Goal: Task Accomplishment & Management: Complete application form

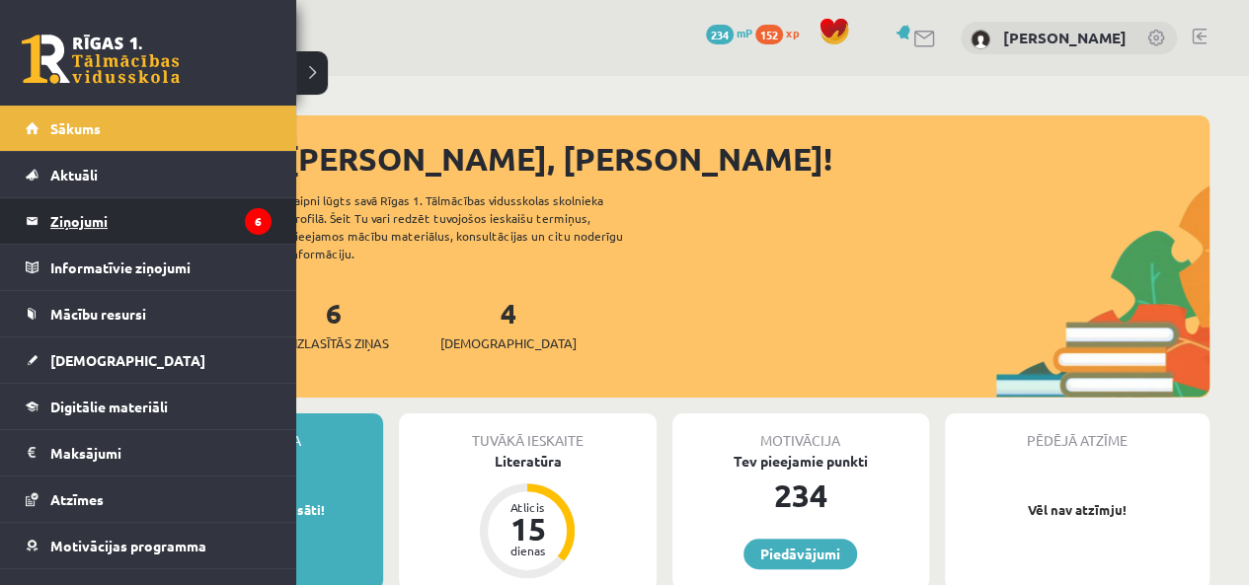
click at [198, 213] on legend "Ziņojumi 6" at bounding box center [160, 220] width 221 height 45
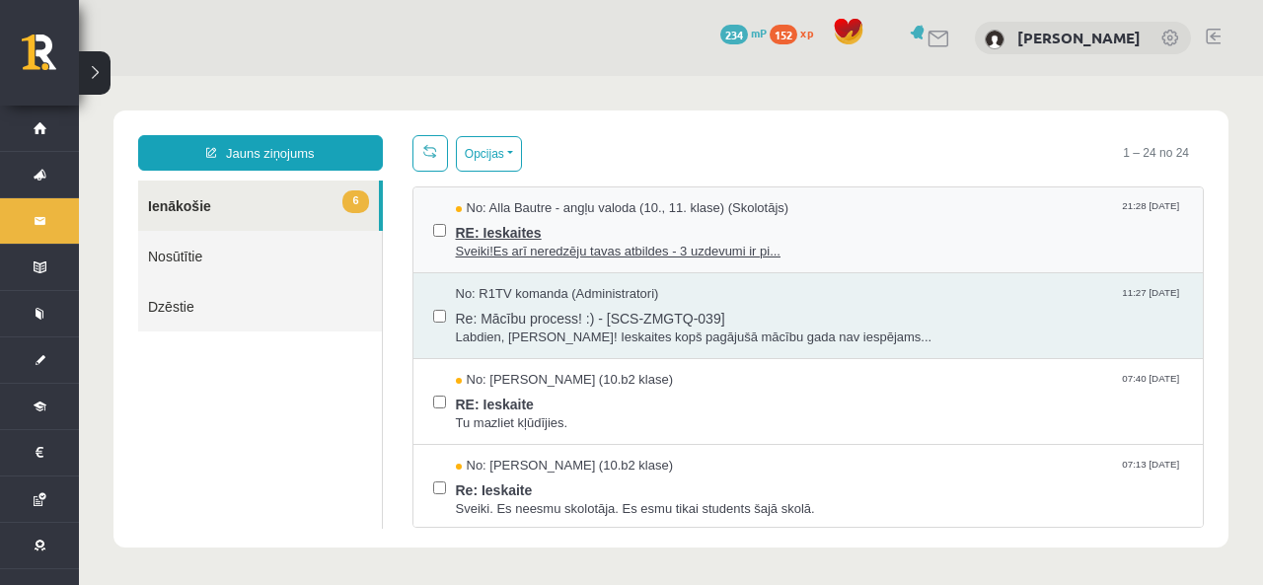
click at [505, 206] on span "No: Alla Bautre - angļu valoda (10., 11. klase) (Skolotājs)" at bounding box center [623, 208] width 334 height 19
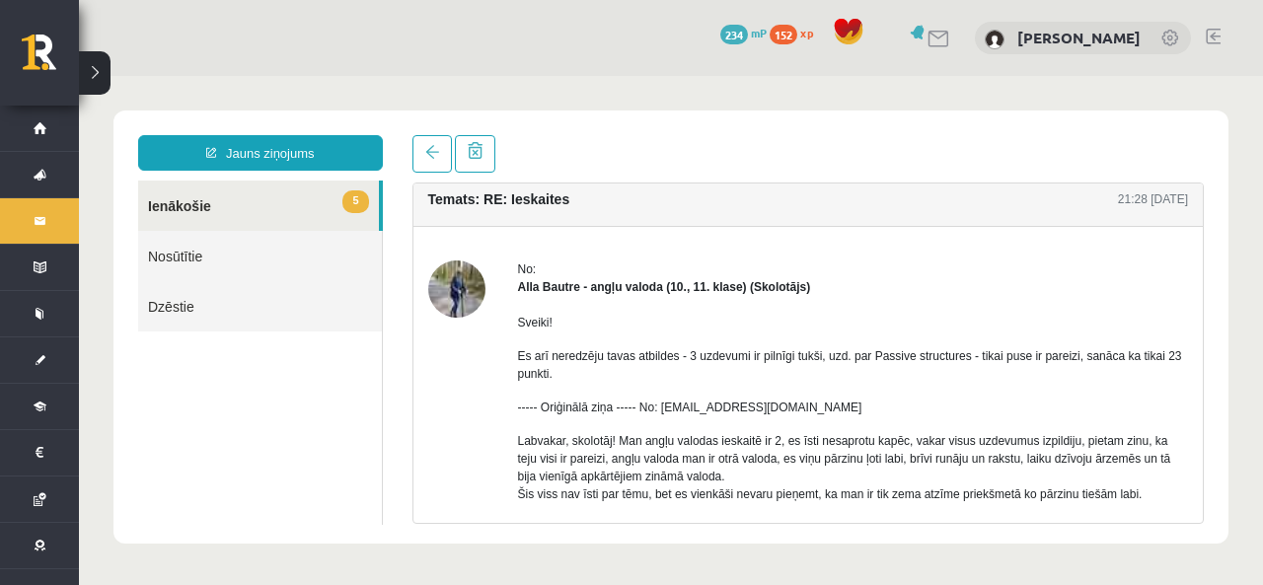
scroll to position [209, 0]
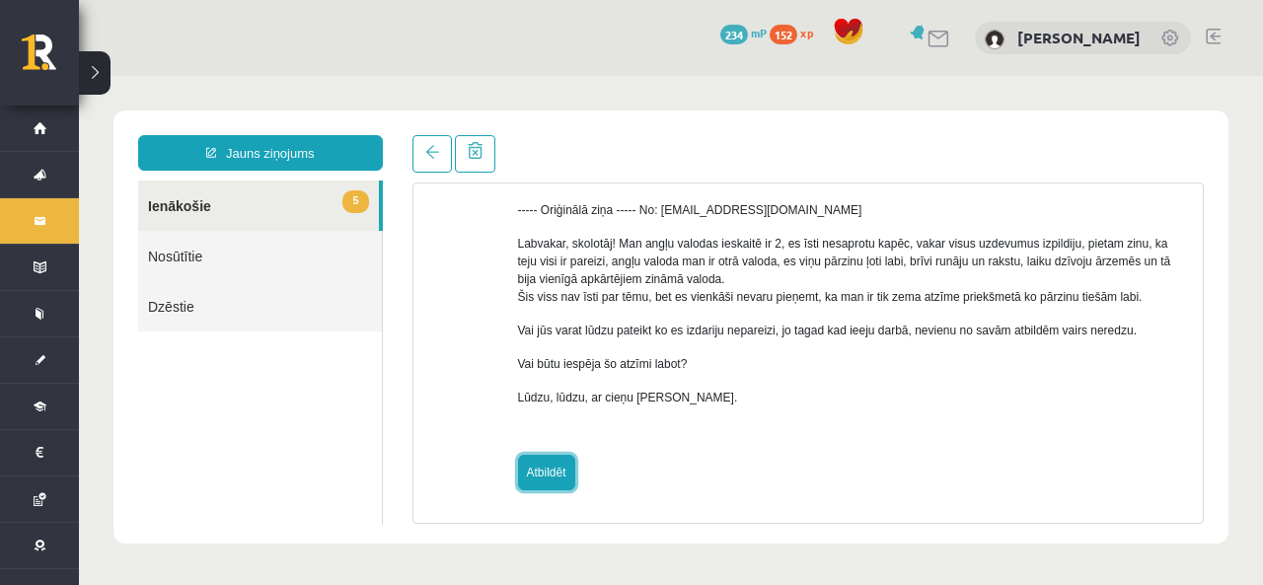
click at [551, 482] on link "Atbildēt" at bounding box center [546, 473] width 57 height 36
type input "**********"
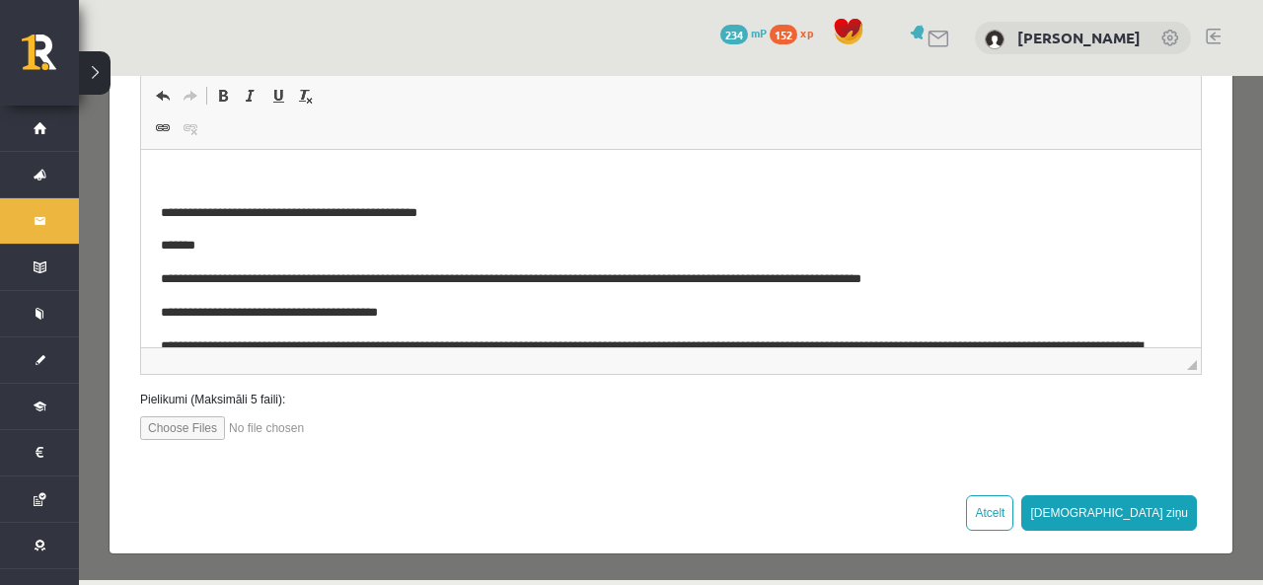
scroll to position [170, 0]
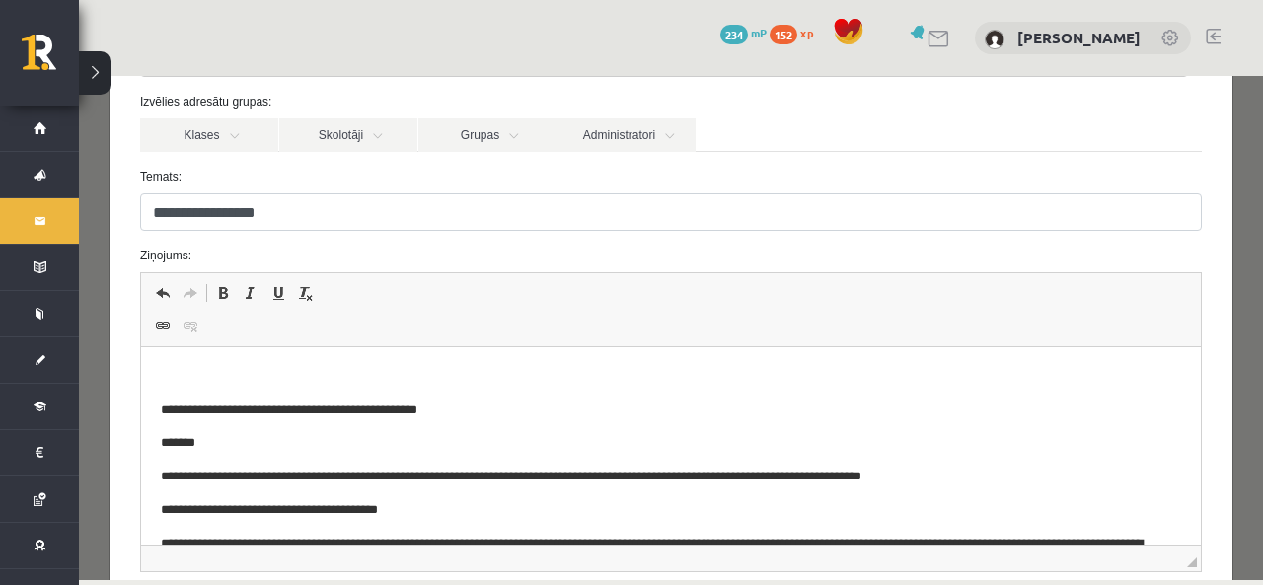
click at [259, 360] on html "**********" at bounding box center [671, 530] width 1060 height 367
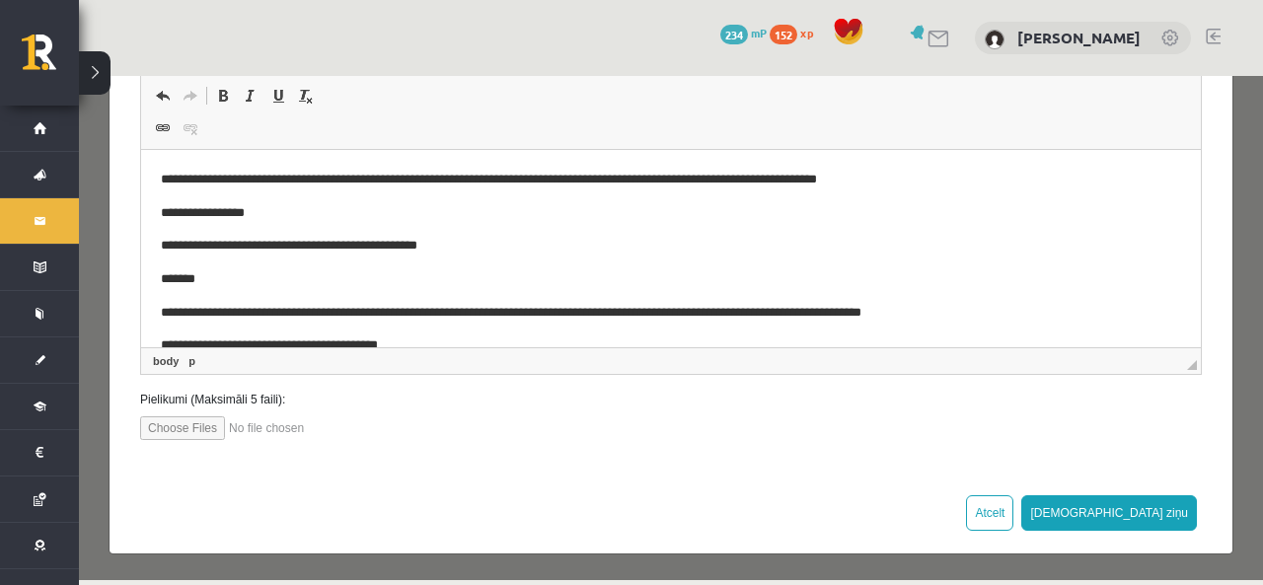
scroll to position [367, 0]
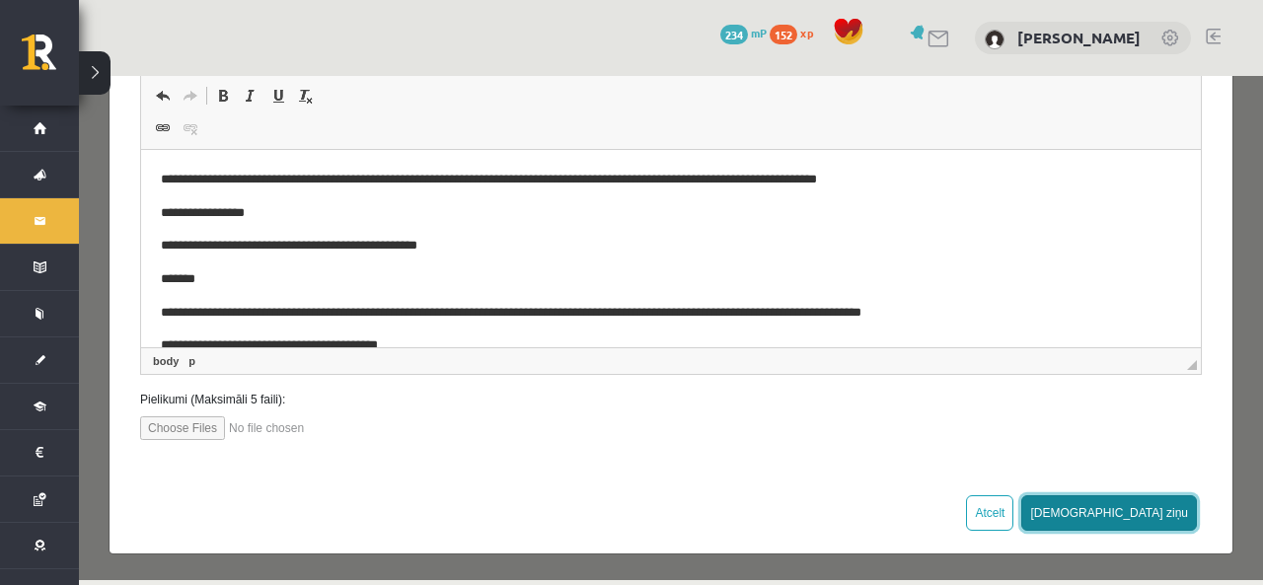
click at [1144, 513] on button "Sūtīt ziņu" at bounding box center [1110, 513] width 176 height 36
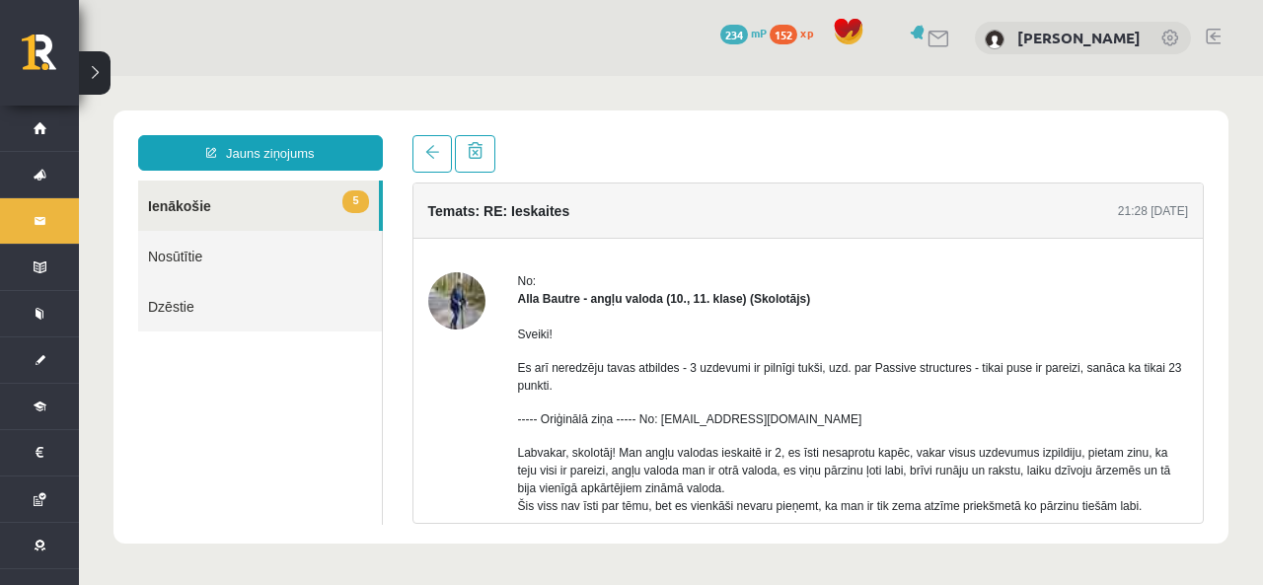
scroll to position [0, 0]
click at [294, 178] on div "Jauns ziņojums 5 Ienākošie Nosūtītie Dzēstie * ********* ********* *******" at bounding box center [260, 329] width 274 height 389
click at [296, 210] on link "5 Ienākošie" at bounding box center [258, 206] width 241 height 50
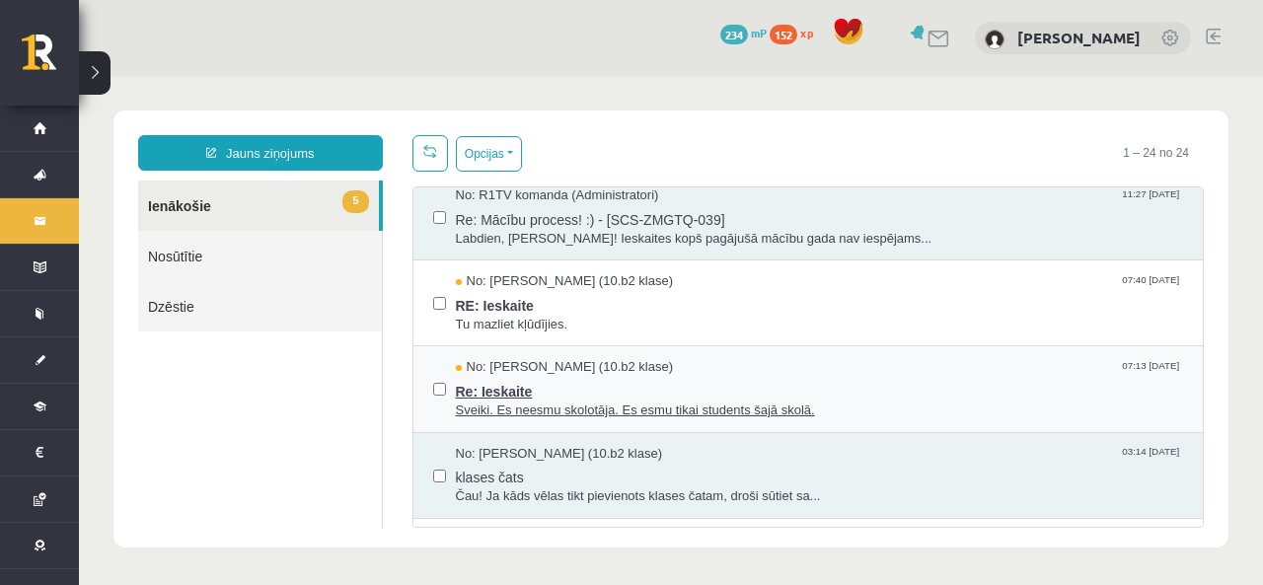
click at [575, 402] on span "Sveiki. Es neesmu skolotāja. Es esmu tikai students šajā skolā." at bounding box center [820, 411] width 728 height 19
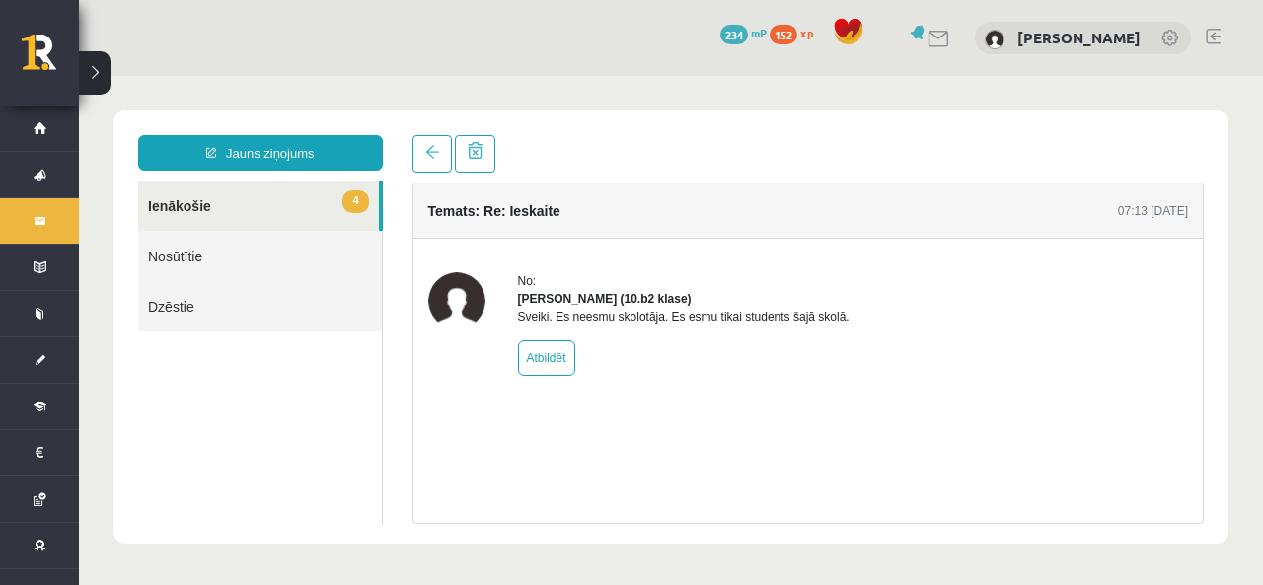
click at [335, 209] on link "4 Ienākošie" at bounding box center [258, 206] width 241 height 50
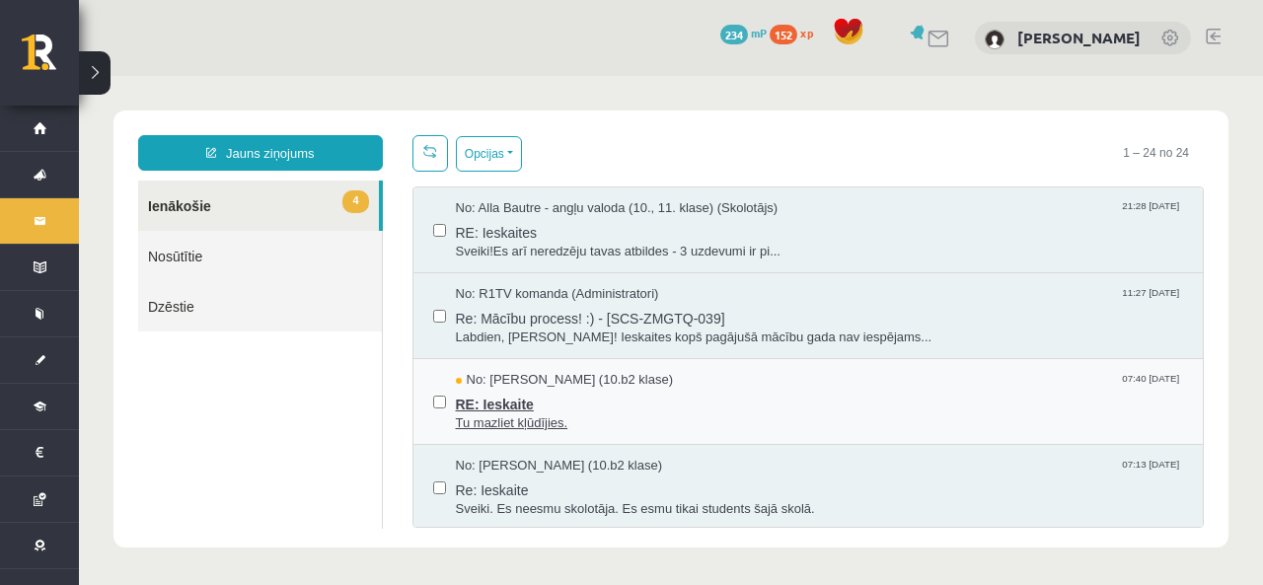
click at [541, 396] on span "RE: Ieskaite" at bounding box center [820, 402] width 728 height 25
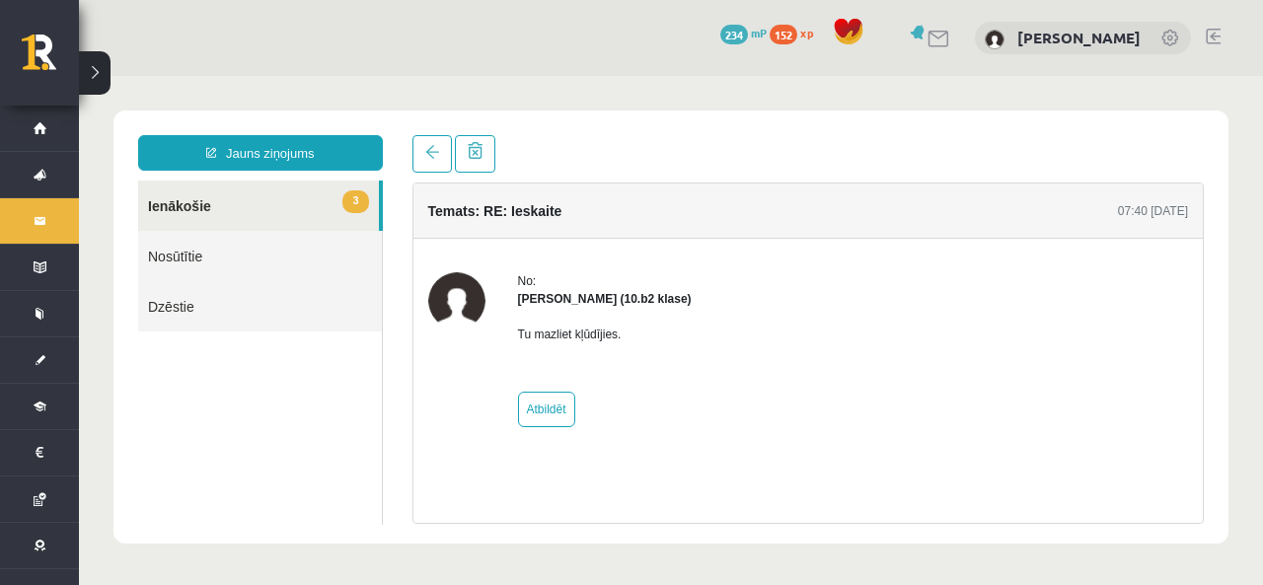
click at [363, 204] on span "3" at bounding box center [355, 201] width 26 height 23
click at [364, 204] on span "3" at bounding box center [355, 201] width 26 height 23
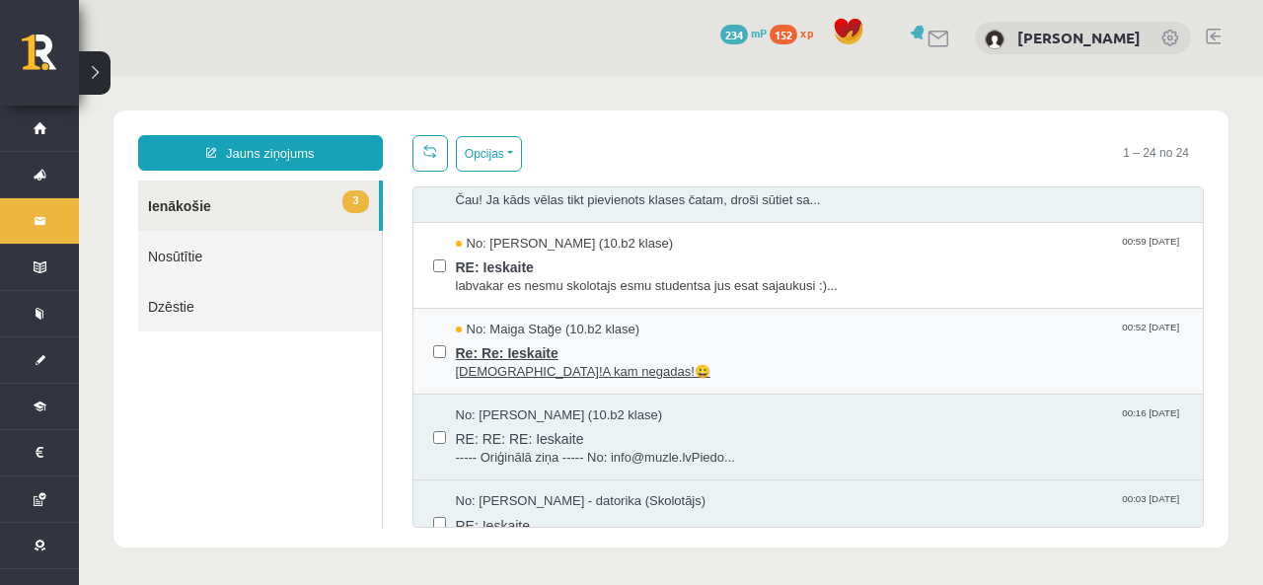
click at [509, 367] on span "Haha!A kam negadas!😀" at bounding box center [820, 372] width 728 height 19
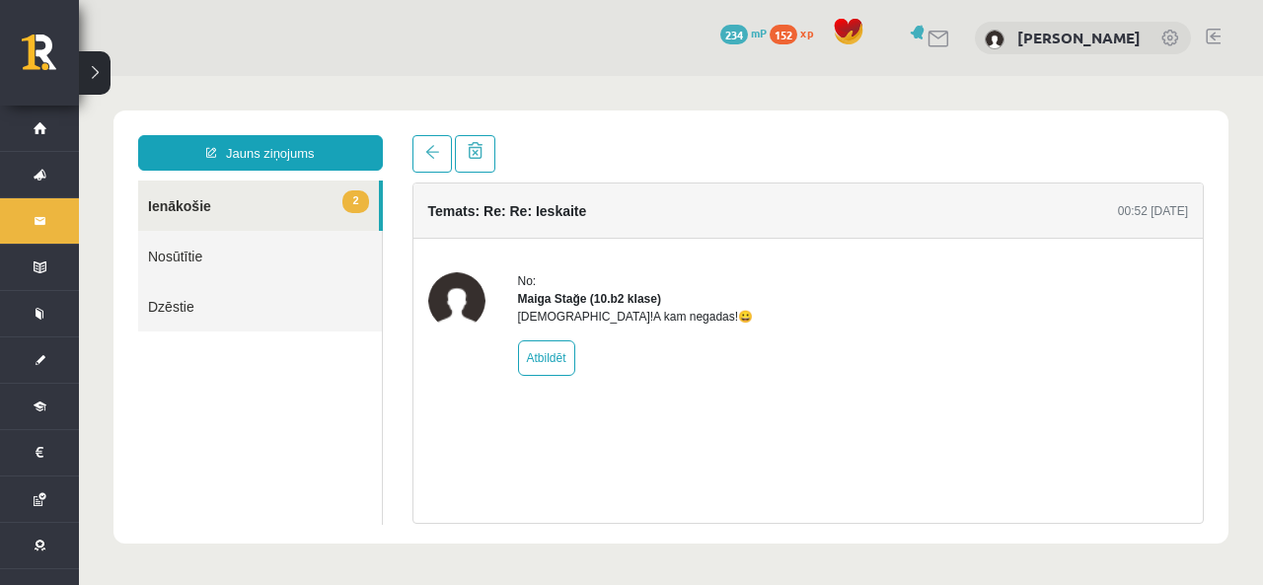
click at [270, 206] on link "2 Ienākošie" at bounding box center [258, 206] width 241 height 50
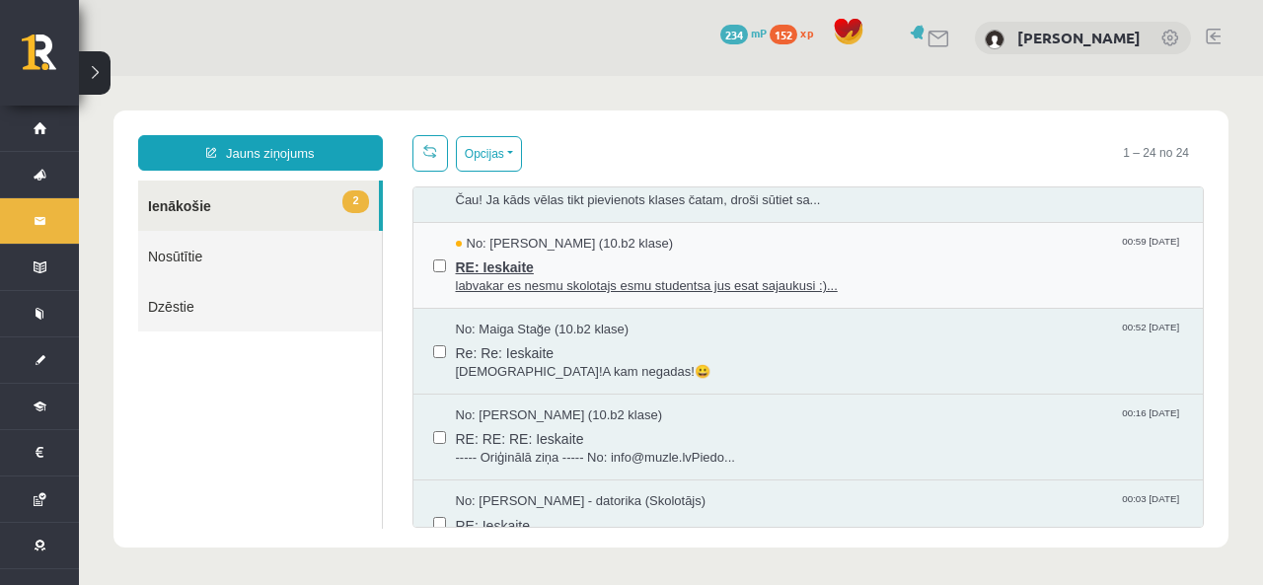
click at [547, 262] on span "RE: Ieskaite" at bounding box center [820, 265] width 728 height 25
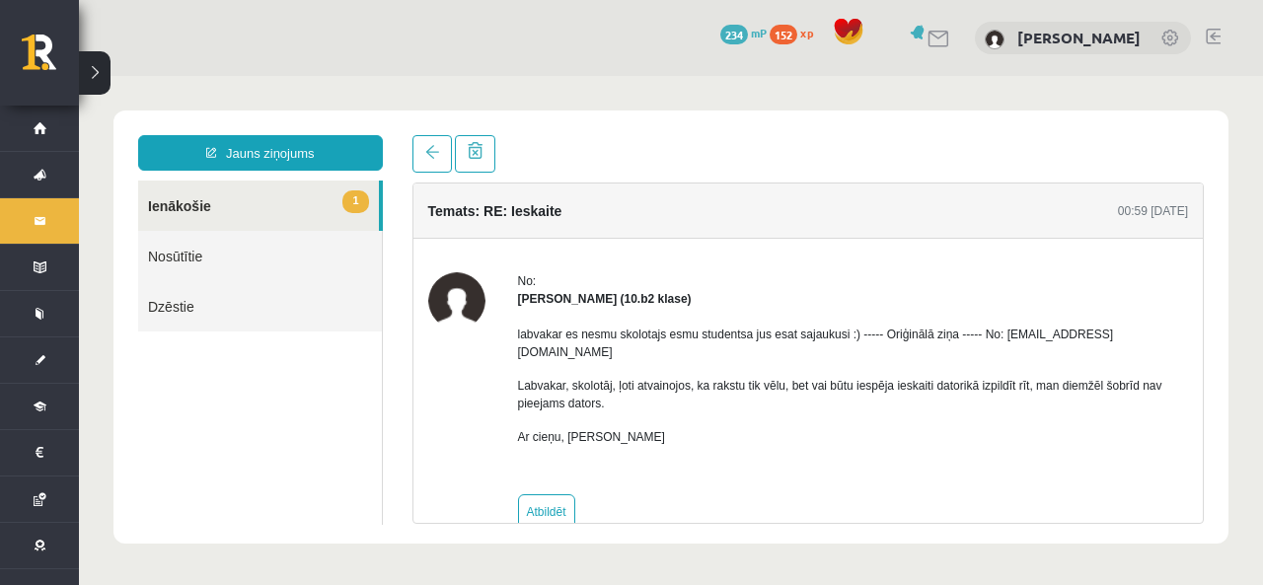
click at [362, 198] on span "1" at bounding box center [355, 201] width 26 height 23
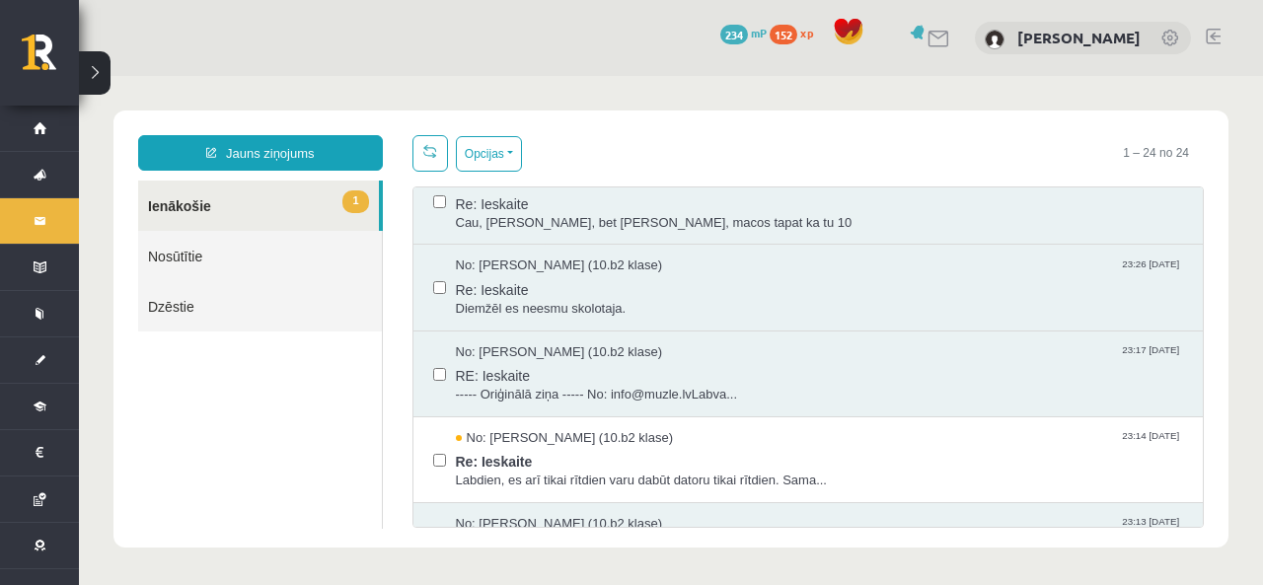
scroll to position [888, 0]
click at [553, 450] on span "Re: Ieskaite" at bounding box center [820, 459] width 728 height 25
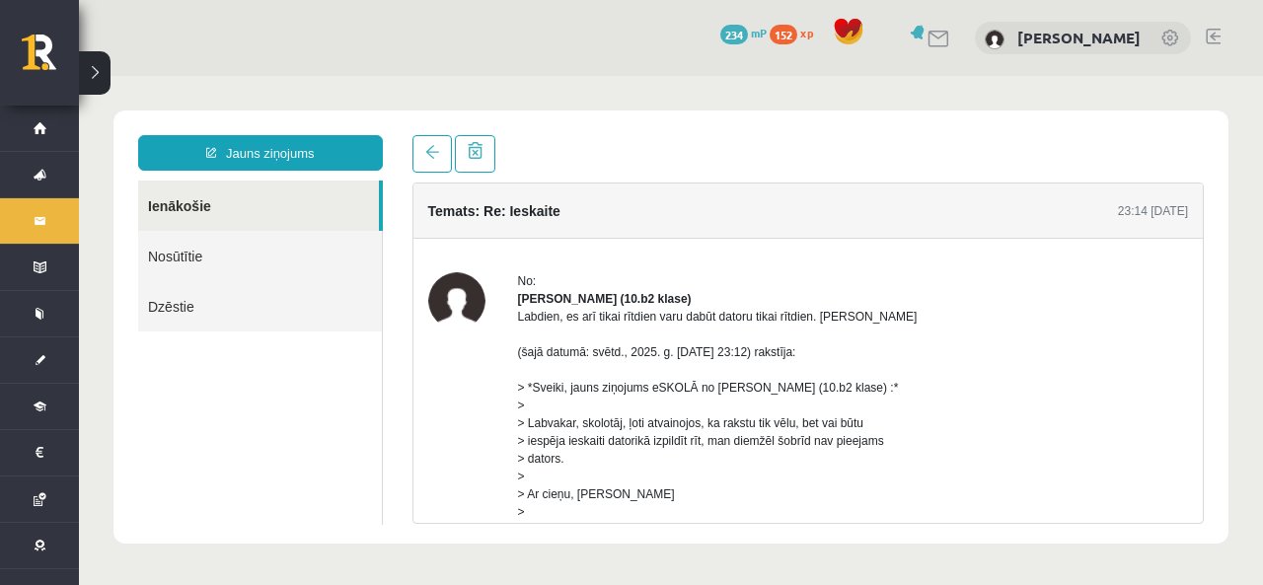
scroll to position [0, 0]
click at [240, 223] on link "Ienākošie" at bounding box center [258, 206] width 241 height 50
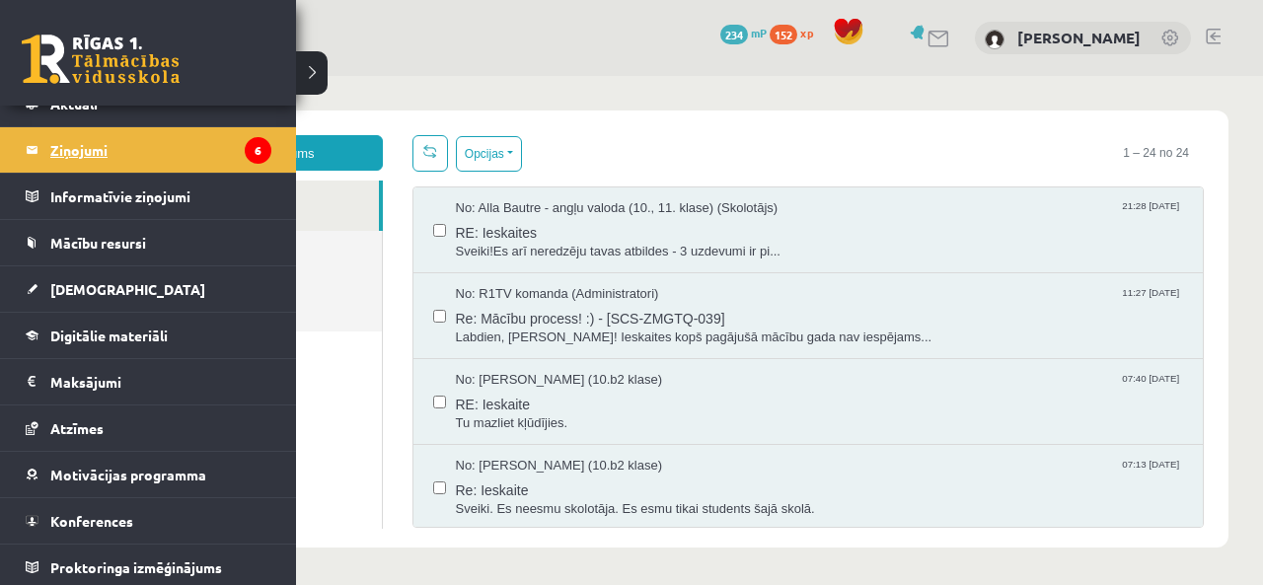
click at [154, 136] on legend "Ziņojumi 6" at bounding box center [160, 149] width 221 height 45
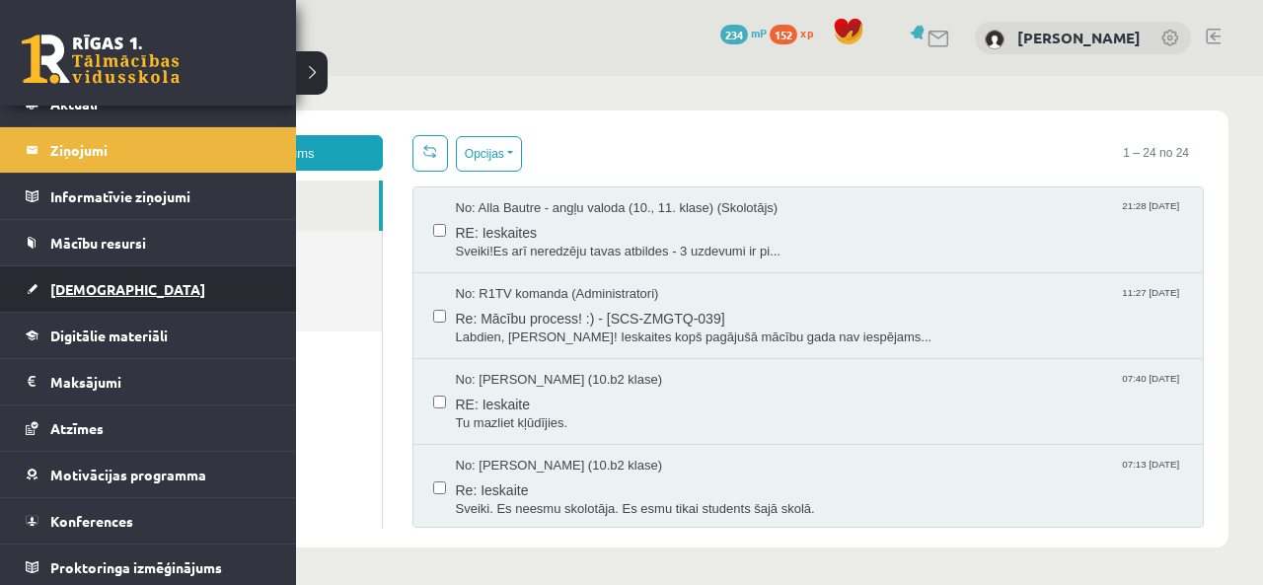
click at [192, 274] on link "[DEMOGRAPHIC_DATA]" at bounding box center [149, 288] width 246 height 45
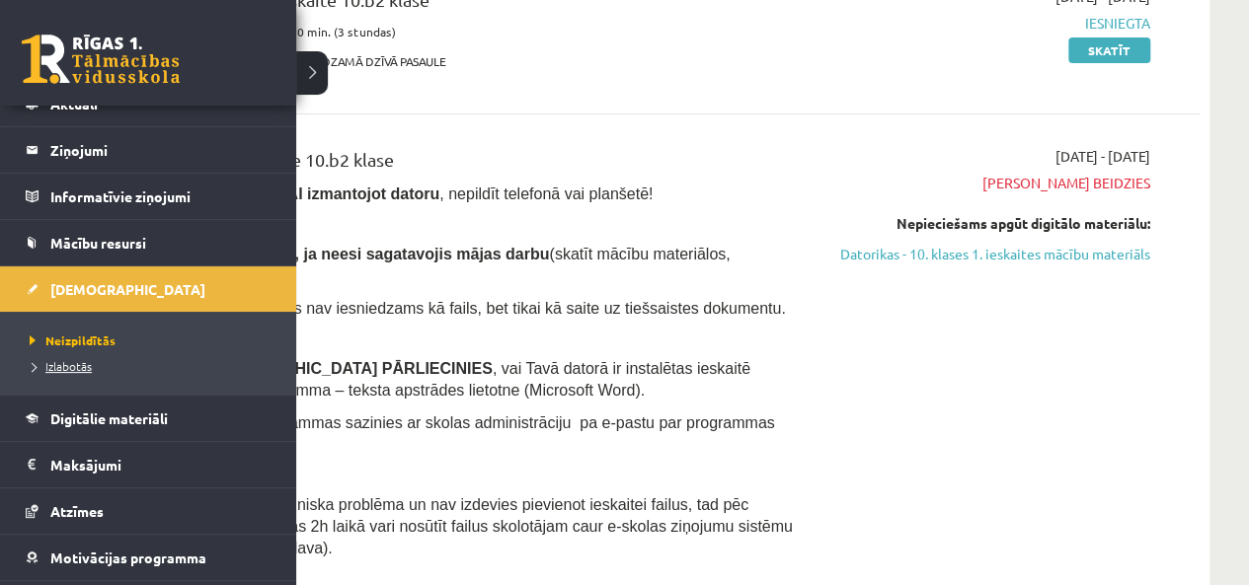
click at [71, 370] on span "Izlabotās" at bounding box center [58, 366] width 67 height 16
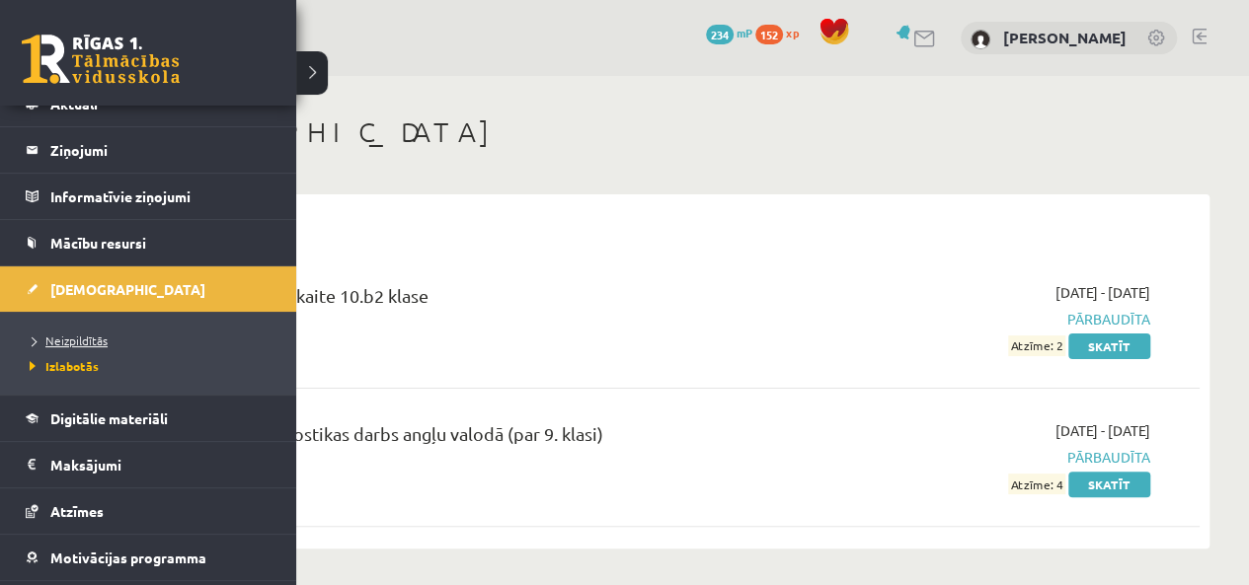
click at [75, 337] on span "Neizpildītās" at bounding box center [66, 341] width 83 height 16
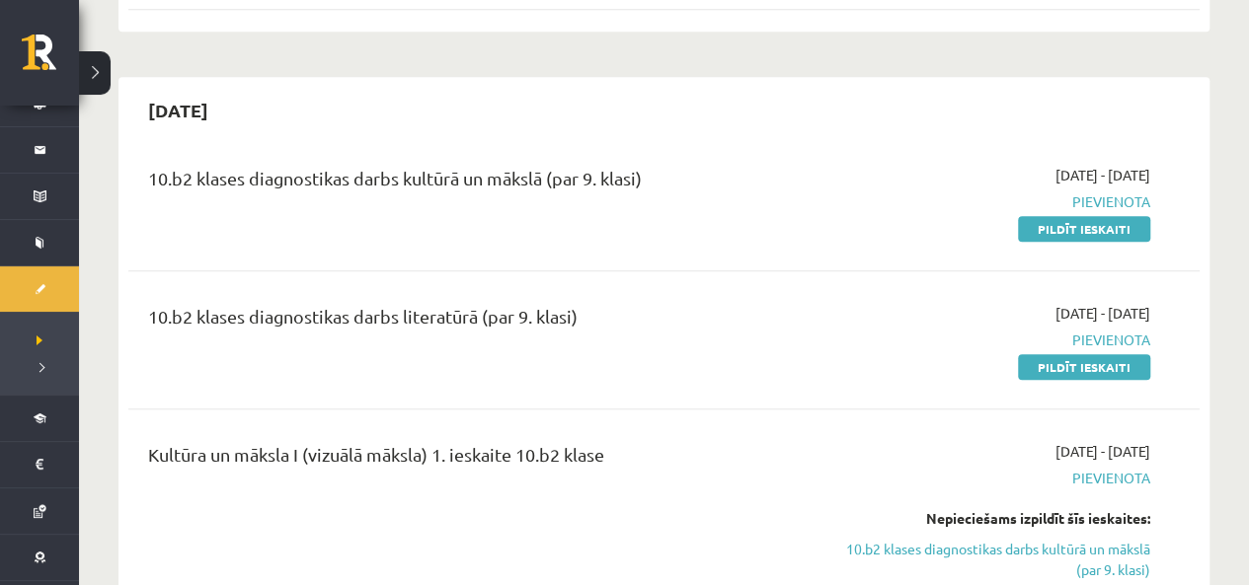
scroll to position [987, 0]
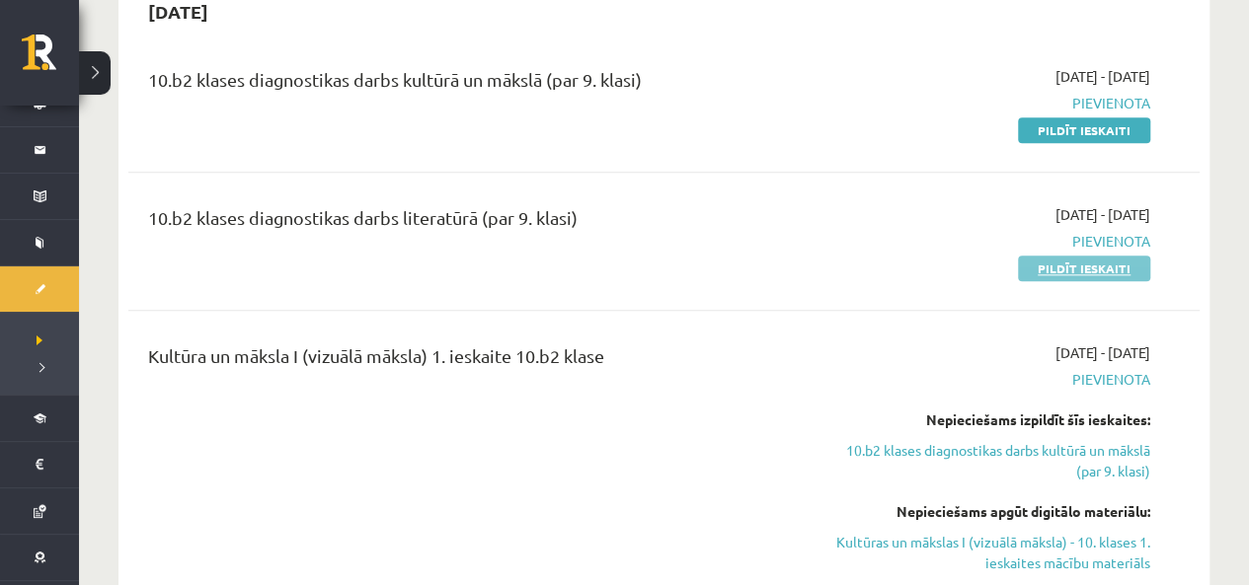
click at [1108, 256] on link "Pildīt ieskaiti" at bounding box center [1084, 269] width 132 height 26
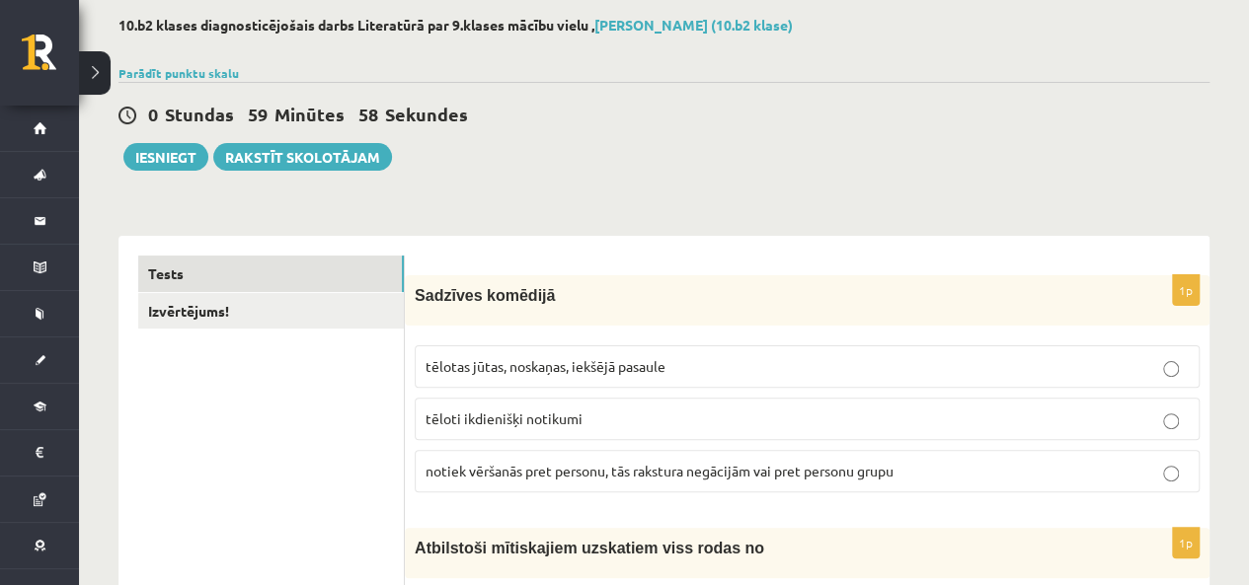
scroll to position [197, 0]
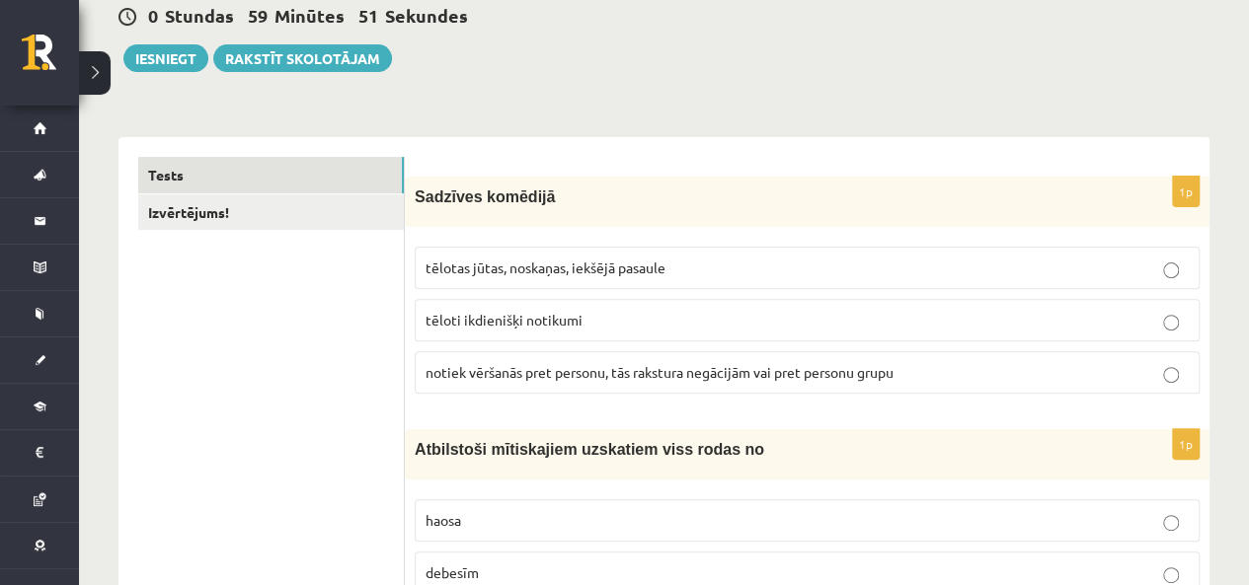
click at [598, 307] on label "tēloti ikdienišķi notikumi" at bounding box center [807, 320] width 785 height 42
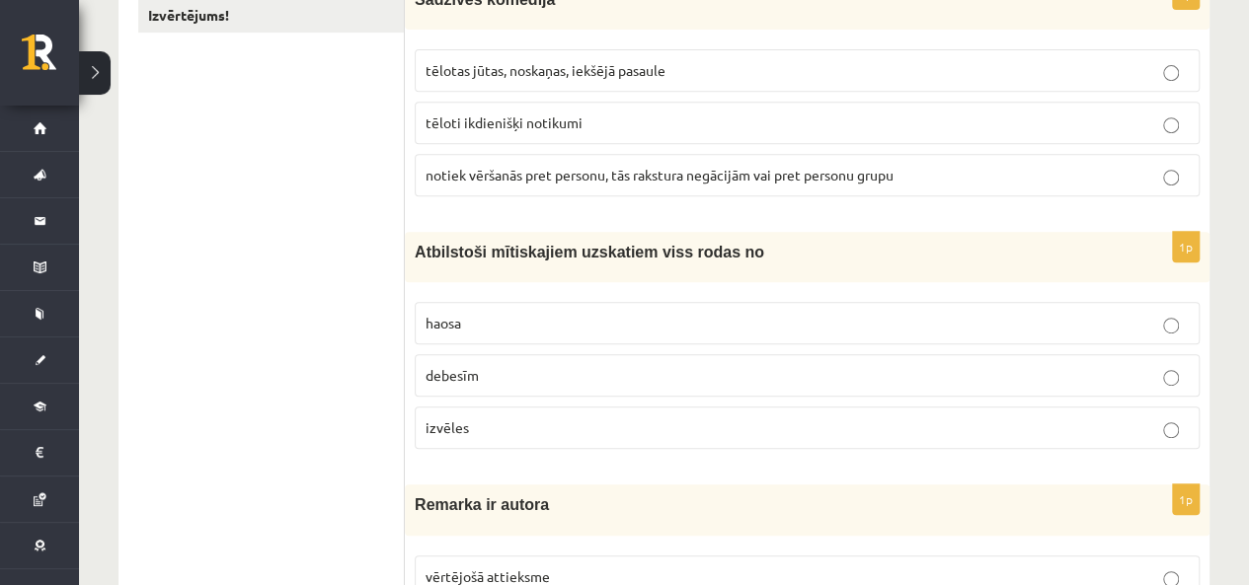
scroll to position [493, 0]
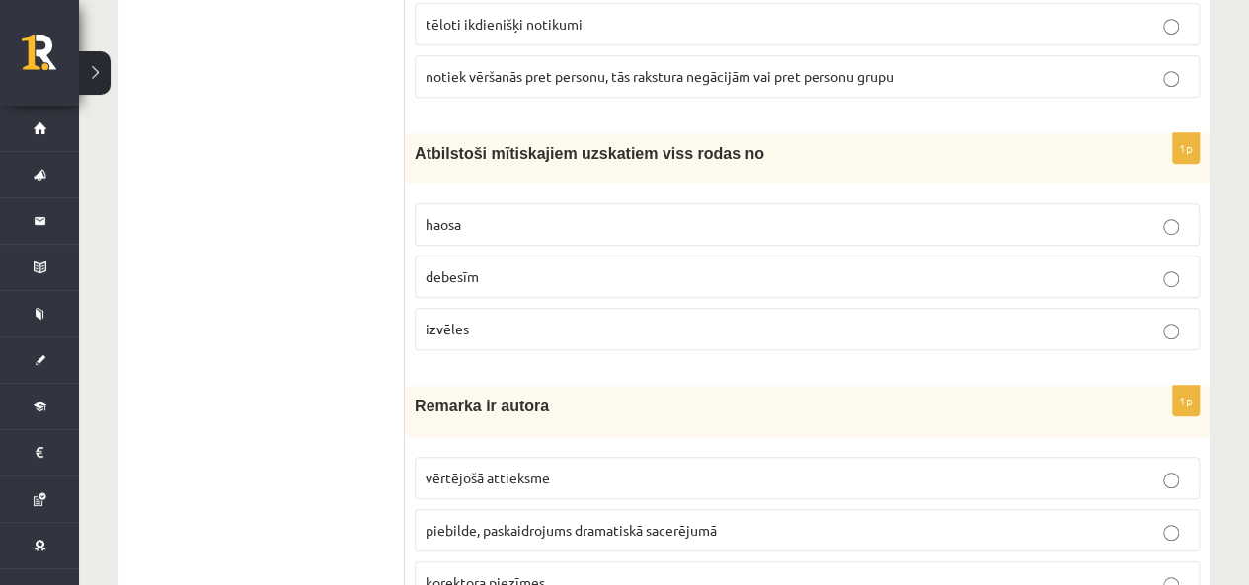
click at [484, 214] on p "haosa" at bounding box center [806, 224] width 763 height 21
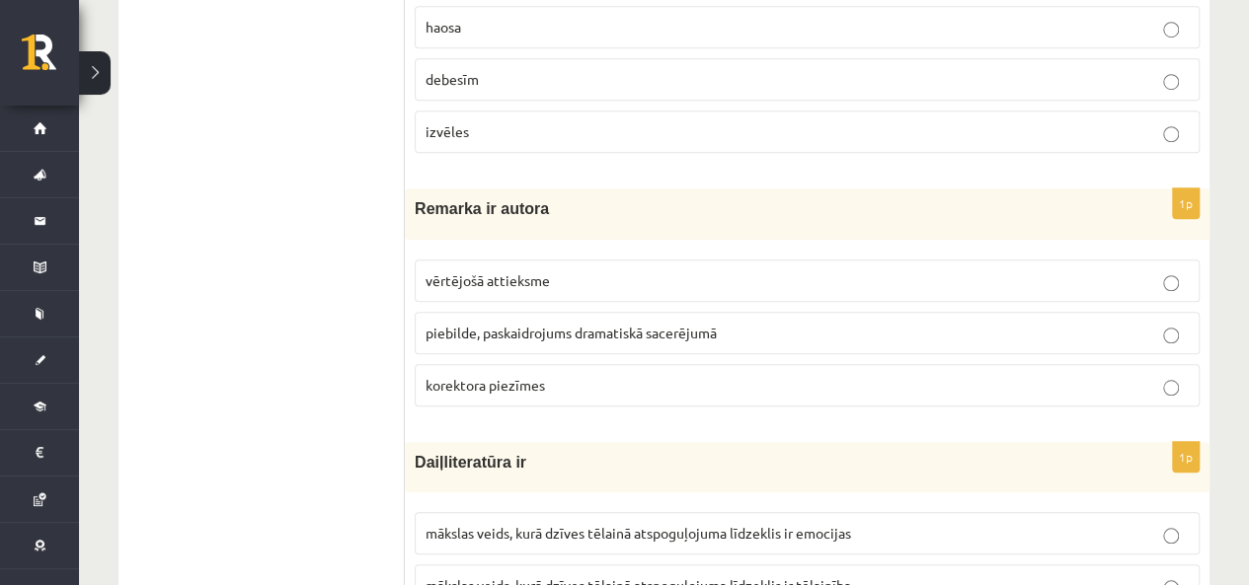
scroll to position [790, 0]
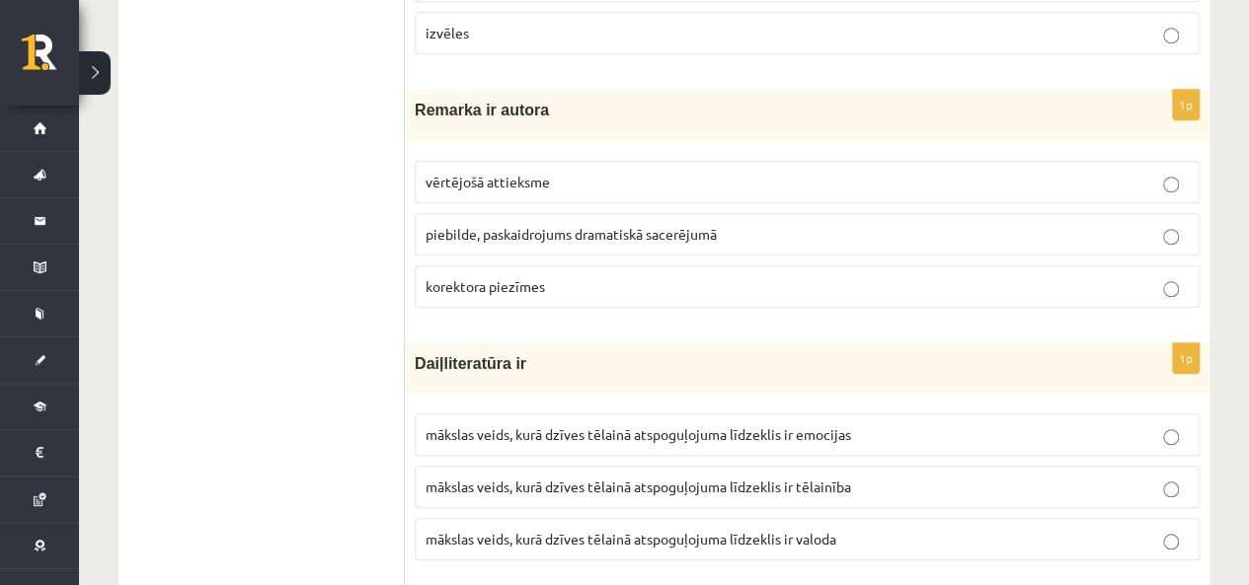
click at [595, 224] on p "piebilde, paskaidrojums dramatiskā sacerējumā" at bounding box center [806, 234] width 763 height 21
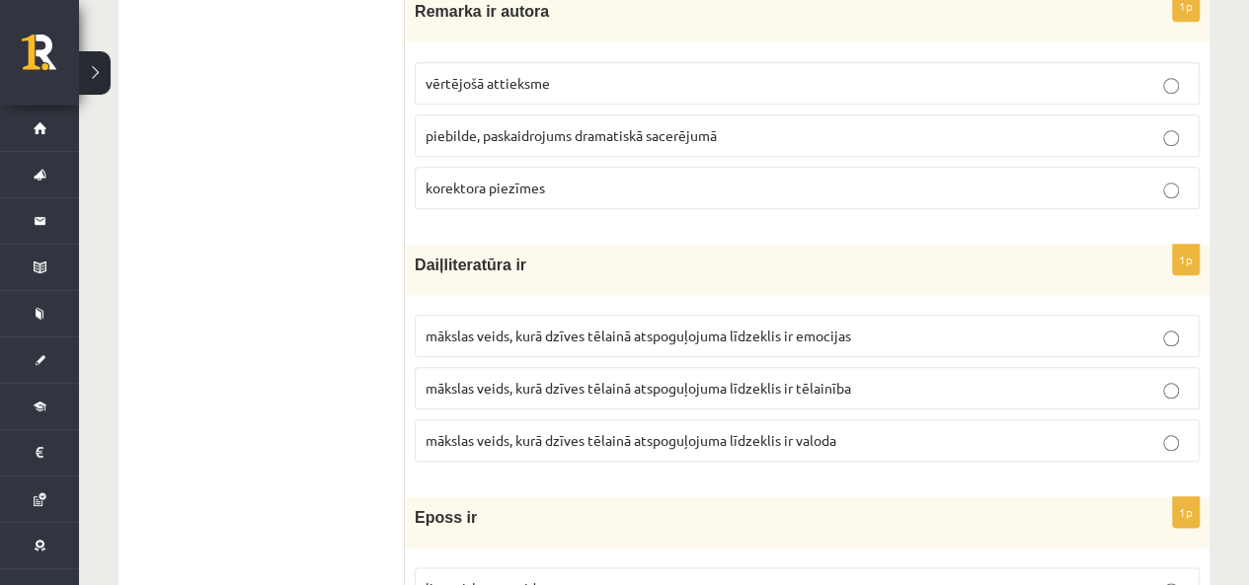
scroll to position [987, 0]
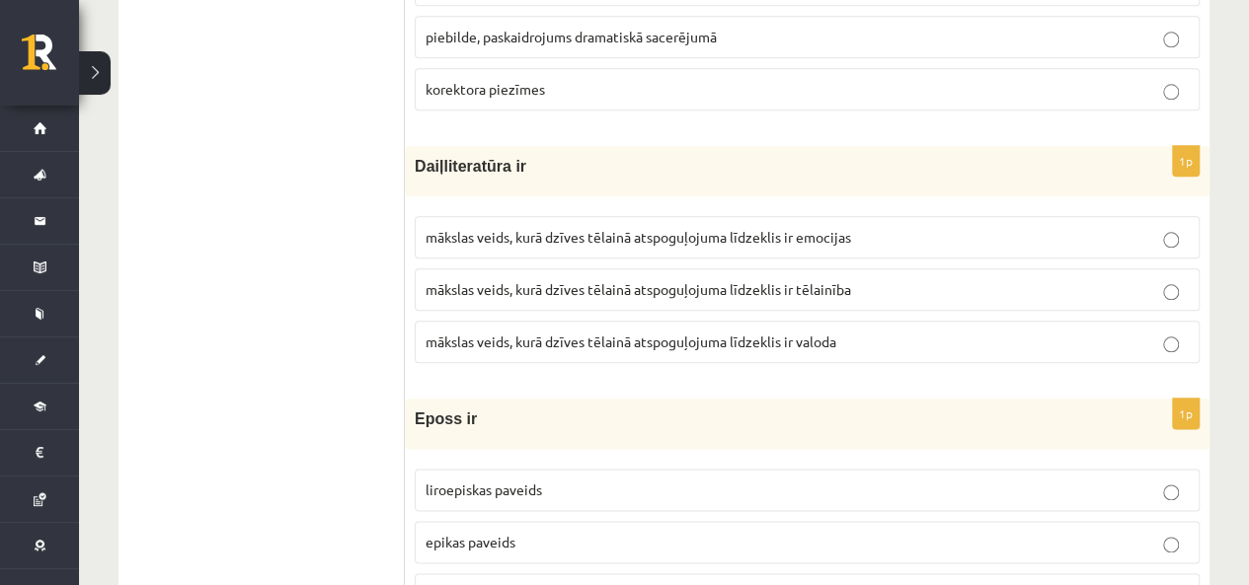
click at [732, 338] on span "mākslas veids, kurā dzīves tēlainā atspoguļojuma līdzeklis ir valoda" at bounding box center [630, 342] width 411 height 18
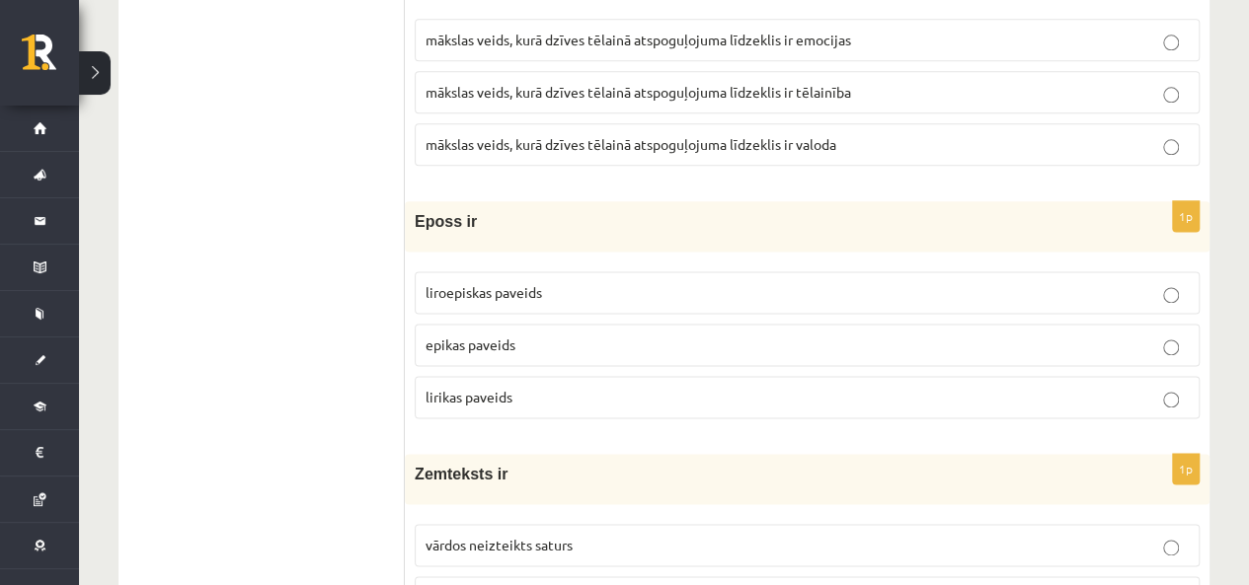
scroll to position [1283, 0]
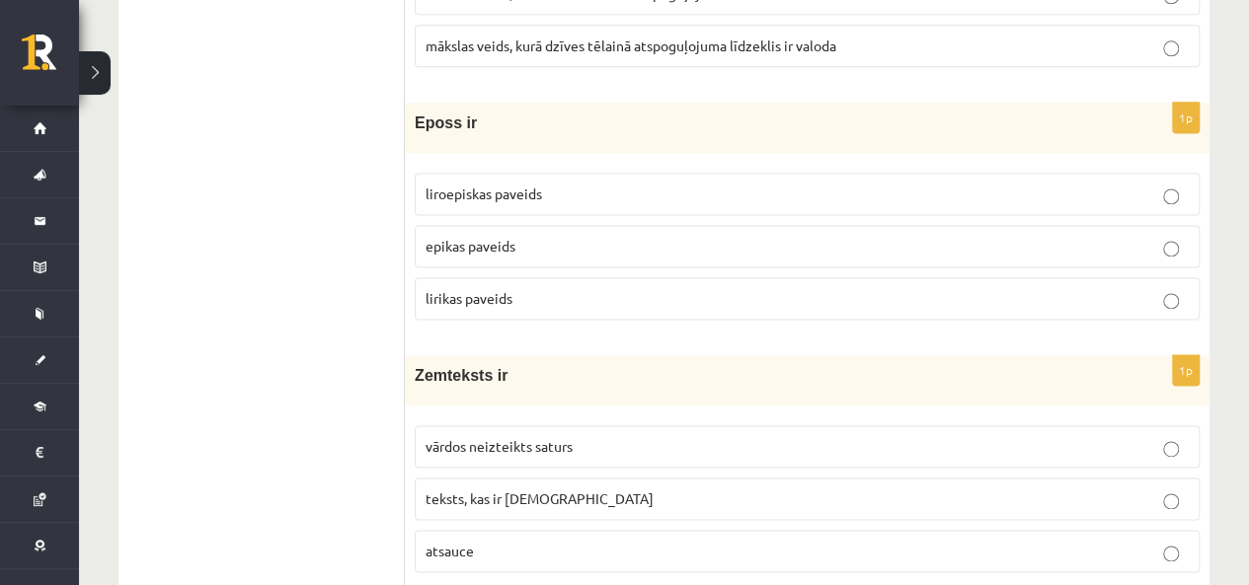
click at [494, 198] on label "liroepiskas paveids" at bounding box center [807, 194] width 785 height 42
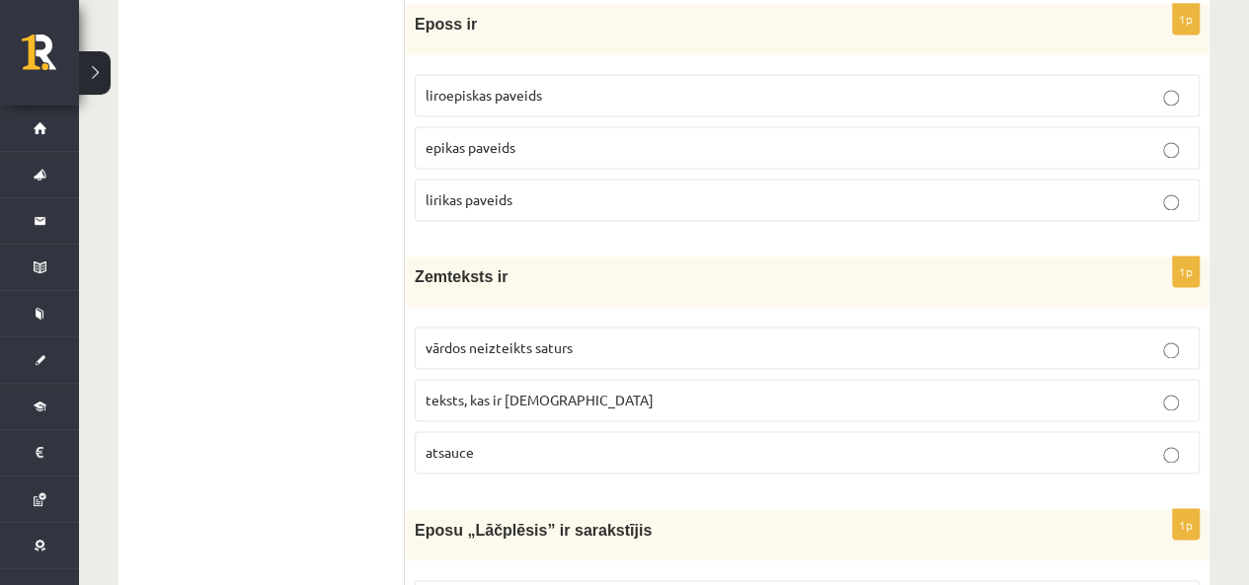
scroll to position [1480, 0]
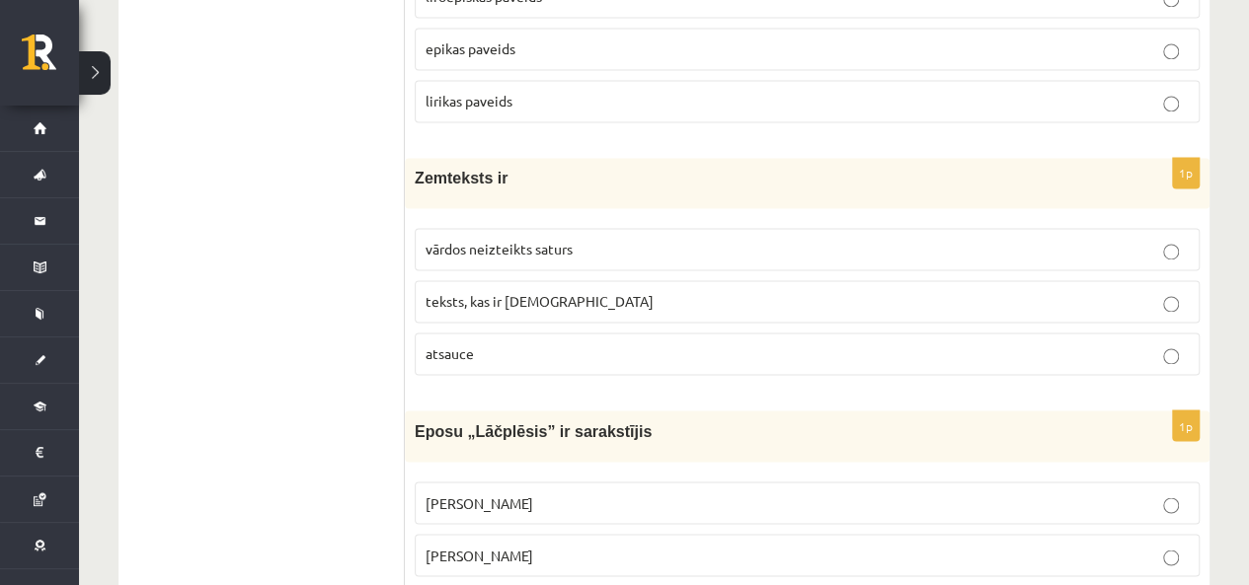
click at [722, 239] on p "vārdos neizteikts saturs" at bounding box center [806, 249] width 763 height 21
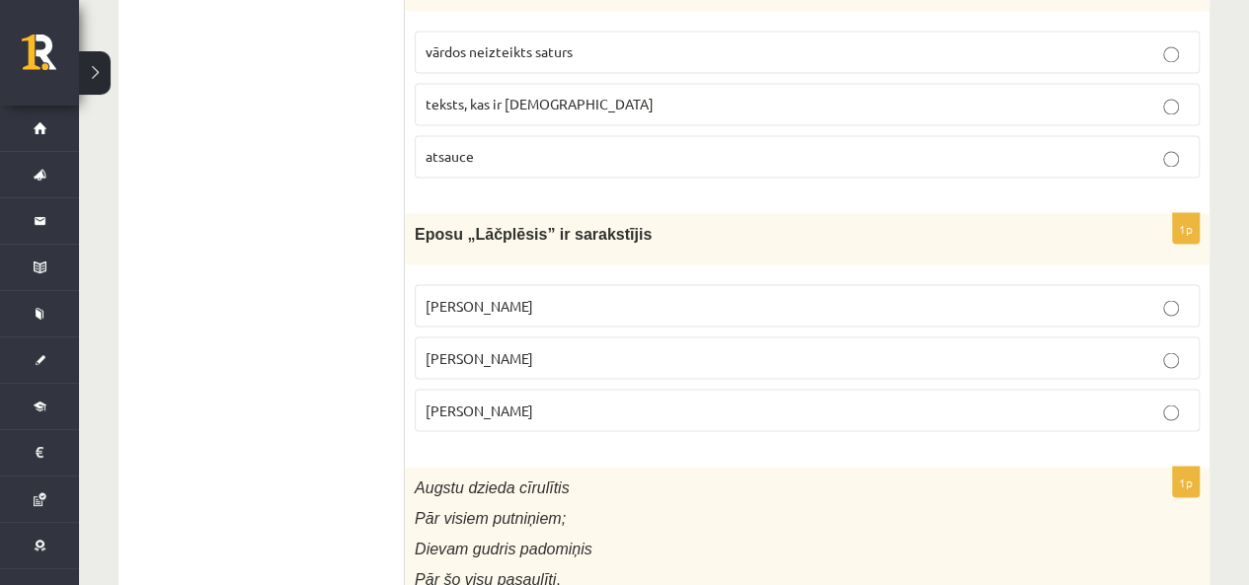
scroll to position [1777, 0]
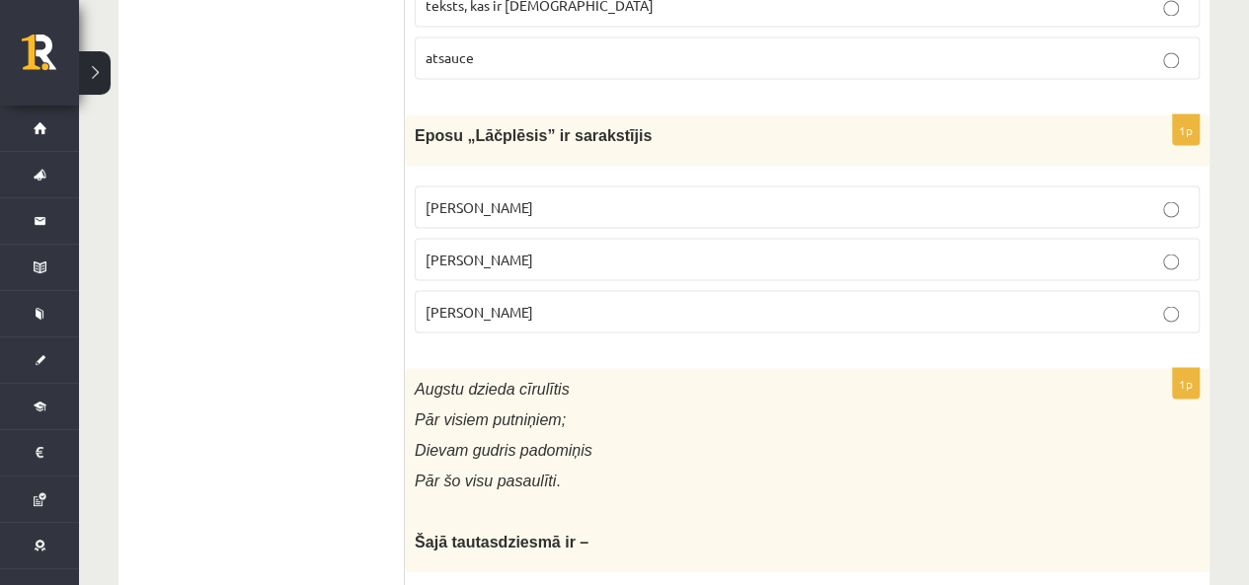
click at [674, 264] on label "Andrejs Pumpurs" at bounding box center [807, 259] width 785 height 42
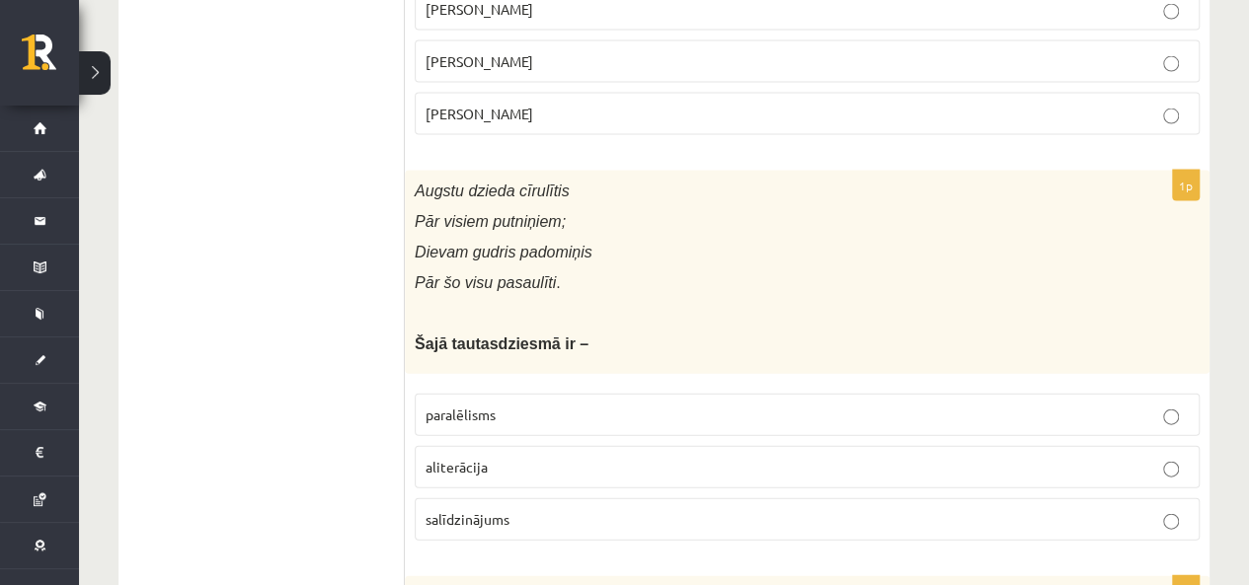
scroll to position [2073, 0]
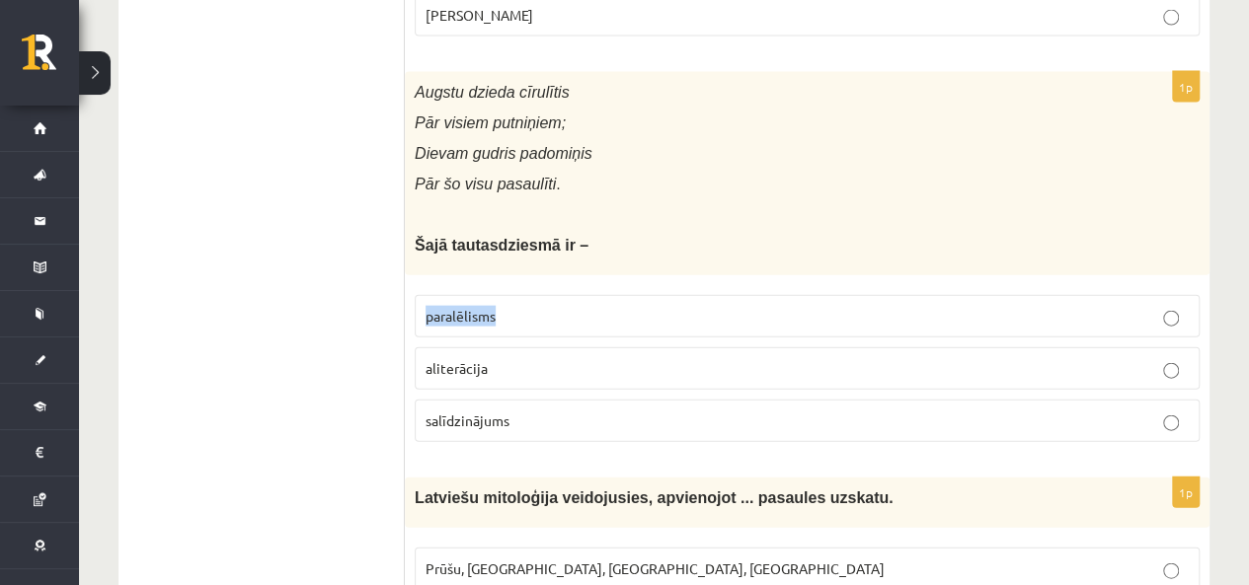
drag, startPoint x: 428, startPoint y: 296, endPoint x: 506, endPoint y: 299, distance: 78.0
click at [506, 306] on p "paralēlisms" at bounding box center [806, 316] width 763 height 21
copy span "paralēlisms"
drag, startPoint x: 488, startPoint y: 344, endPoint x: 411, endPoint y: 337, distance: 77.4
click at [422, 355] on label "aliterācija" at bounding box center [807, 368] width 785 height 42
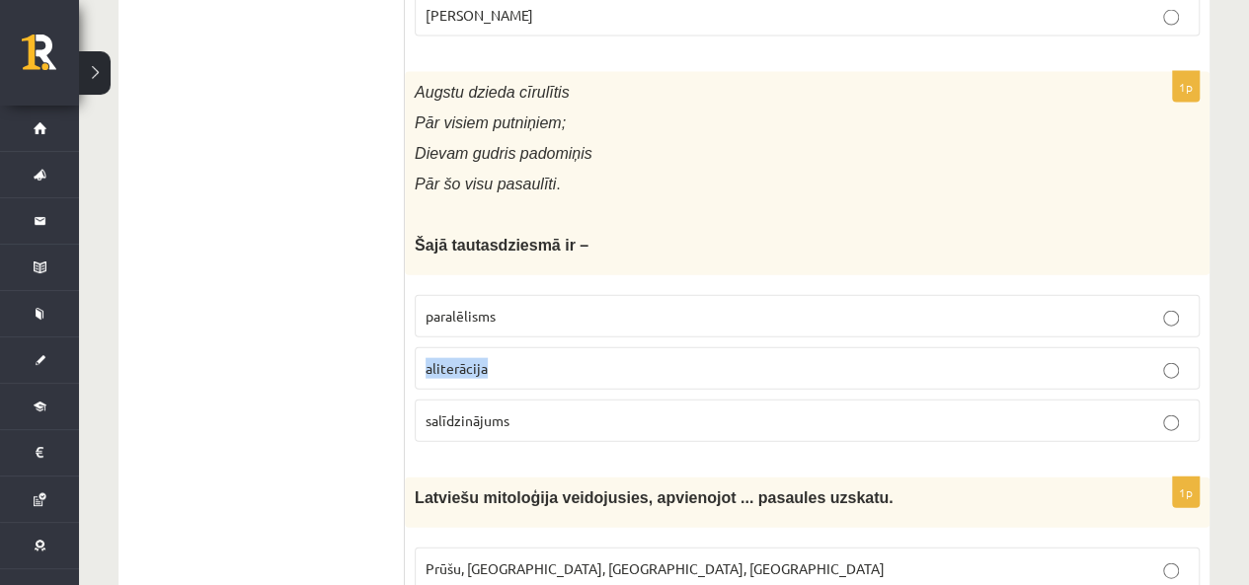
copy span "aliterācija"
click at [634, 306] on p "paralēlisms" at bounding box center [806, 316] width 763 height 21
click at [620, 347] on label "aliterācija" at bounding box center [807, 368] width 785 height 42
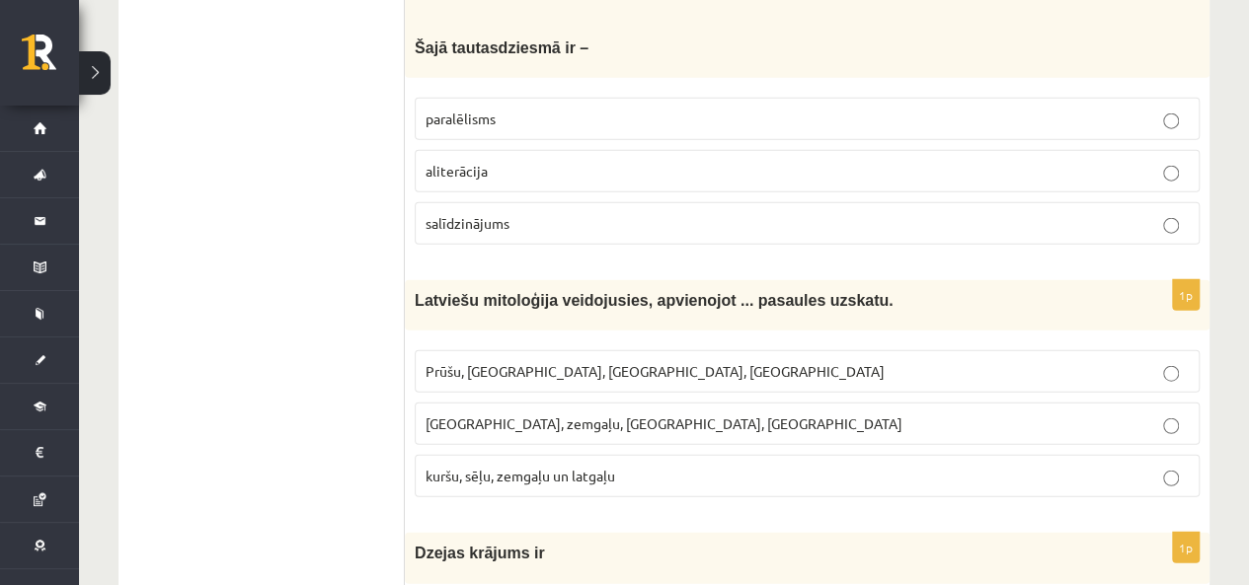
scroll to position [2467, 0]
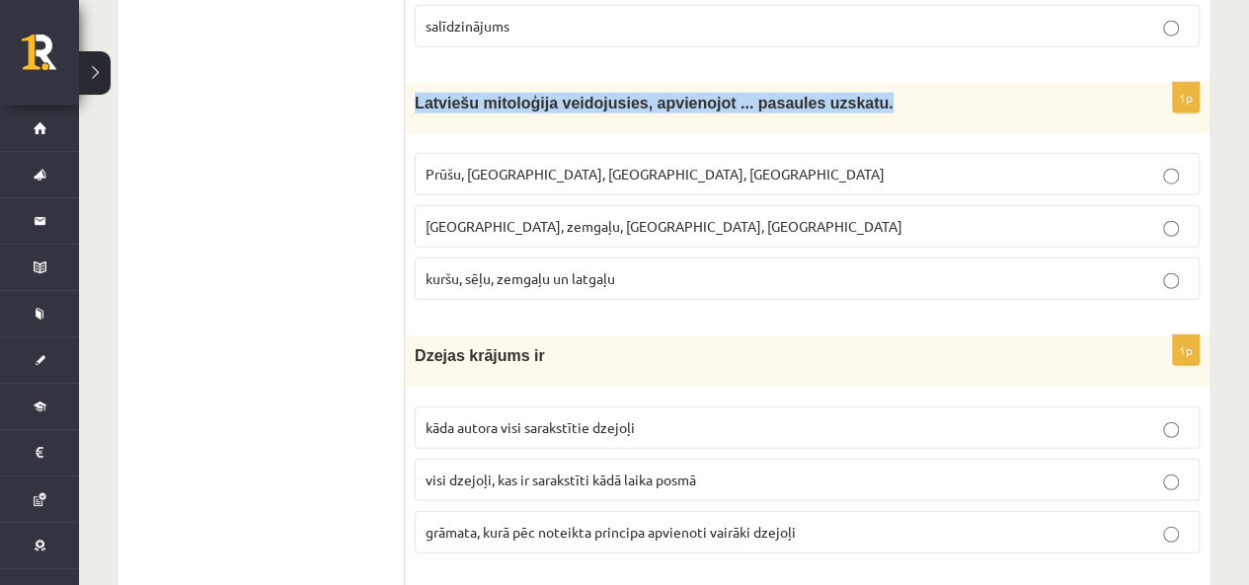
drag, startPoint x: 412, startPoint y: 84, endPoint x: 886, endPoint y: 116, distance: 475.9
click at [886, 116] on div "1p Latviešu mitoloģija veidojusies, apvienojot ... pasaules uzskatu. Prūšu, sēļ…" at bounding box center [807, 199] width 804 height 233
copy span "Latviešu mitoloģija veidojusies, apvienojot ... pasaules uzskatu."
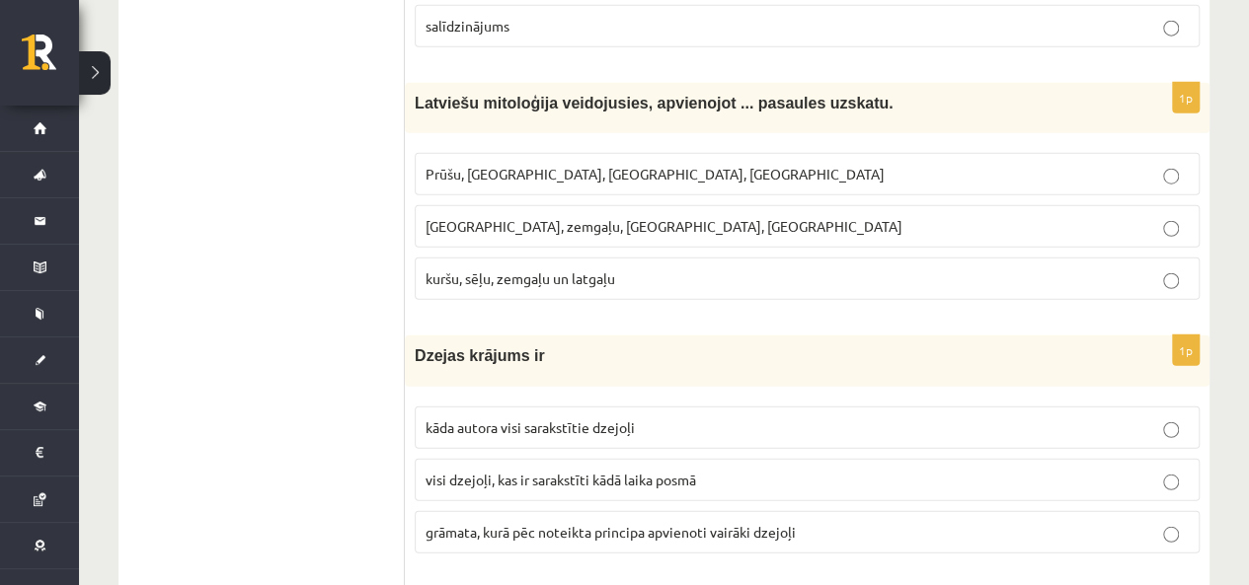
click at [599, 167] on p "Prūšu, sēļu, zemgaļu, latgaļu" at bounding box center [806, 174] width 763 height 21
drag, startPoint x: 424, startPoint y: 161, endPoint x: 613, endPoint y: 167, distance: 188.6
click at [613, 167] on p "Prūšu, sēļu, zemgaļu, latgaļu" at bounding box center [806, 174] width 763 height 21
copy span "Prūšu, sēļu, zemgaļu, latgaļu"
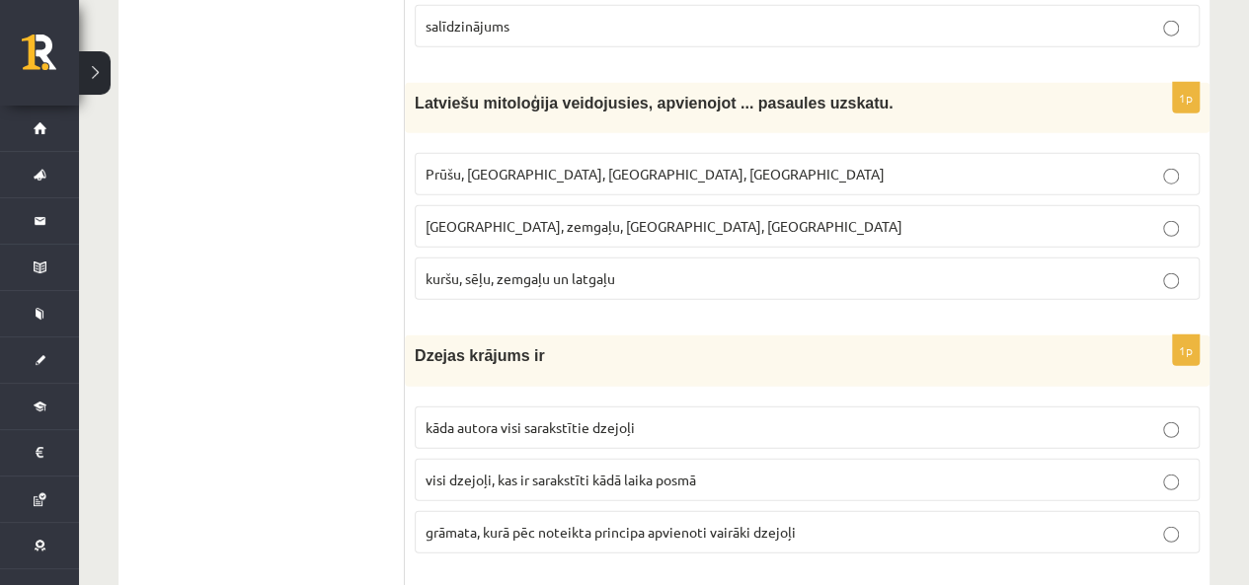
click at [599, 217] on span "Kuršu, zemgaļu, latgaļu, prūšu" at bounding box center [663, 226] width 477 height 18
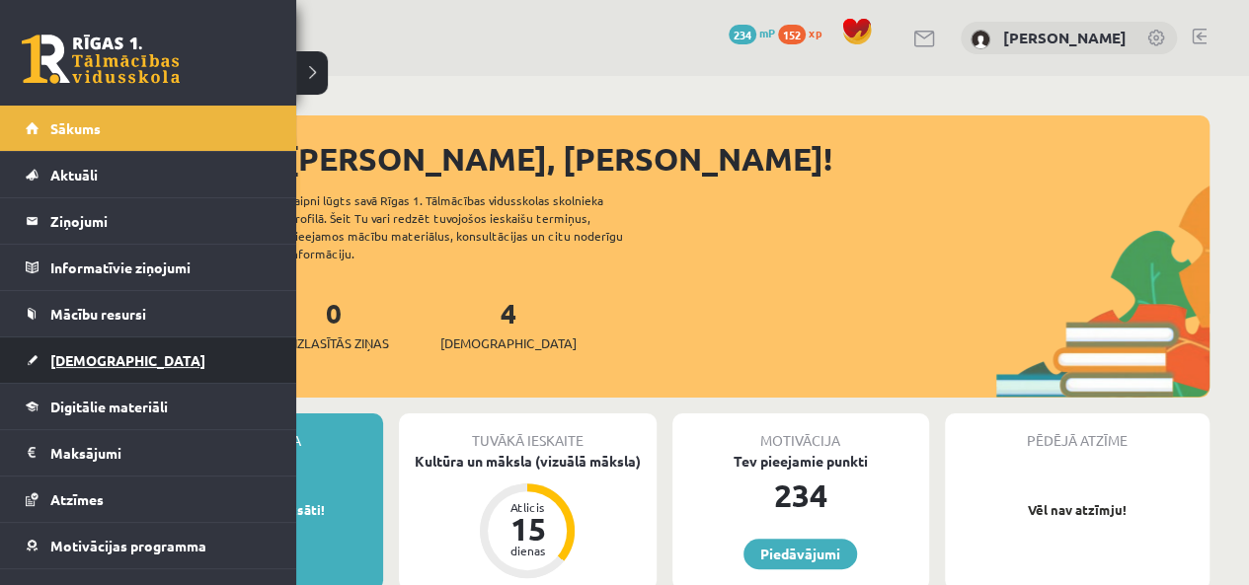
click at [101, 362] on span "[DEMOGRAPHIC_DATA]" at bounding box center [127, 360] width 155 height 18
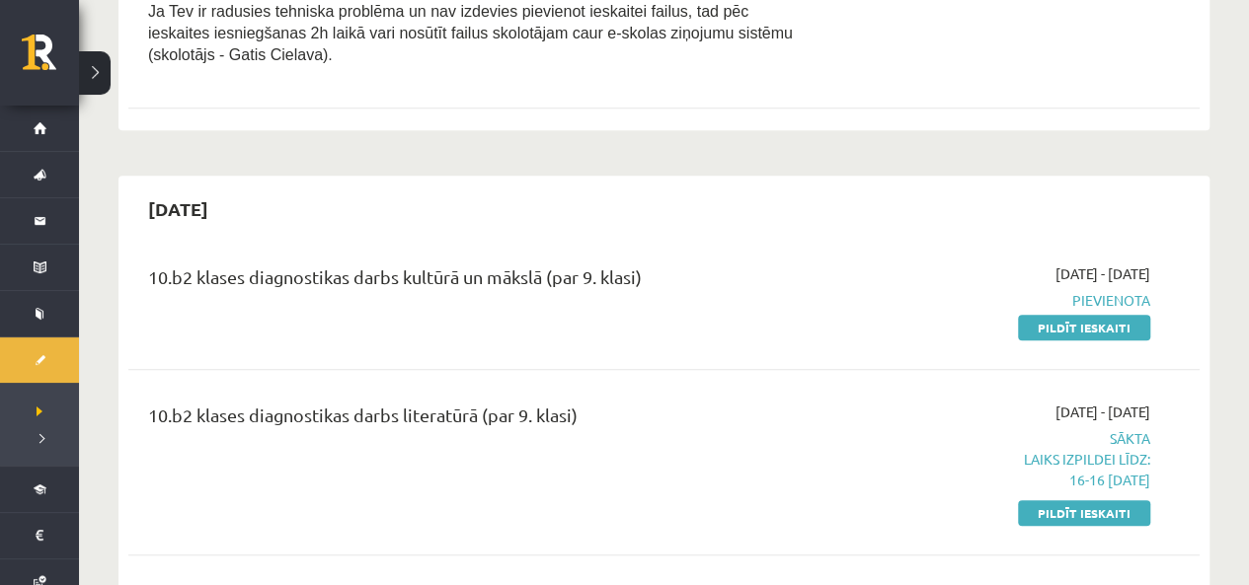
scroll to position [987, 0]
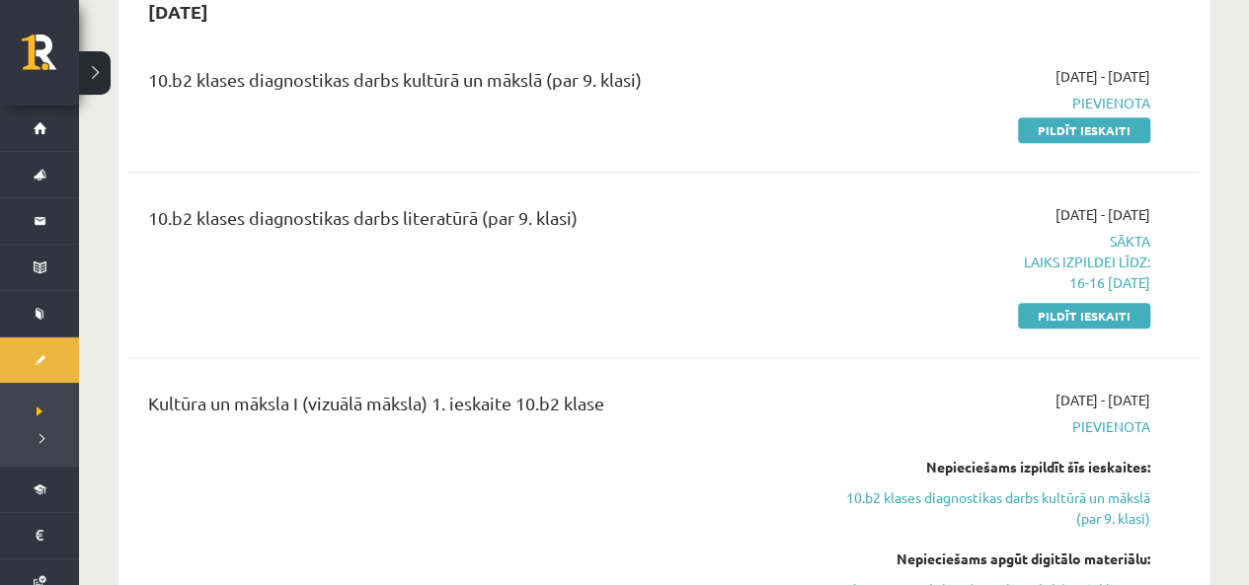
drag, startPoint x: 1118, startPoint y: 268, endPoint x: 719, endPoint y: 88, distance: 438.6
click at [1119, 303] on link "Pildīt ieskaiti" at bounding box center [1084, 316] width 132 height 26
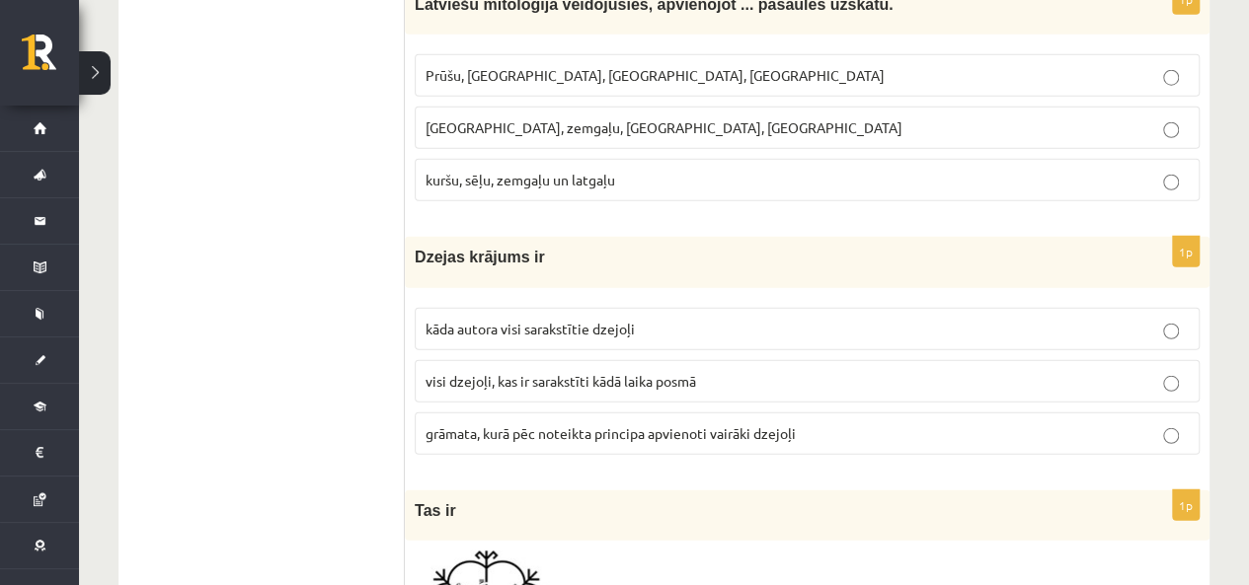
scroll to position [2764, 0]
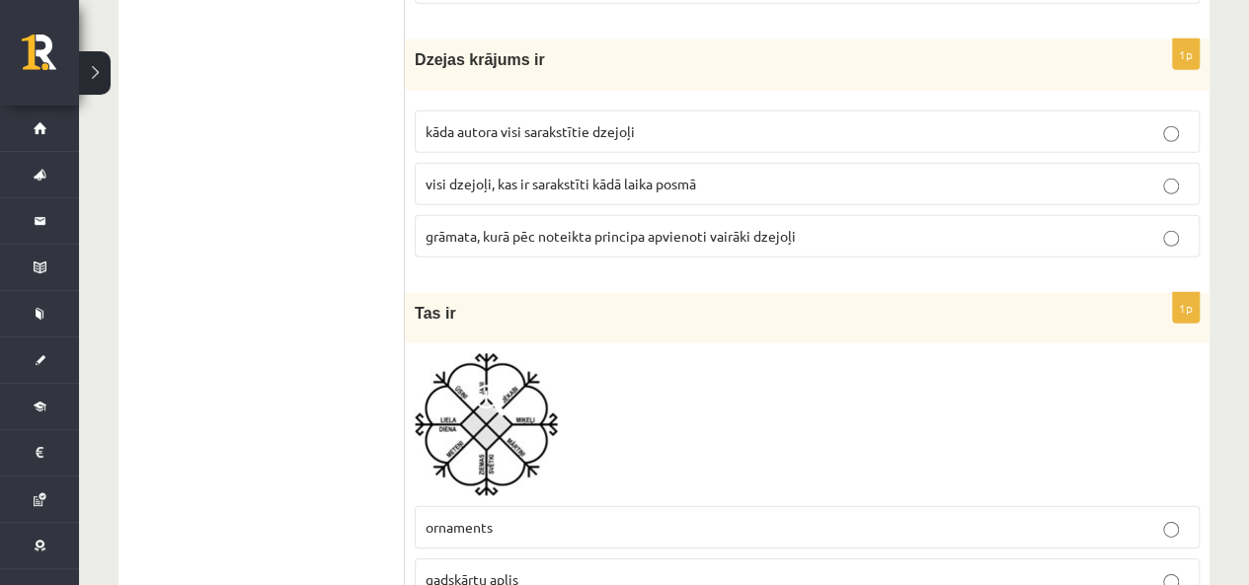
click at [494, 227] on span "grāmata, kurā pēc noteikta principa apvienoti vairāki dzejoļi" at bounding box center [610, 236] width 370 height 18
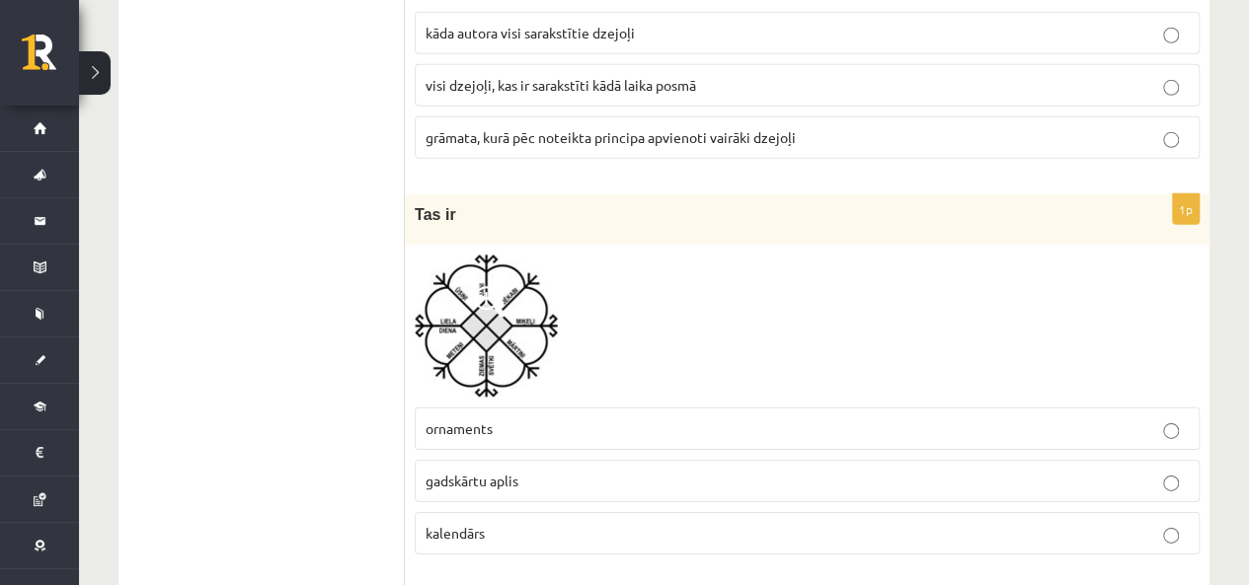
scroll to position [2961, 0]
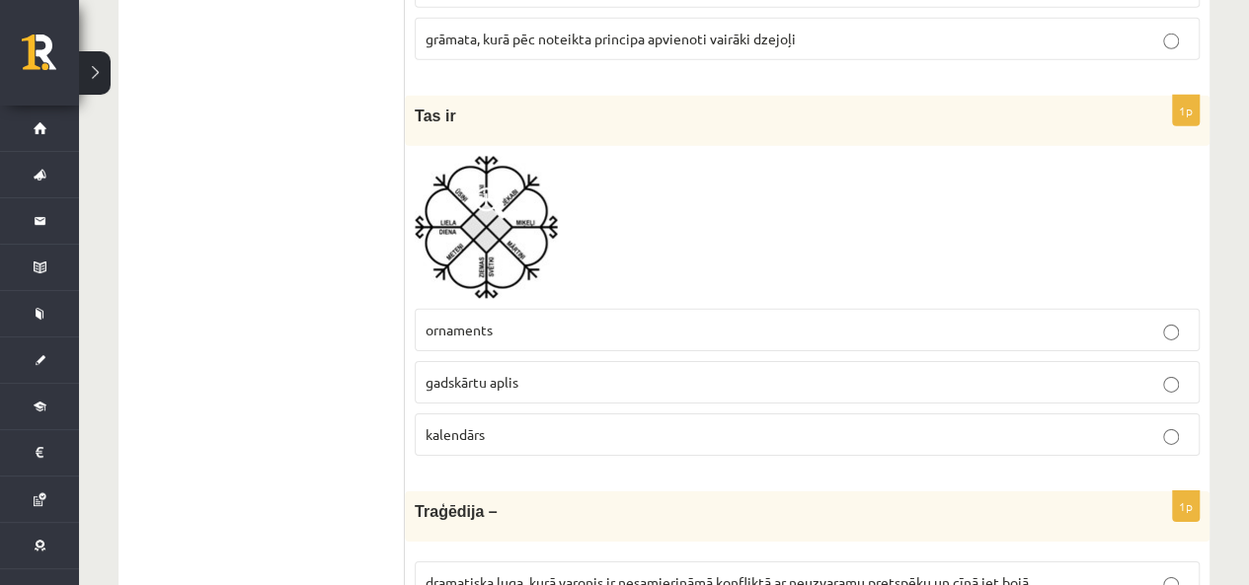
click at [533, 320] on p "ornaments" at bounding box center [806, 330] width 763 height 21
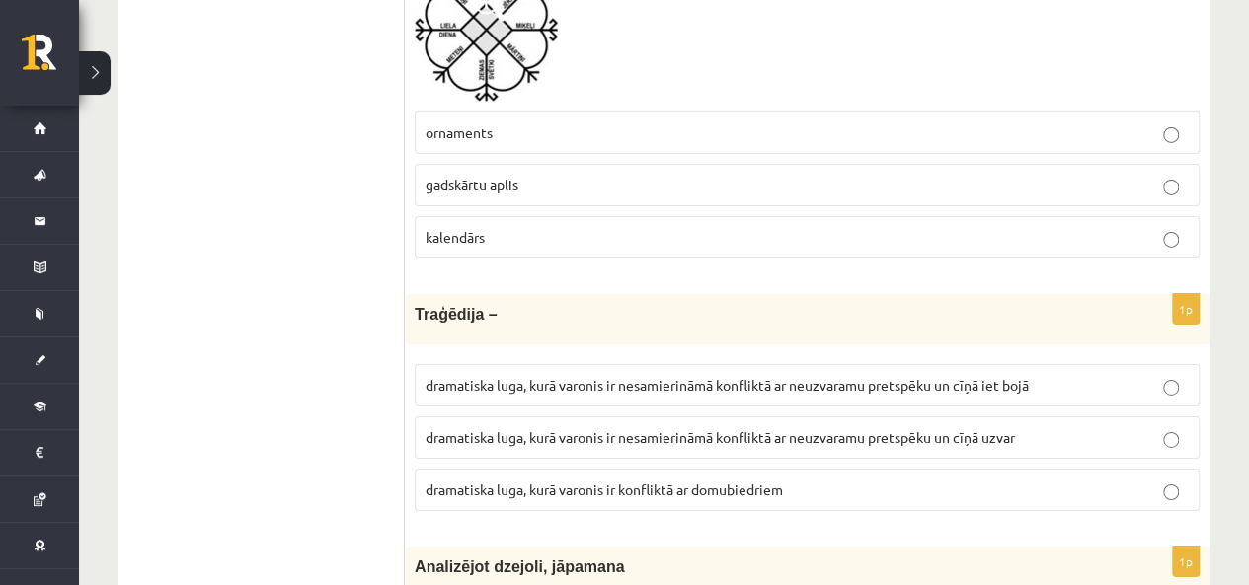
scroll to position [3257, 0]
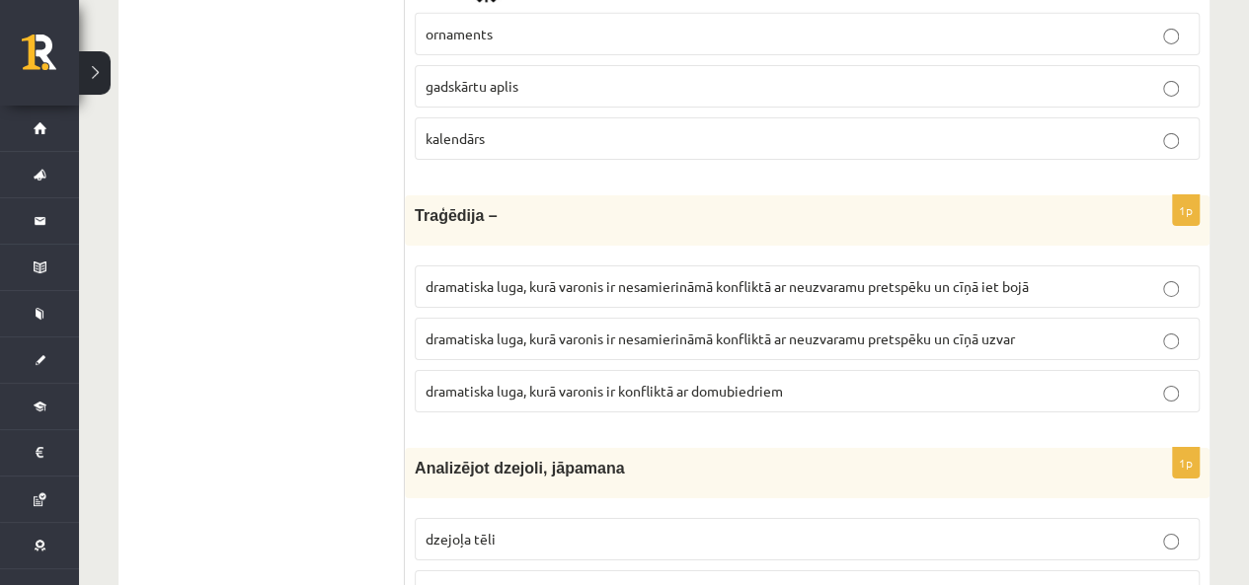
click at [996, 277] on span "dramatiska luga, kurā varonis ir nesamierināmā konfliktā ar neuzvaramu pretspēk…" at bounding box center [726, 286] width 603 height 18
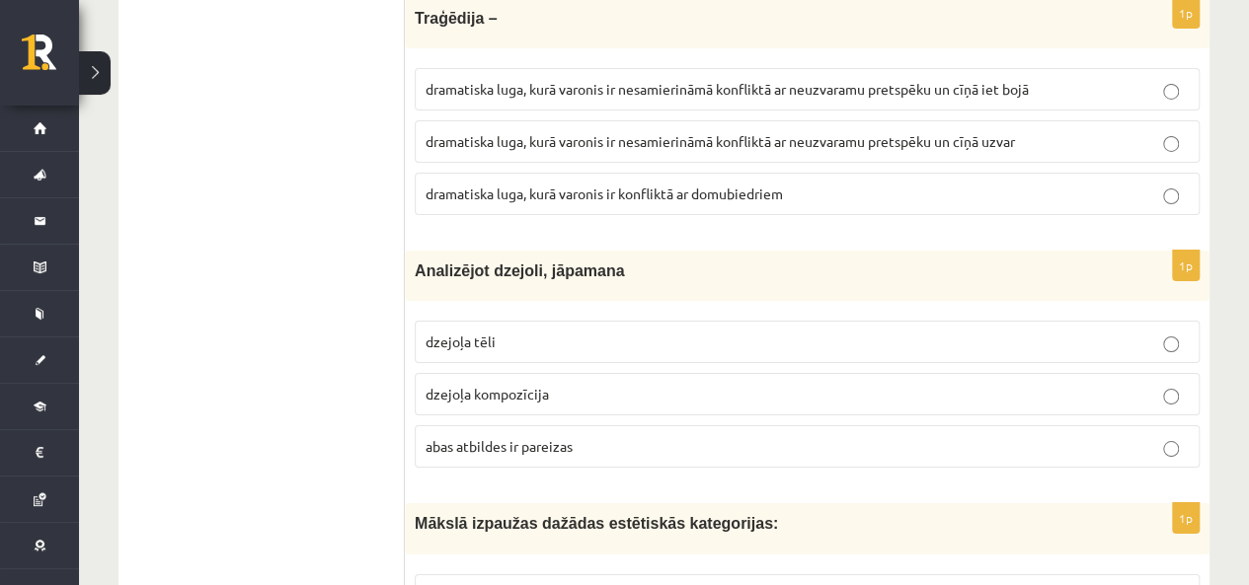
scroll to position [3553, 0]
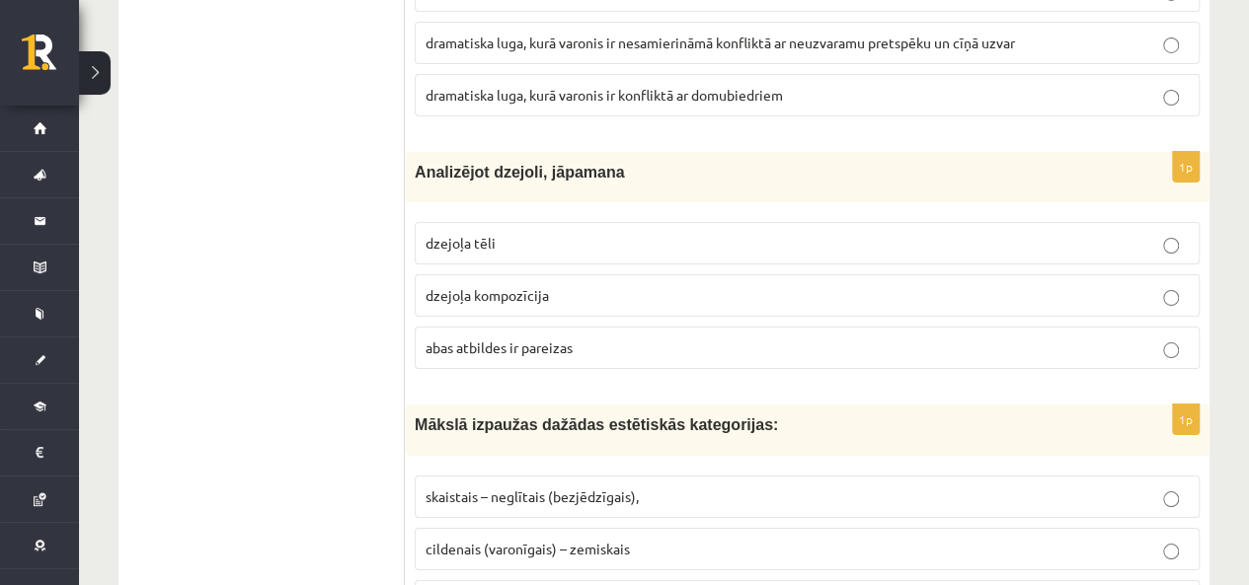
click at [577, 338] on p "abas atbildes ir pareizas" at bounding box center [806, 348] width 763 height 21
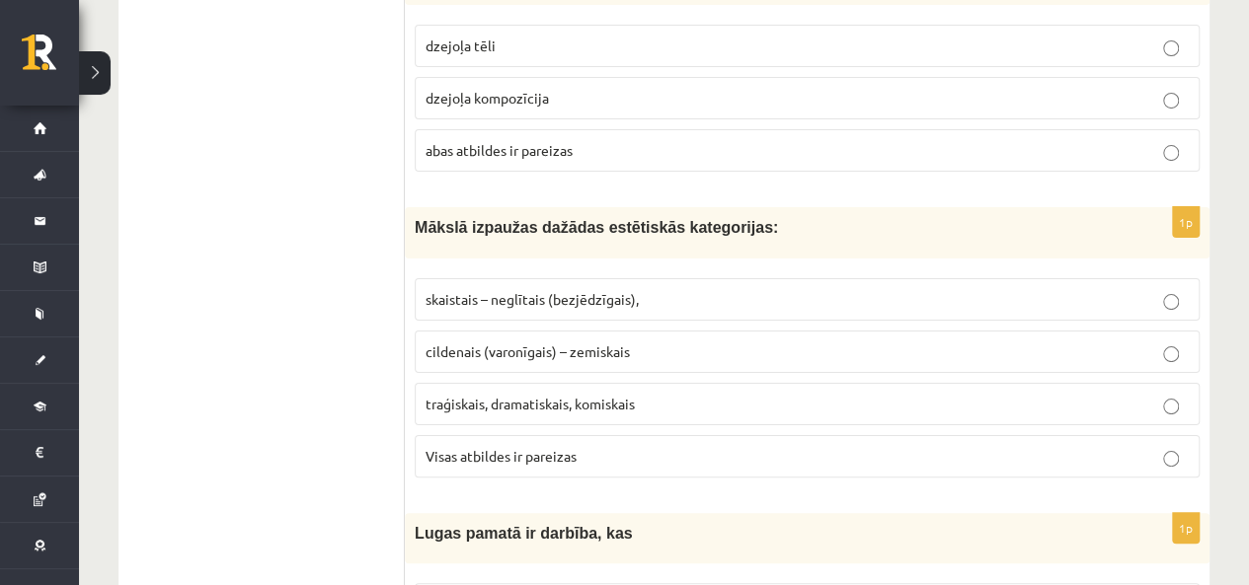
scroll to position [3849, 0]
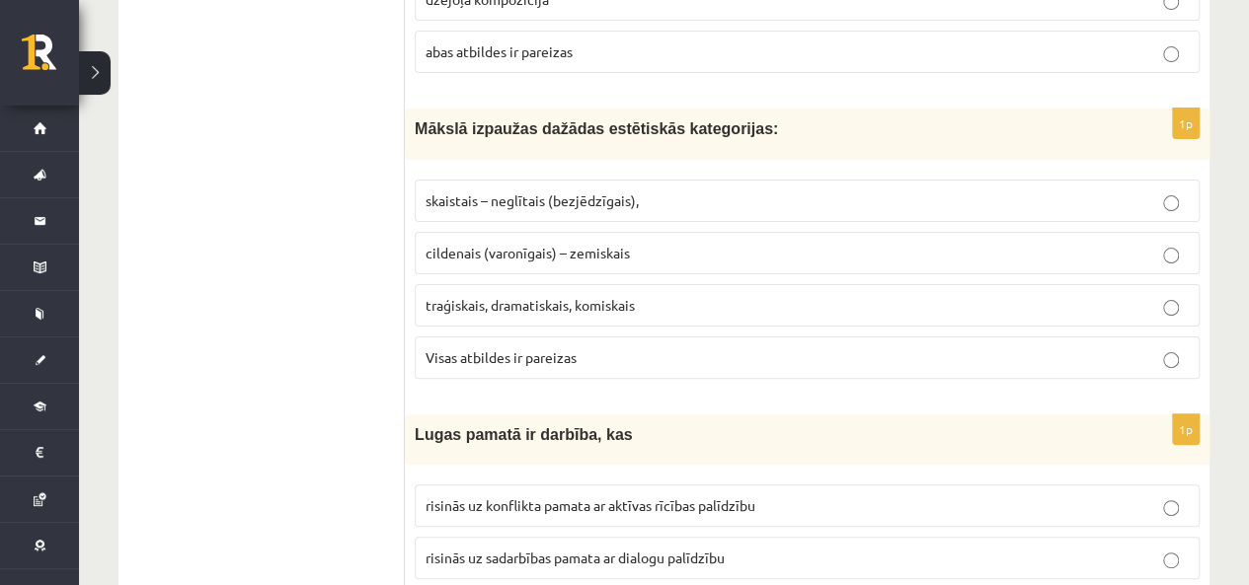
click at [560, 337] on label "Visas atbildes ir pareizas" at bounding box center [807, 358] width 785 height 42
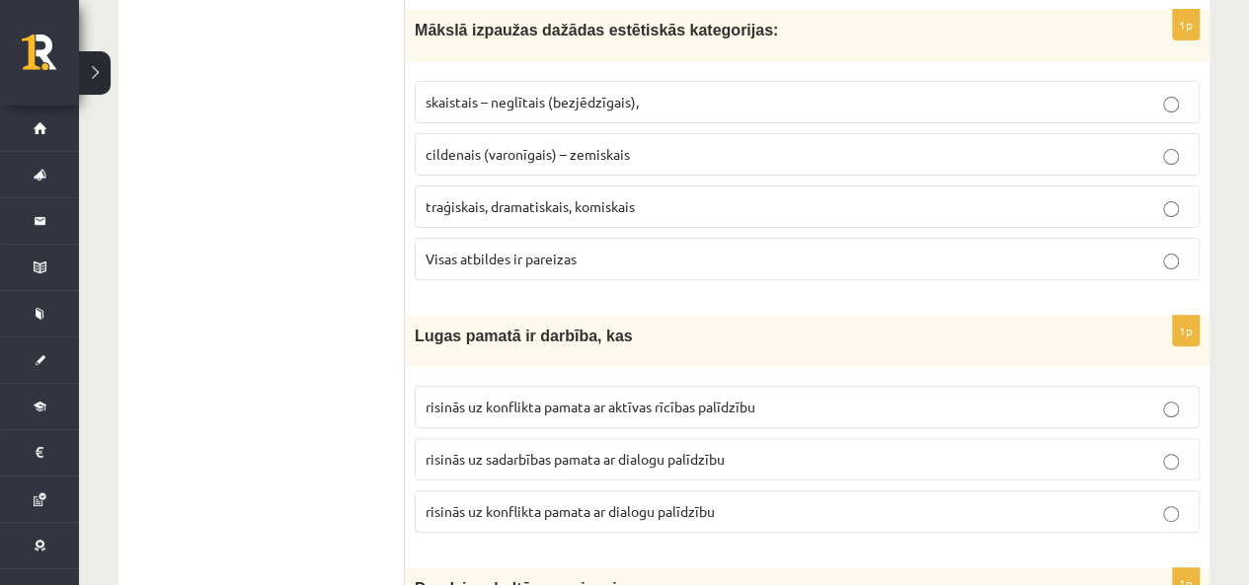
scroll to position [4047, 0]
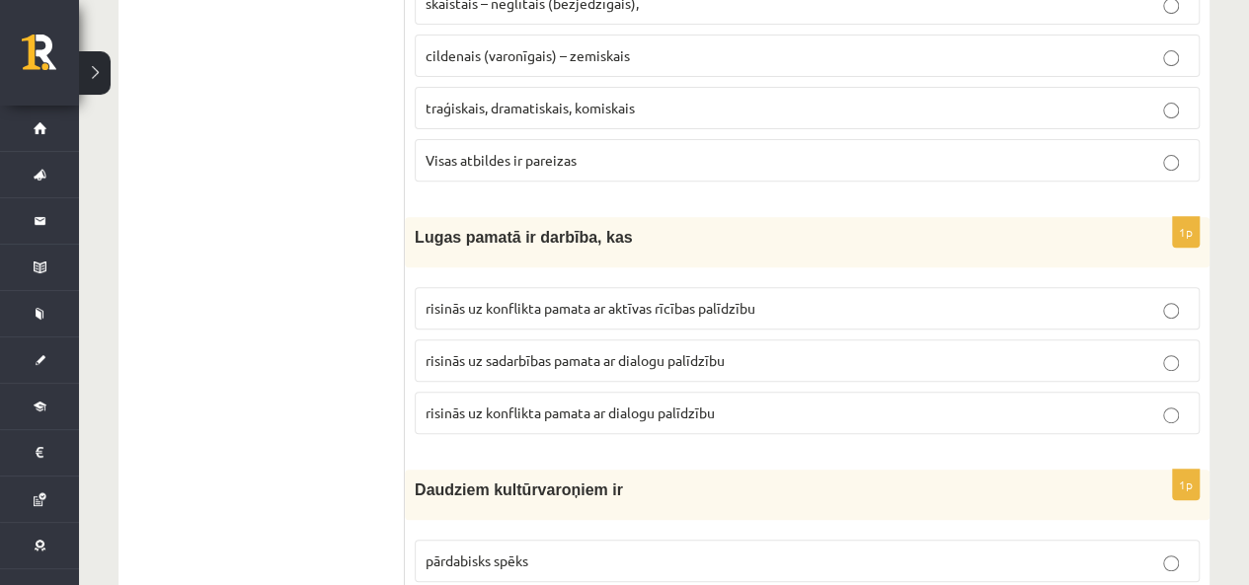
click at [663, 404] on span "risinās uz konflikta pamata ar dialogu palīdzību" at bounding box center [569, 413] width 289 height 18
click at [801, 429] on form "1p Sadzīves komēdijā tēlotas jūtas, noskaņas, iekšējā pasaule tēloti ikdienišķi…" at bounding box center [806, 366] width 765 height 8117
click at [728, 342] on label "risinās uz sadarbības pamata ar dialogu palīdzību" at bounding box center [807, 361] width 785 height 42
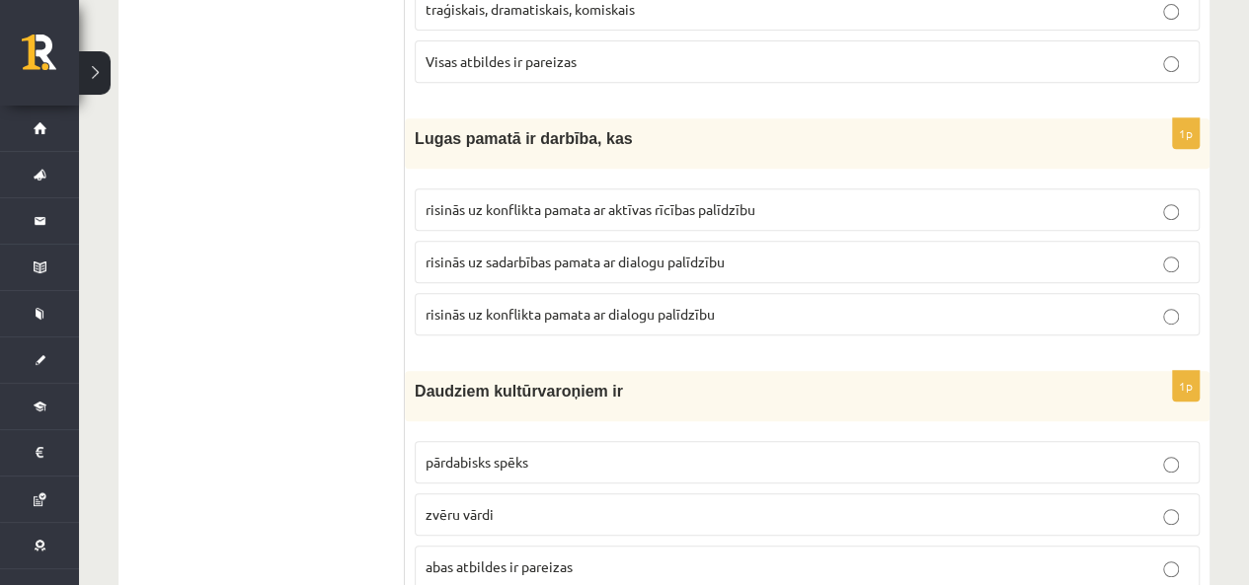
scroll to position [4244, 0]
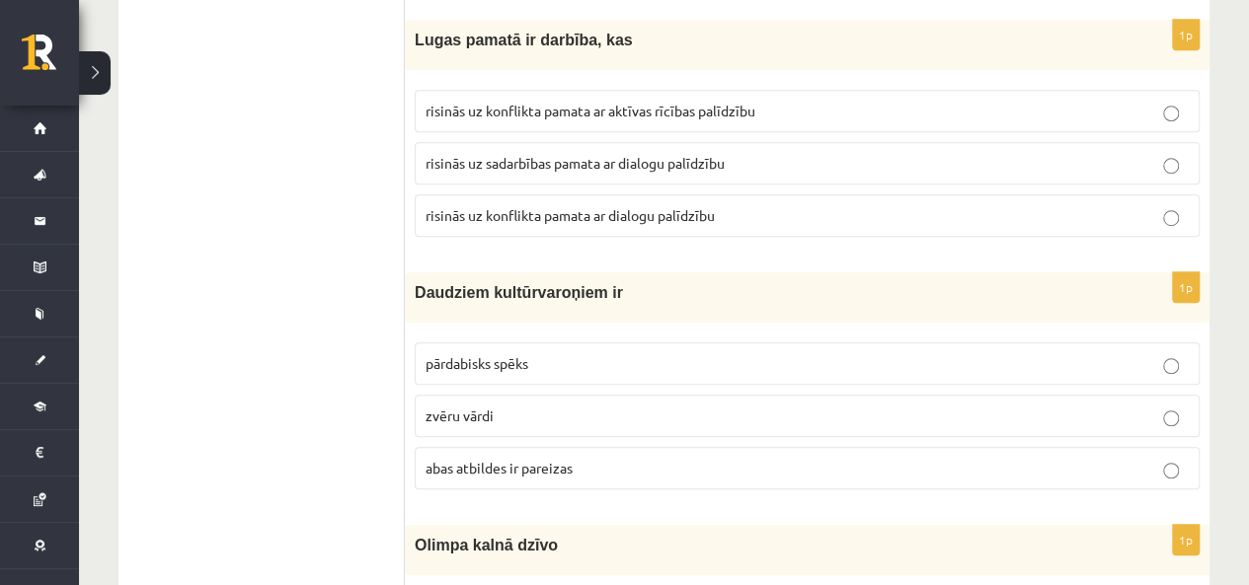
click at [523, 459] on span "abas atbildes ir pareizas" at bounding box center [498, 468] width 147 height 18
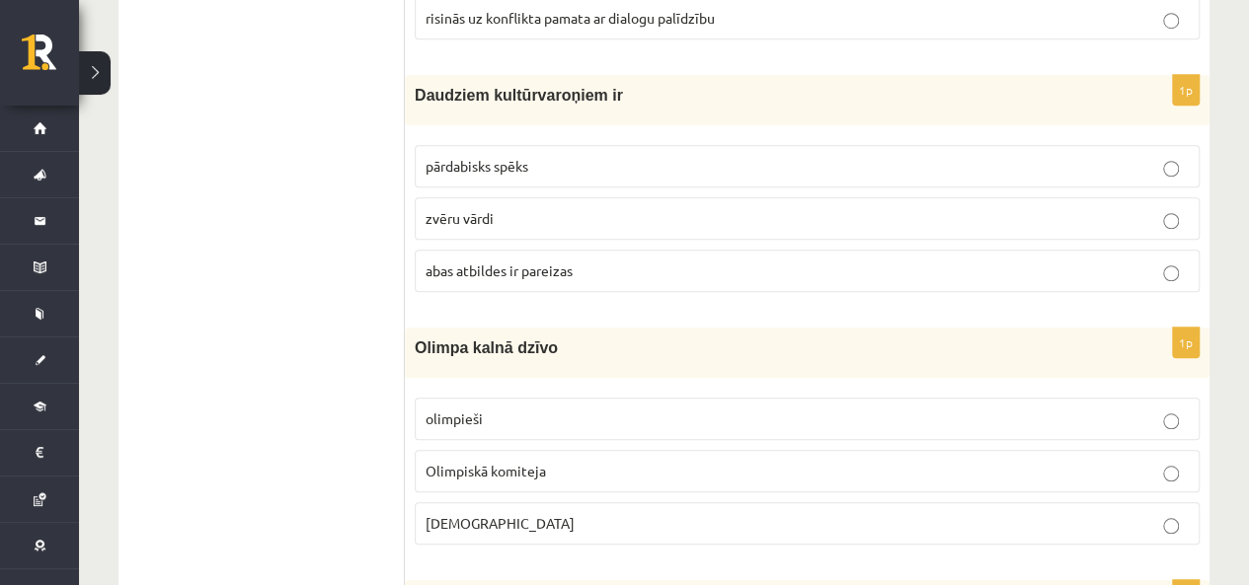
scroll to position [4639, 0]
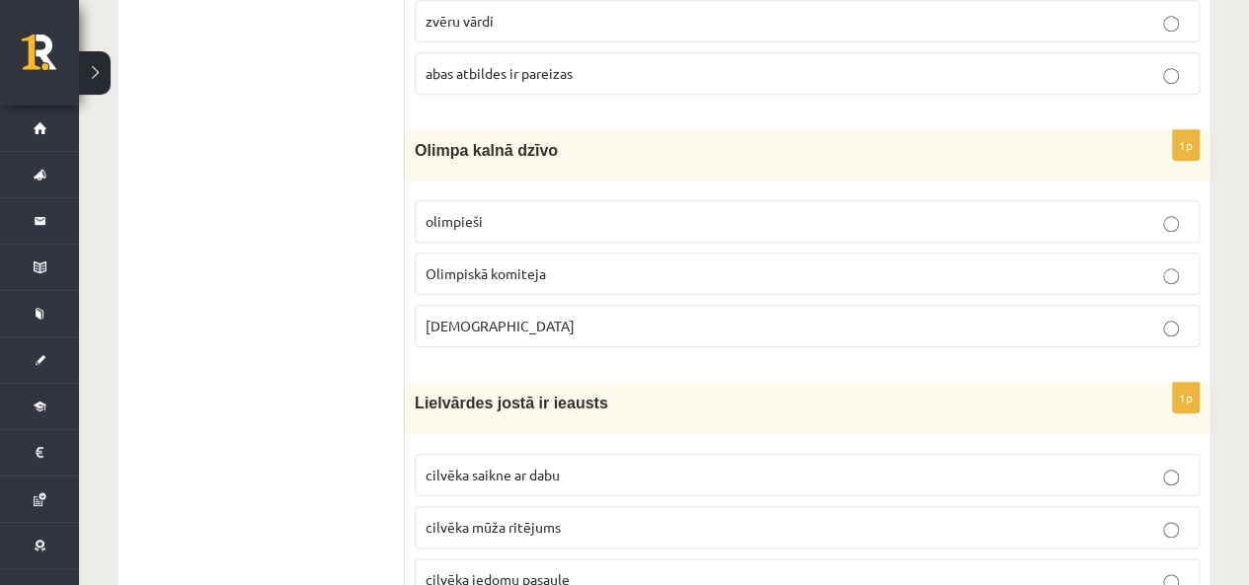
click at [499, 316] on p "Dievi" at bounding box center [806, 326] width 763 height 21
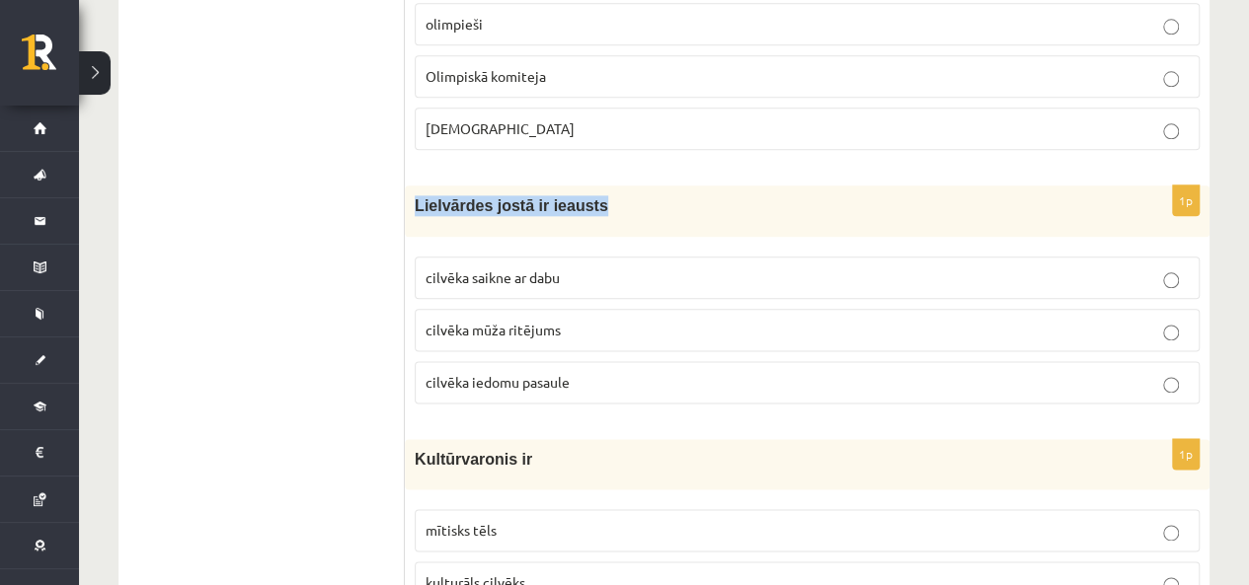
drag, startPoint x: 405, startPoint y: 169, endPoint x: 595, endPoint y: 149, distance: 191.5
copy span "Lielvārdes jostā ir ieausts"
click at [517, 268] on span "cilvēka saikne ar dabu" at bounding box center [492, 277] width 134 height 18
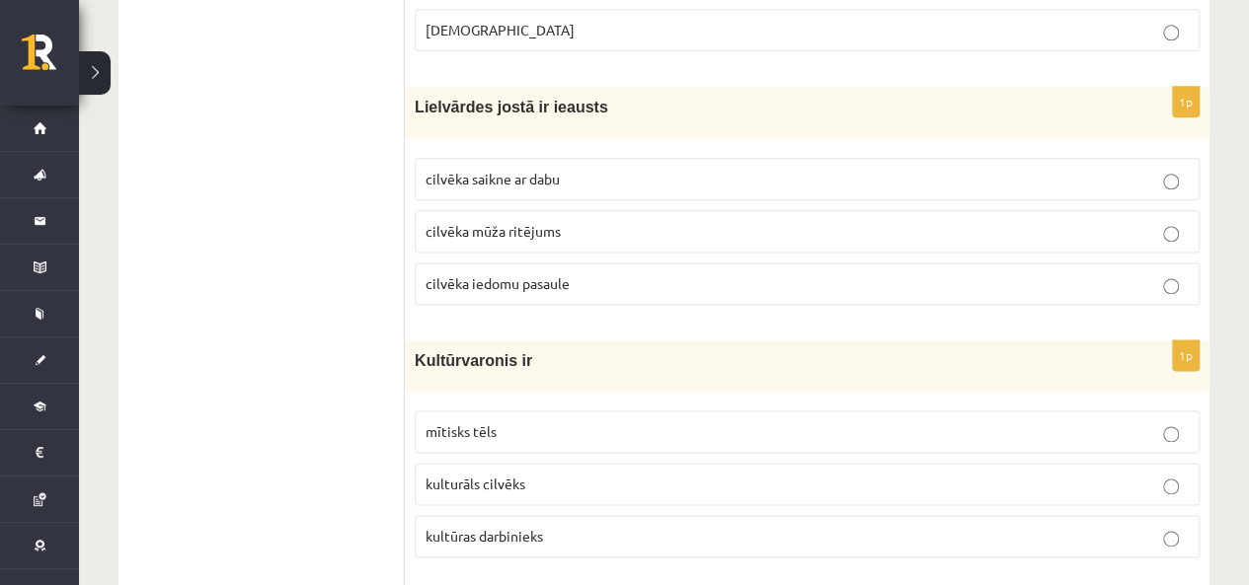
scroll to position [5034, 0]
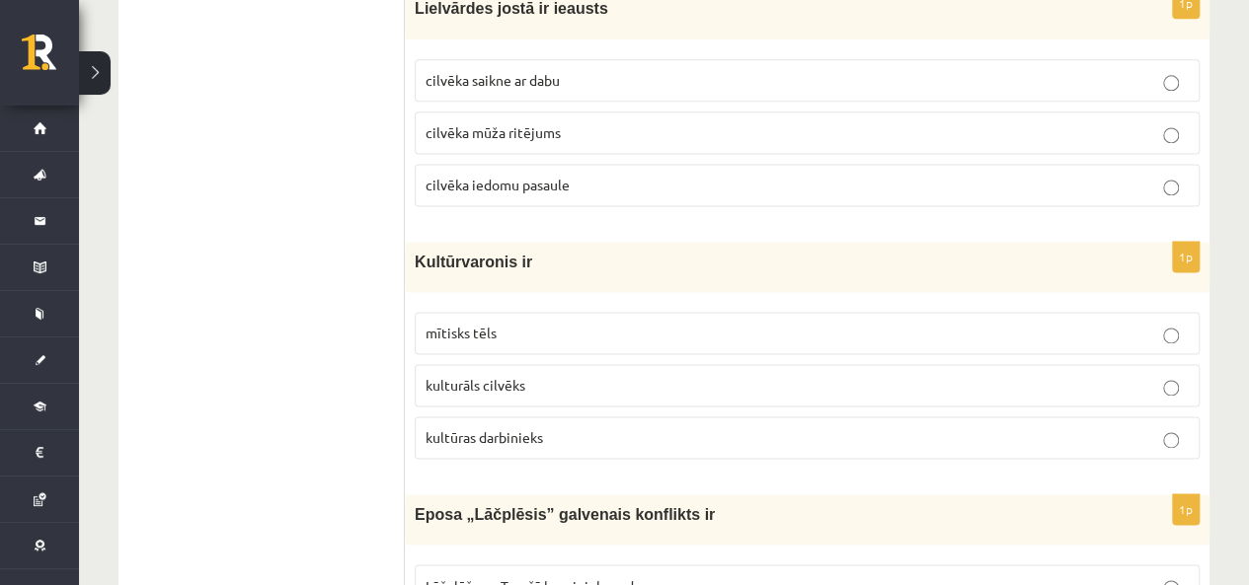
click at [586, 323] on p "mītisks tēls" at bounding box center [806, 333] width 763 height 21
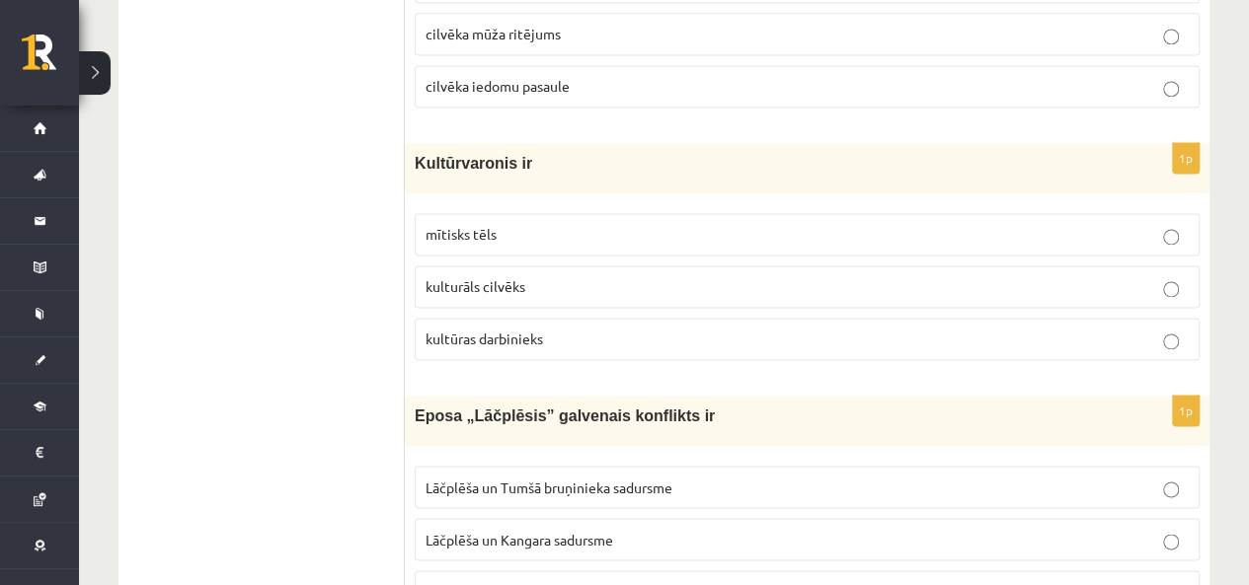
scroll to position [5231, 0]
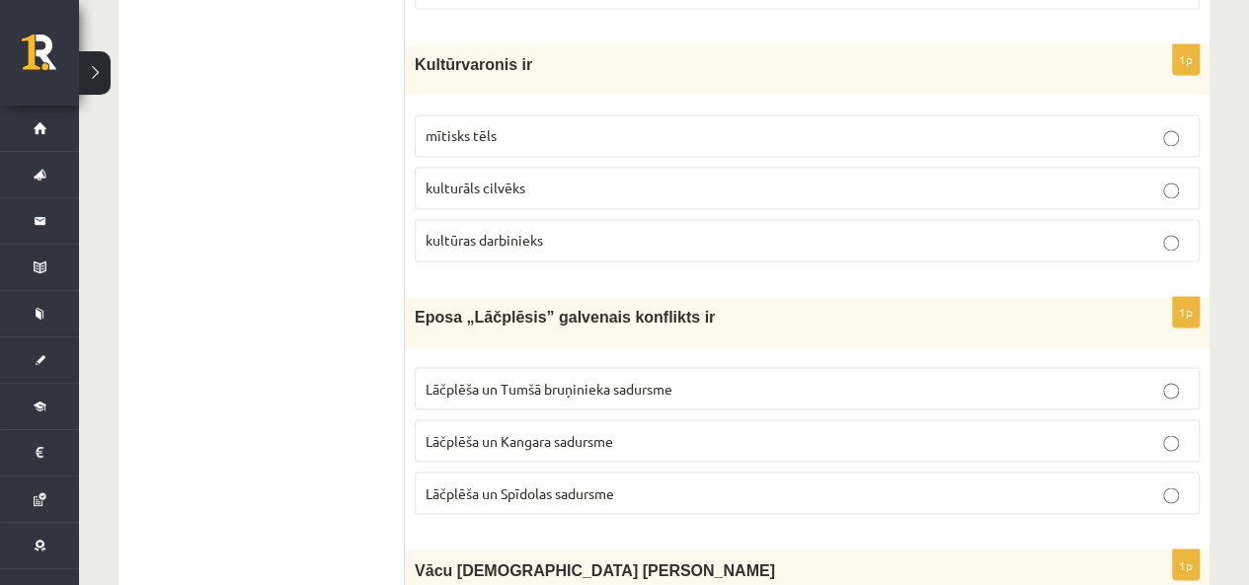
click at [545, 431] on span "Lāčplēša un Kangara sadursme" at bounding box center [519, 440] width 188 height 18
click at [827, 367] on label "Lāčplēša un Tumšā bruņinieka sadursme" at bounding box center [807, 388] width 785 height 42
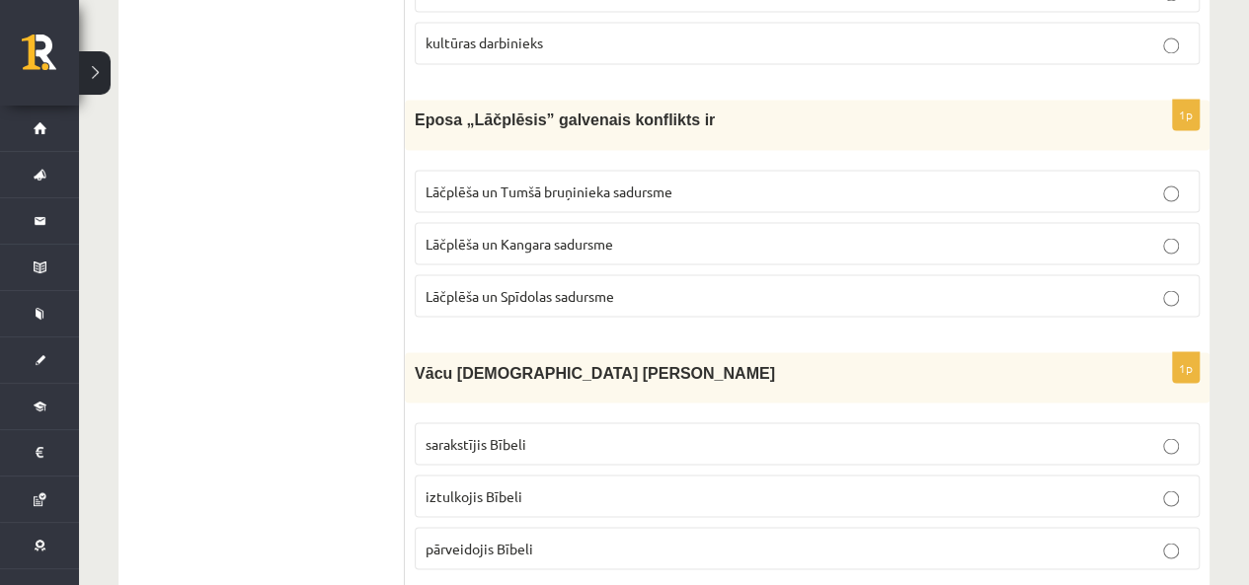
scroll to position [5527, 0]
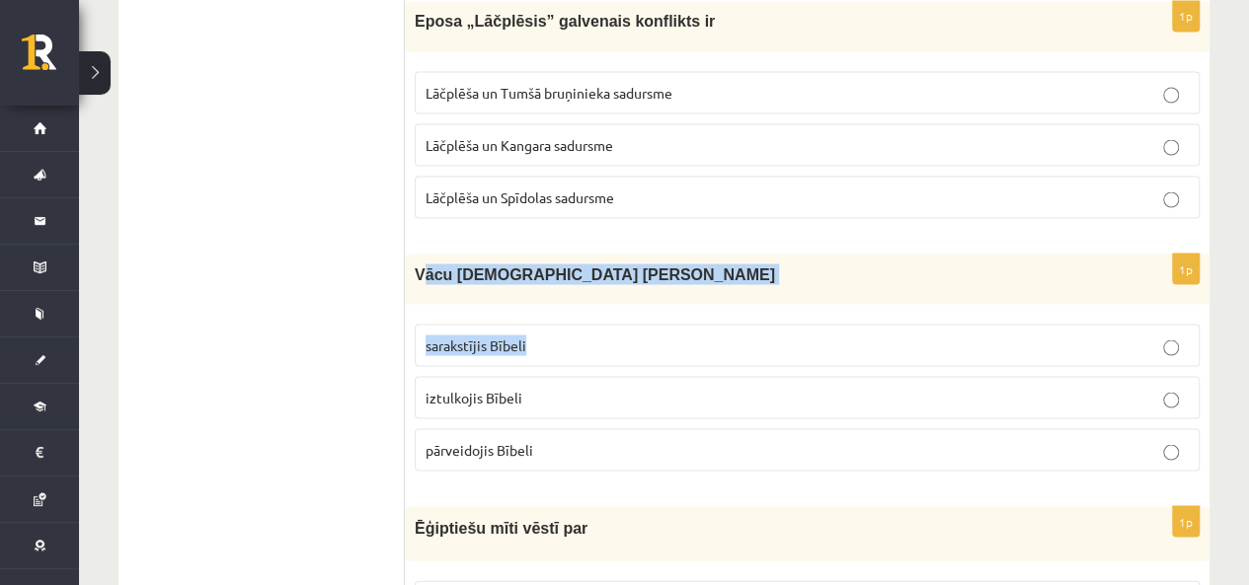
drag, startPoint x: 422, startPoint y: 212, endPoint x: 687, endPoint y: 262, distance: 269.1
click at [691, 264] on div "1p Vācu mācītājs Ernsts Gliks sarakstījis Bībeli iztulkojis Bībeli pārveidojis …" at bounding box center [807, 370] width 804 height 233
click at [662, 254] on div "Vācu mācītājs Ernsts Gliks" at bounding box center [807, 279] width 804 height 50
drag, startPoint x: 420, startPoint y: 218, endPoint x: 517, endPoint y: 185, distance: 102.4
click at [772, 265] on div "1p Vācu mācītājs Ernsts Gliks sarakstījis Bībeli iztulkojis Bībeli pārveidojis …" at bounding box center [807, 370] width 804 height 233
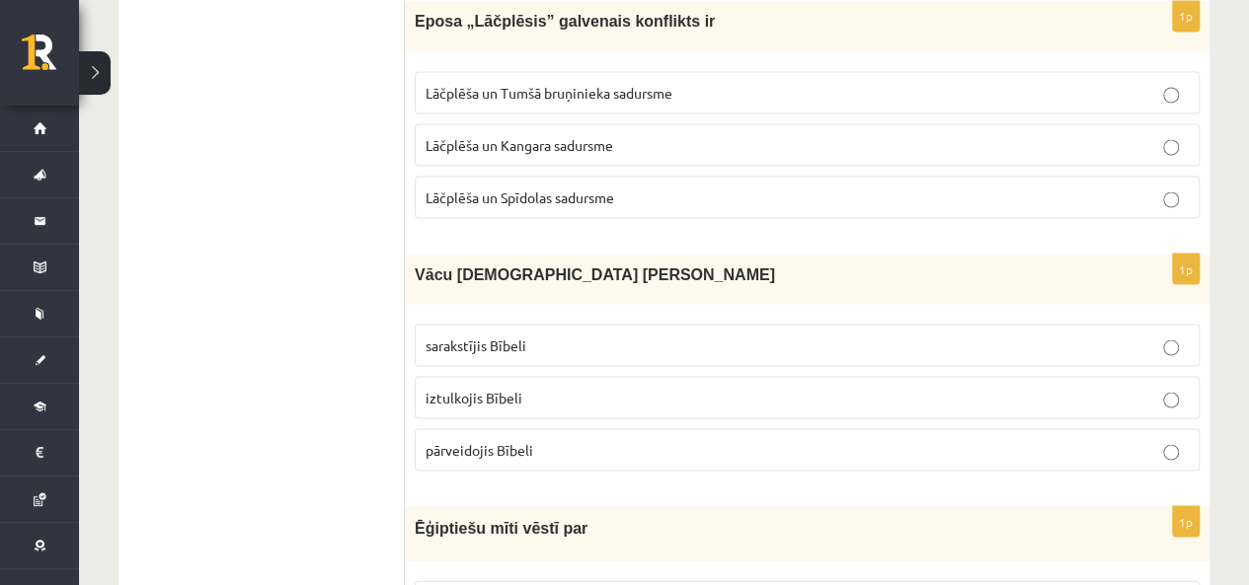
drag, startPoint x: 414, startPoint y: 225, endPoint x: 639, endPoint y: 238, distance: 225.4
click at [639, 254] on div "Vācu mācītājs Ernsts Gliks" at bounding box center [807, 279] width 804 height 50
copy span "Vācu mācītājs Ernsts Gliks"
click at [589, 376] on label "iztulkojis Bībeli" at bounding box center [807, 397] width 785 height 42
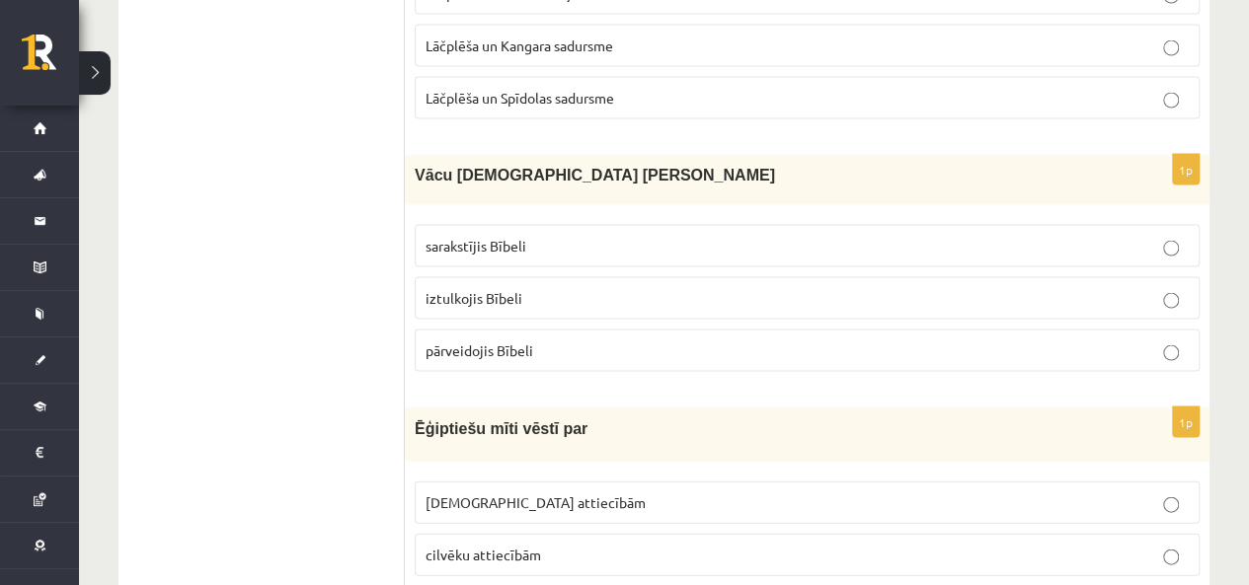
scroll to position [5724, 0]
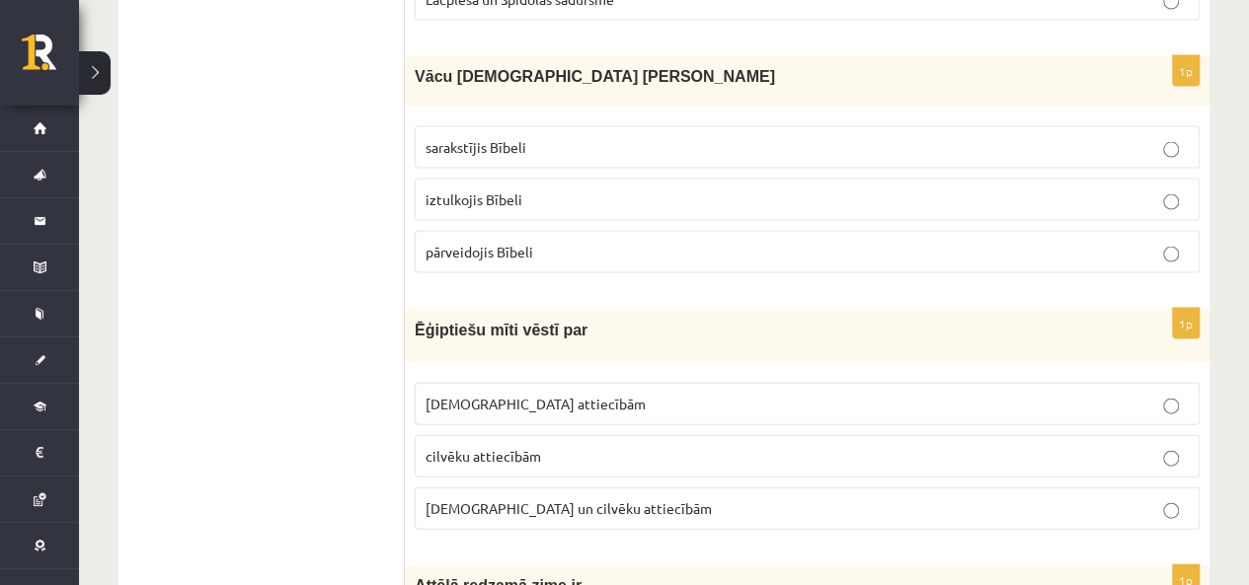
click at [557, 499] on span "Dievu un cilvēku attiecībām" at bounding box center [568, 508] width 286 height 18
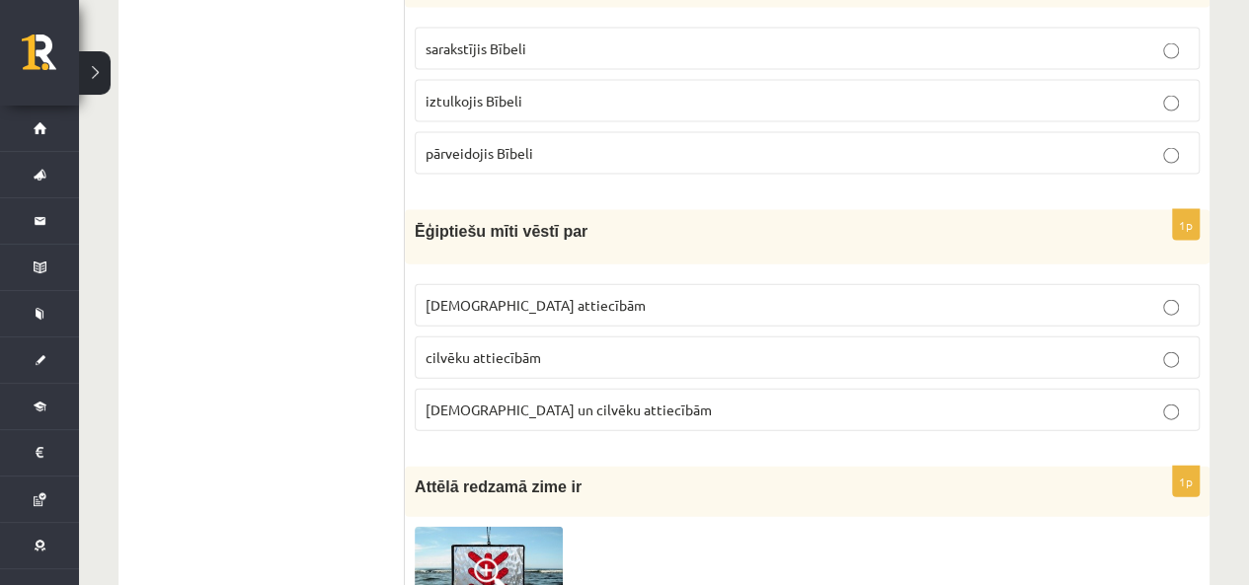
click at [639, 295] on p "Dievu attiecībām" at bounding box center [806, 305] width 763 height 21
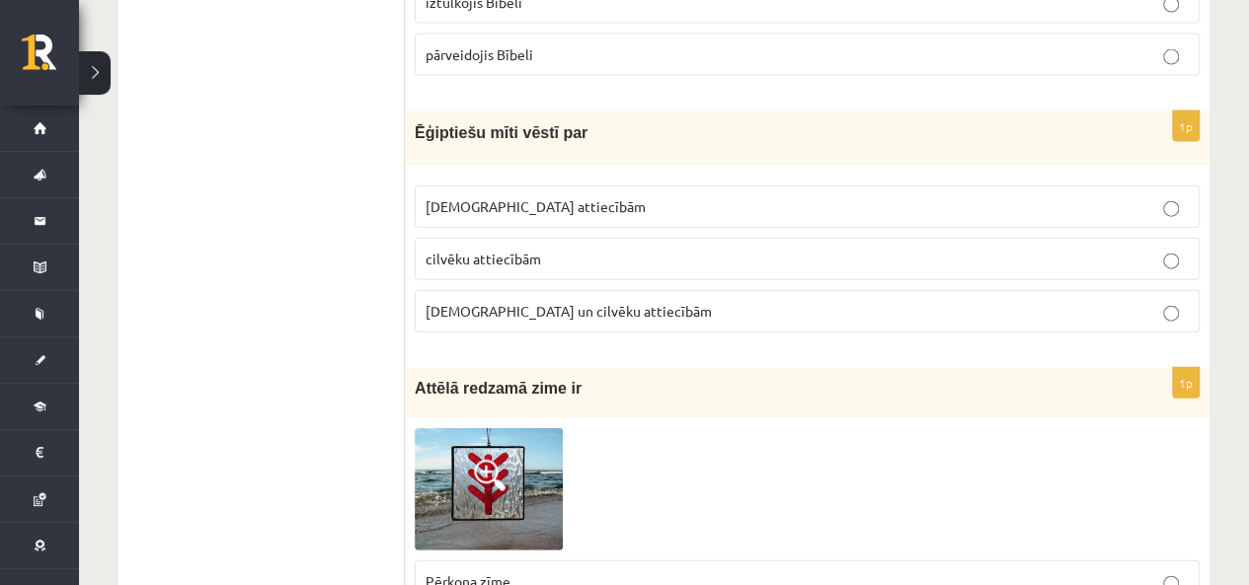
scroll to position [6119, 0]
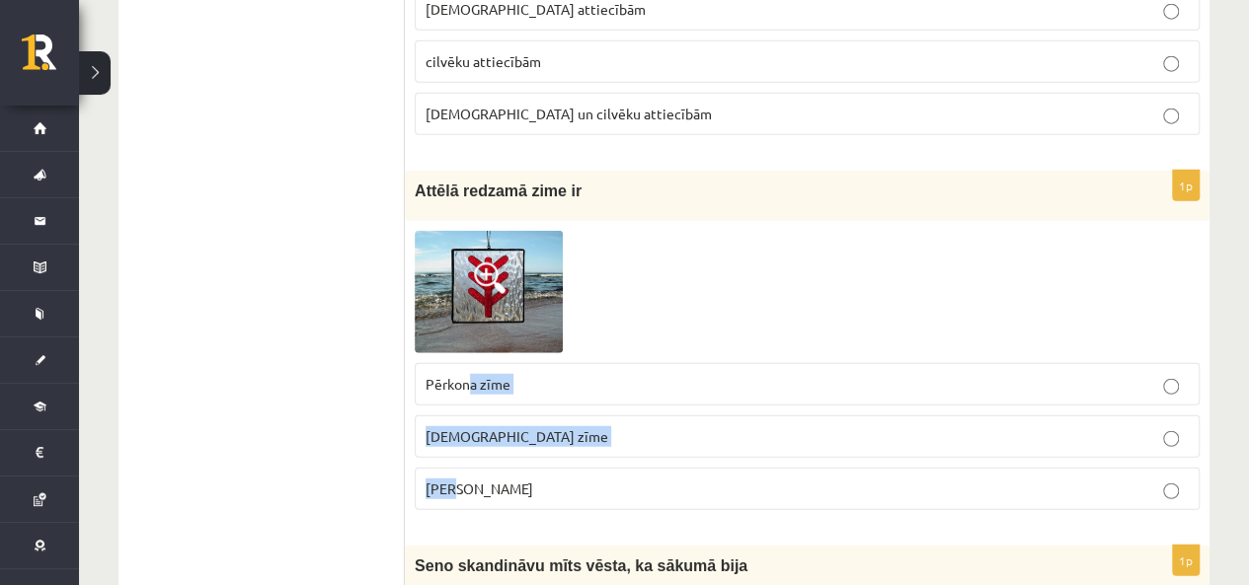
drag, startPoint x: 449, startPoint y: 449, endPoint x: 444, endPoint y: 433, distance: 16.5
click at [446, 443] on fieldset "Pērkona zīme Dieva zīme Laimas slotiņa" at bounding box center [807, 434] width 785 height 163
click at [494, 263] on span at bounding box center [490, 279] width 32 height 32
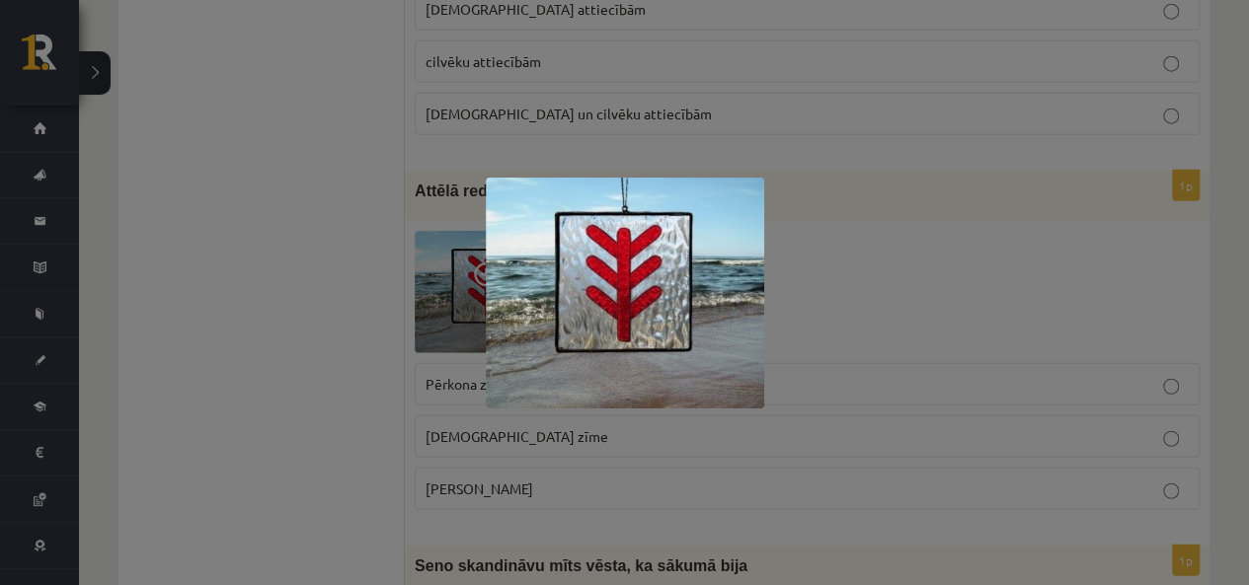
click at [158, 475] on div at bounding box center [624, 292] width 1249 height 585
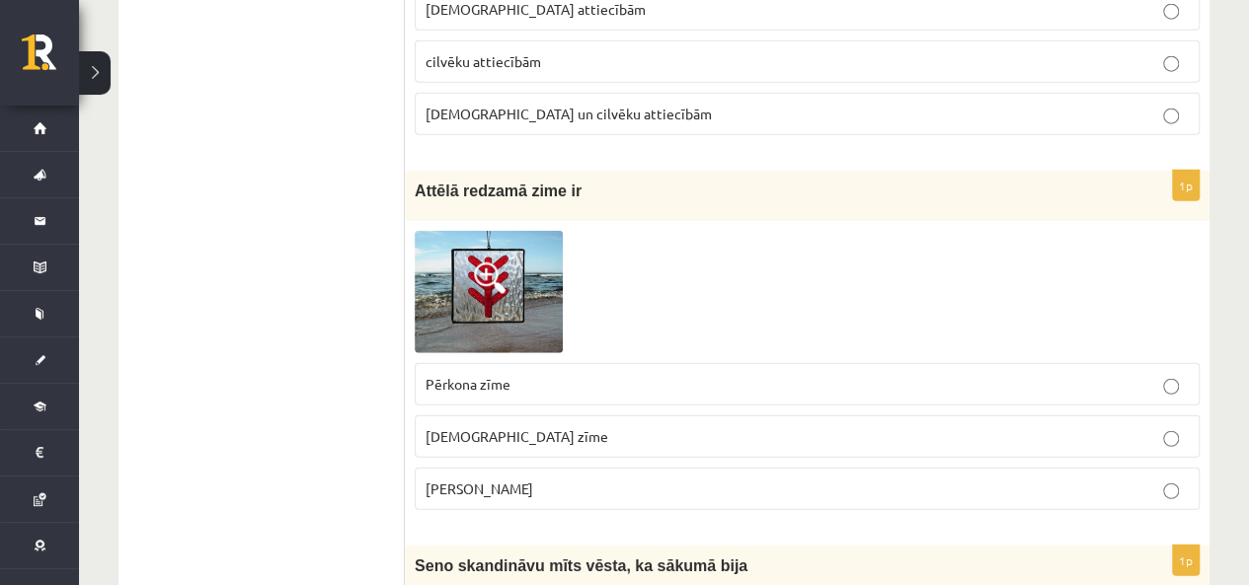
click at [555, 468] on label "Laimas slotiņa" at bounding box center [807, 489] width 785 height 42
click at [567, 479] on p "Laimas slotiņa" at bounding box center [806, 489] width 763 height 21
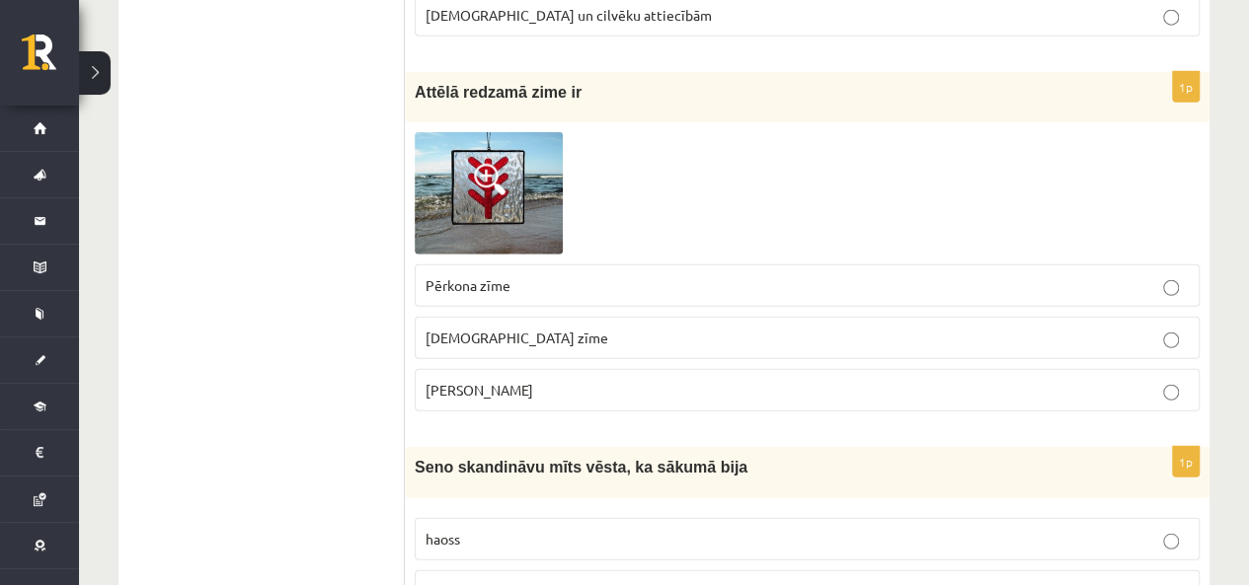
scroll to position [6415, 0]
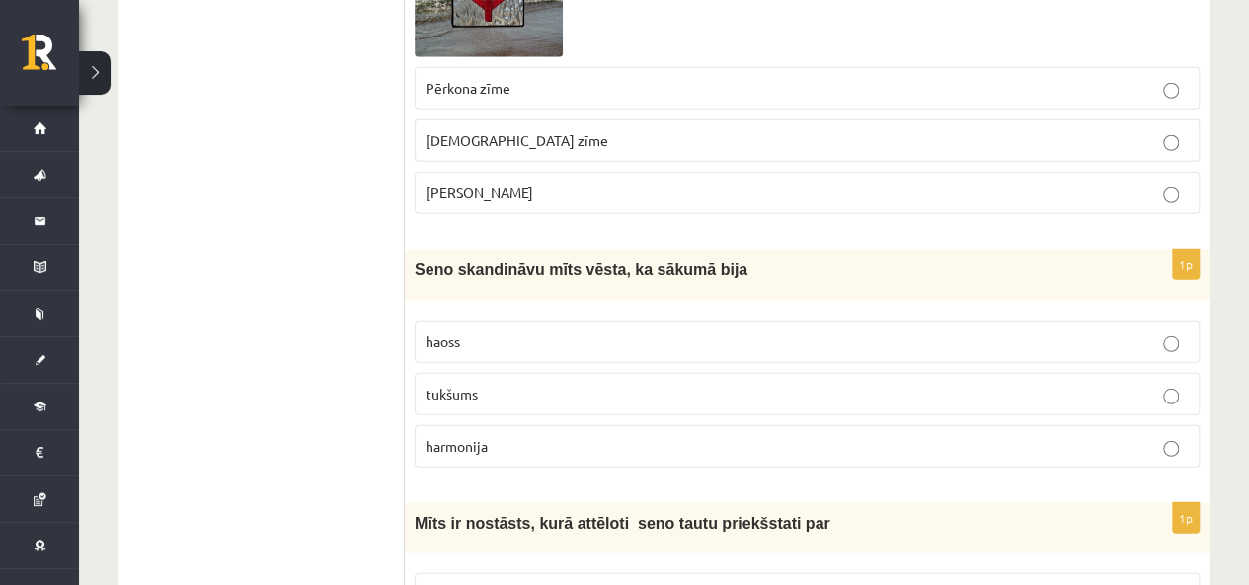
click at [575, 436] on p "harmonija" at bounding box center [806, 446] width 763 height 21
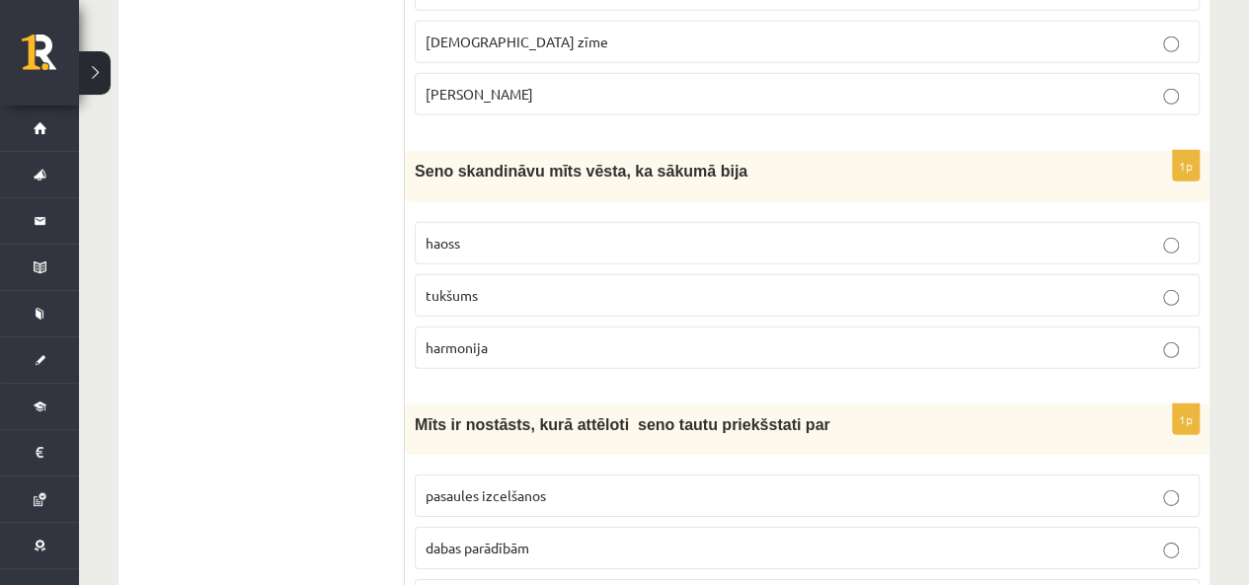
scroll to position [6613, 0]
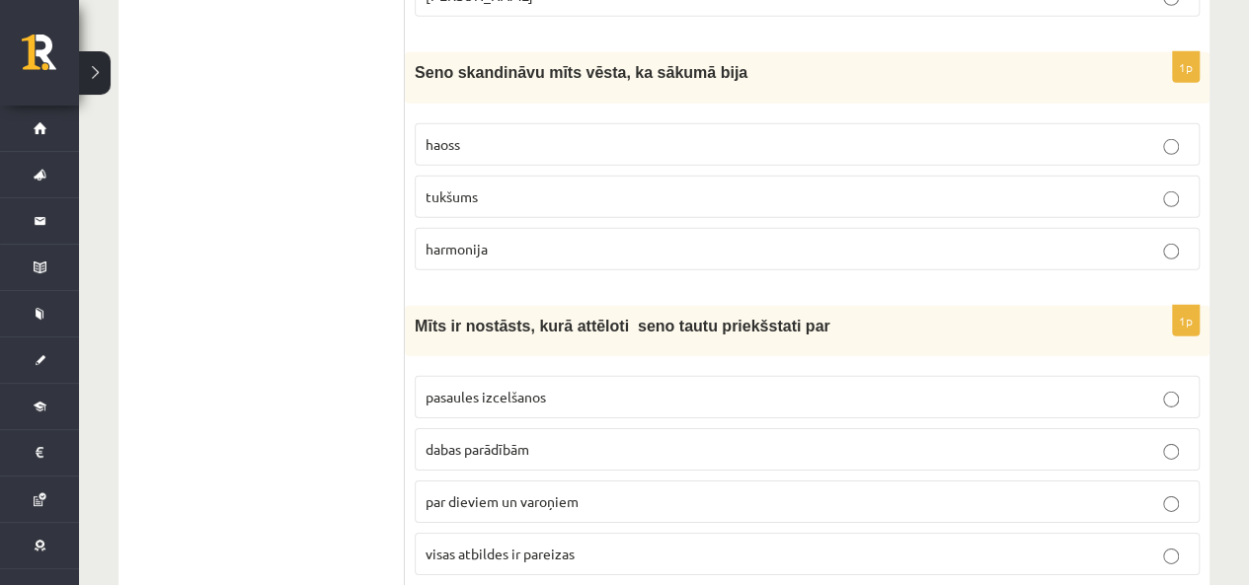
click at [508, 493] on span "par dieviem un varoņiem" at bounding box center [501, 502] width 153 height 18
click at [537, 544] on p "visas atbildes ir pareizas" at bounding box center [806, 554] width 763 height 21
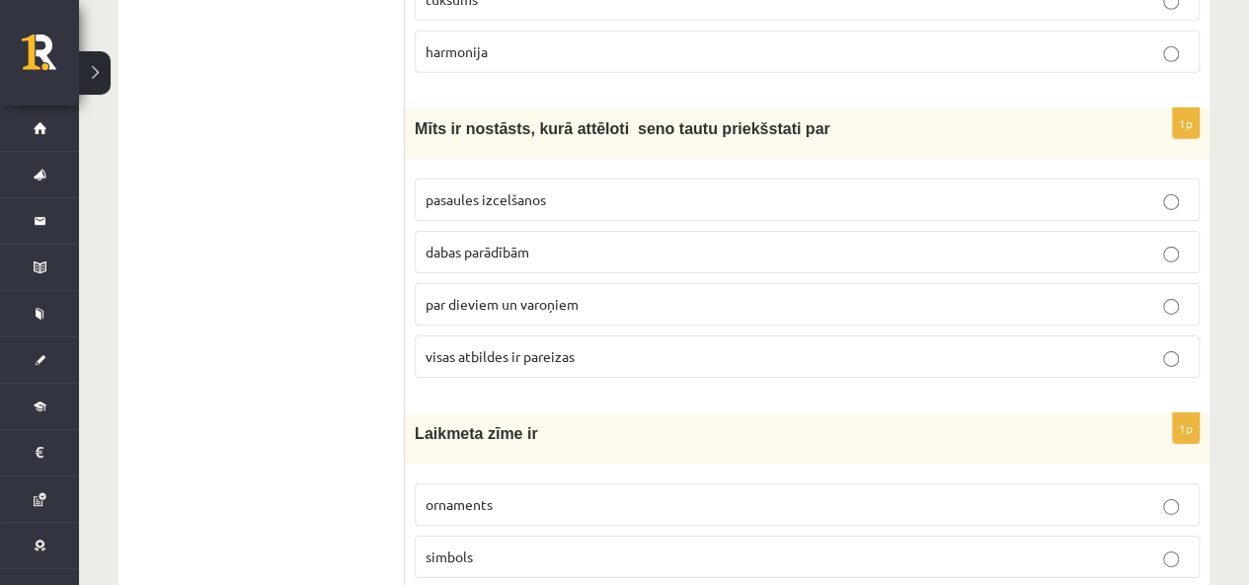
scroll to position [6909, 0]
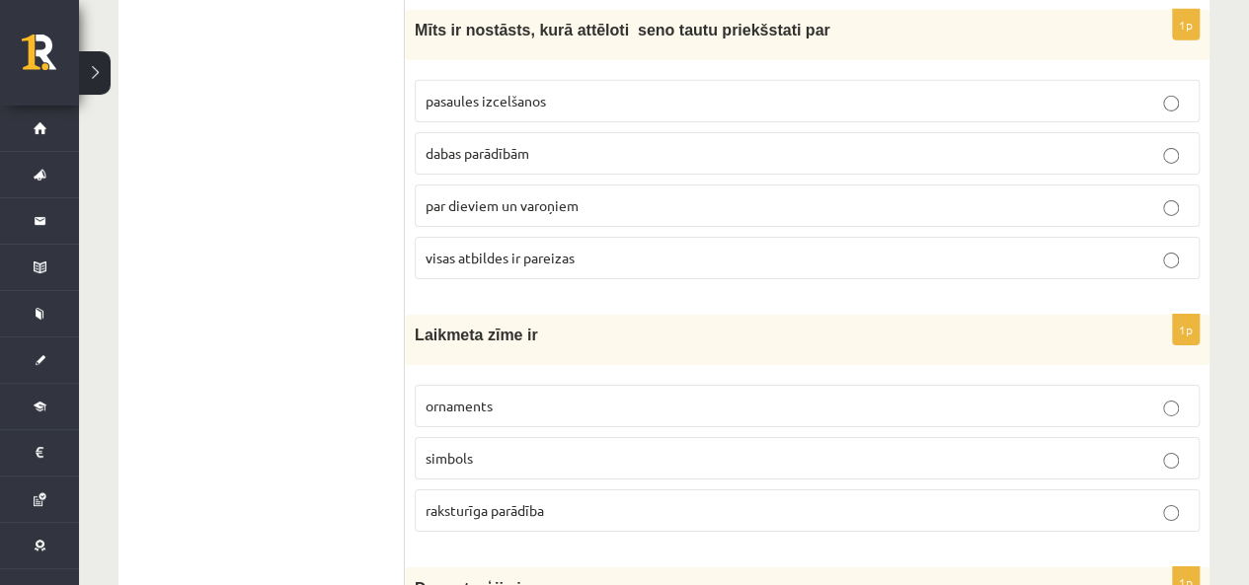
click at [599, 500] on p "raksturīga parādība" at bounding box center [806, 510] width 763 height 21
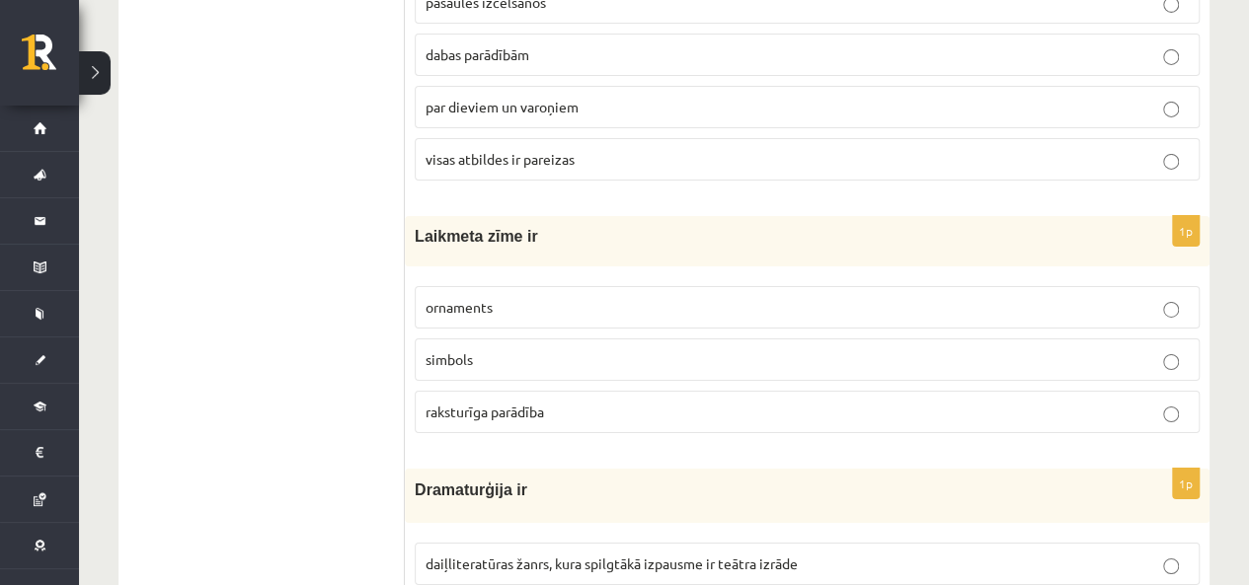
scroll to position [7205, 0]
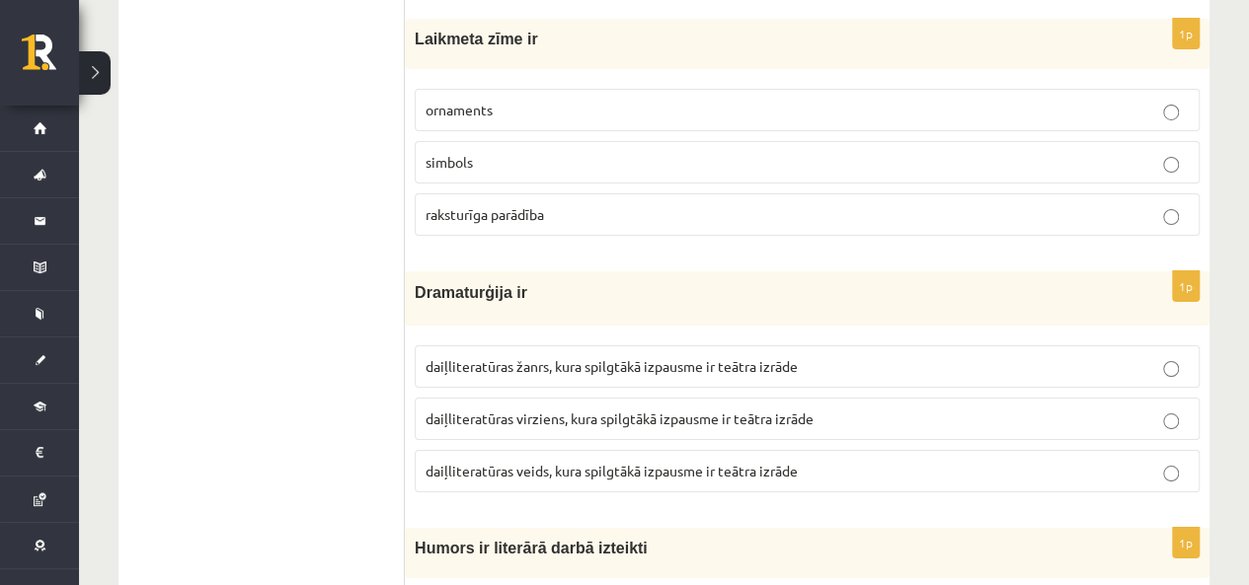
click at [497, 357] on span "daiļliteratūras žanrs, kura spilgtākā izpausme ir teātra izrāde" at bounding box center [611, 366] width 372 height 18
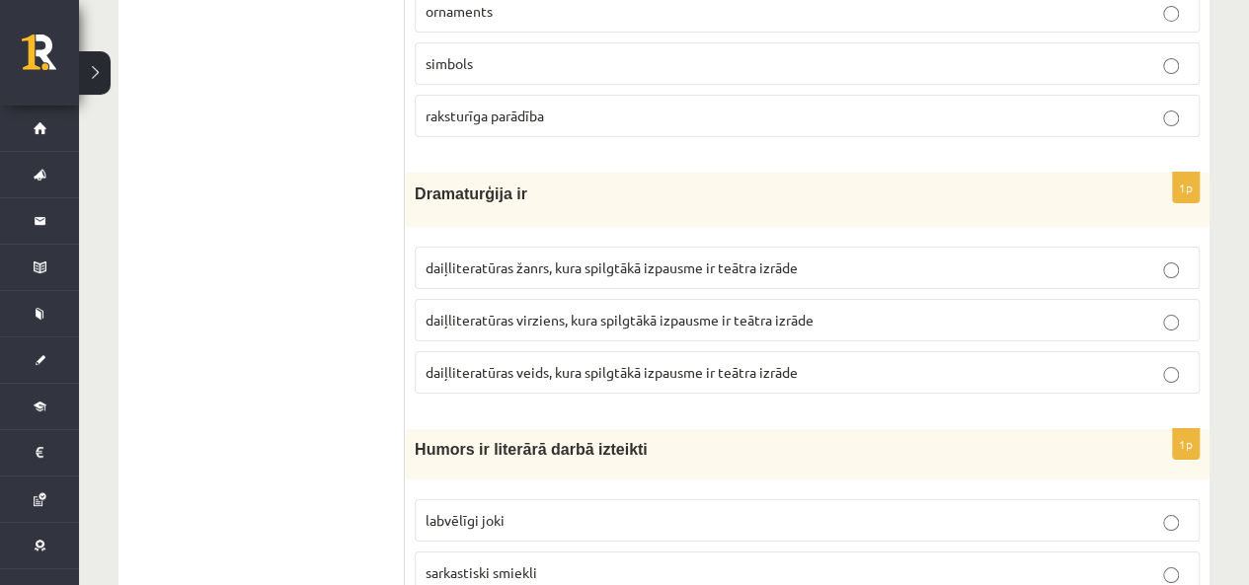
scroll to position [7402, 0]
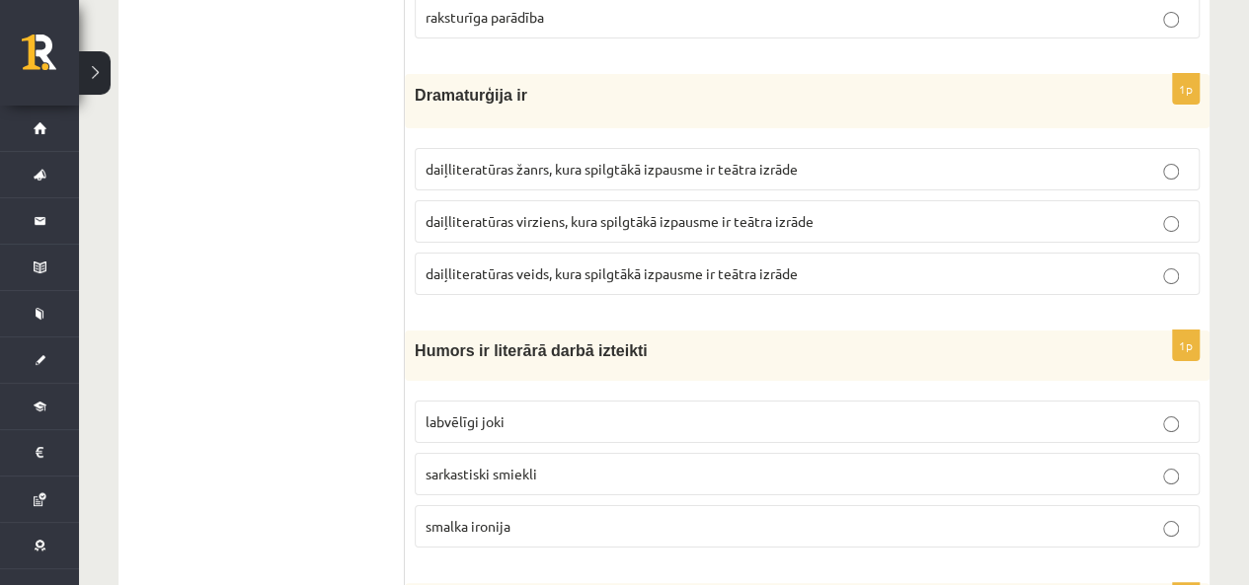
click at [483, 401] on label "labvēlīgi joki" at bounding box center [807, 422] width 785 height 42
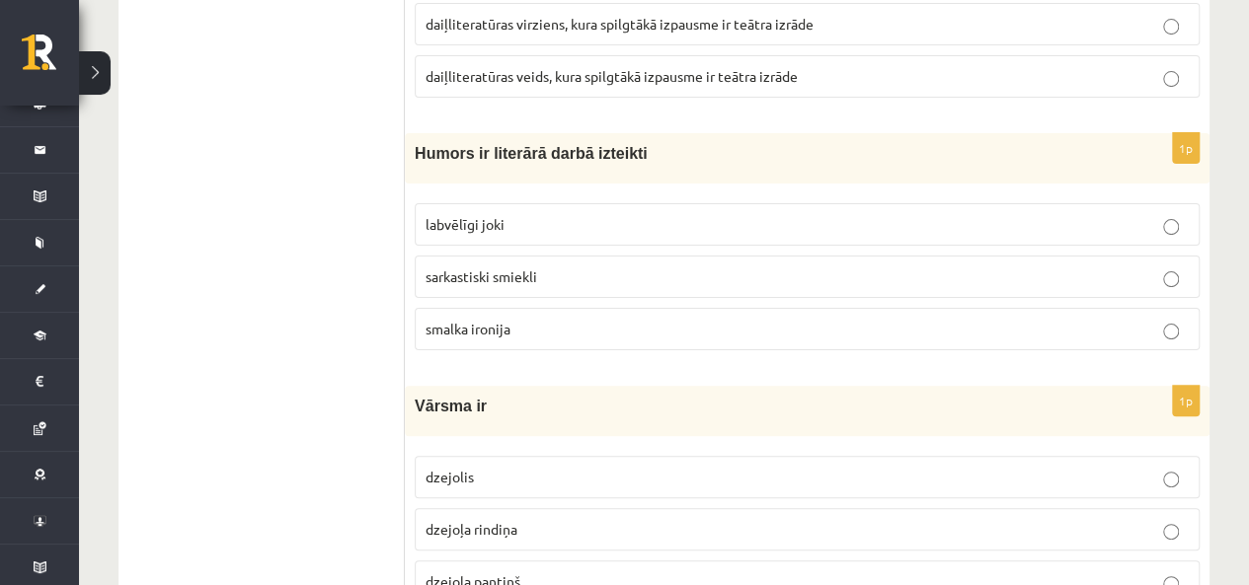
click at [549, 519] on p "dzejoļa rindiņa" at bounding box center [806, 529] width 763 height 21
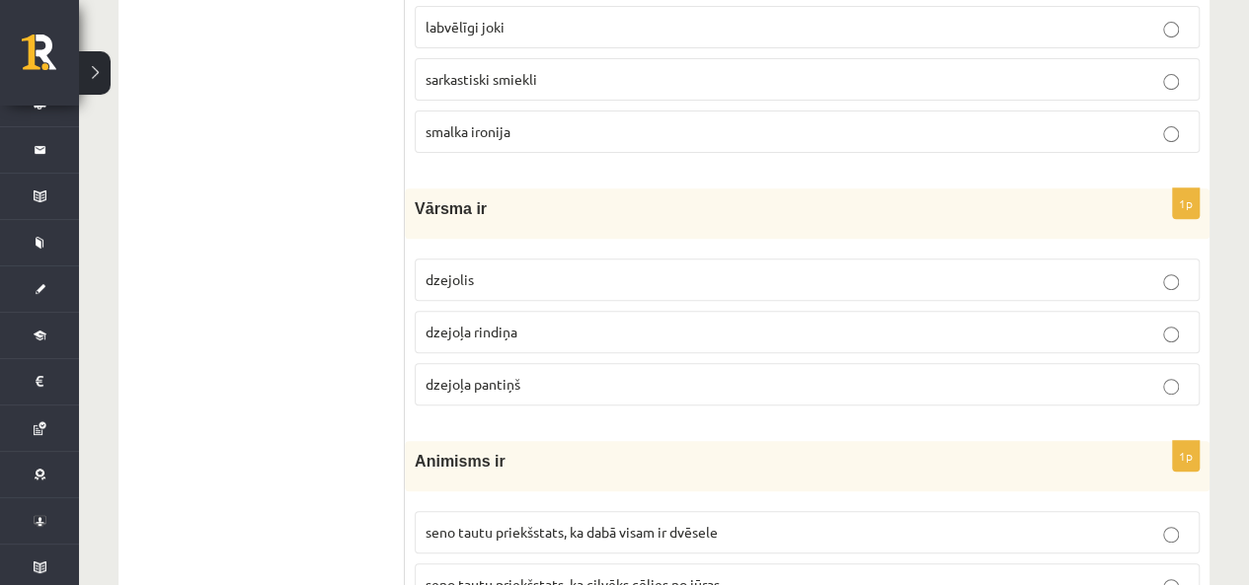
scroll to position [7882, 0]
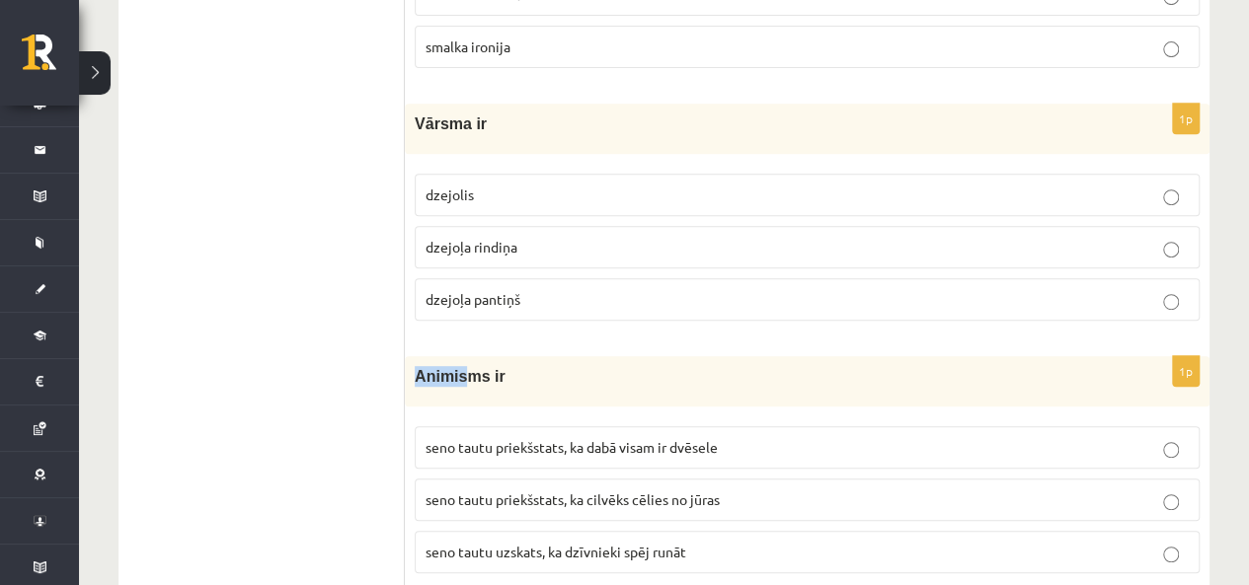
drag, startPoint x: 464, startPoint y: 319, endPoint x: 409, endPoint y: 317, distance: 55.3
click at [409, 356] on div "Animisms ir" at bounding box center [807, 381] width 804 height 50
click at [495, 366] on p "Animisms ir" at bounding box center [758, 376] width 686 height 21
drag, startPoint x: 474, startPoint y: 318, endPoint x: 403, endPoint y: 323, distance: 71.2
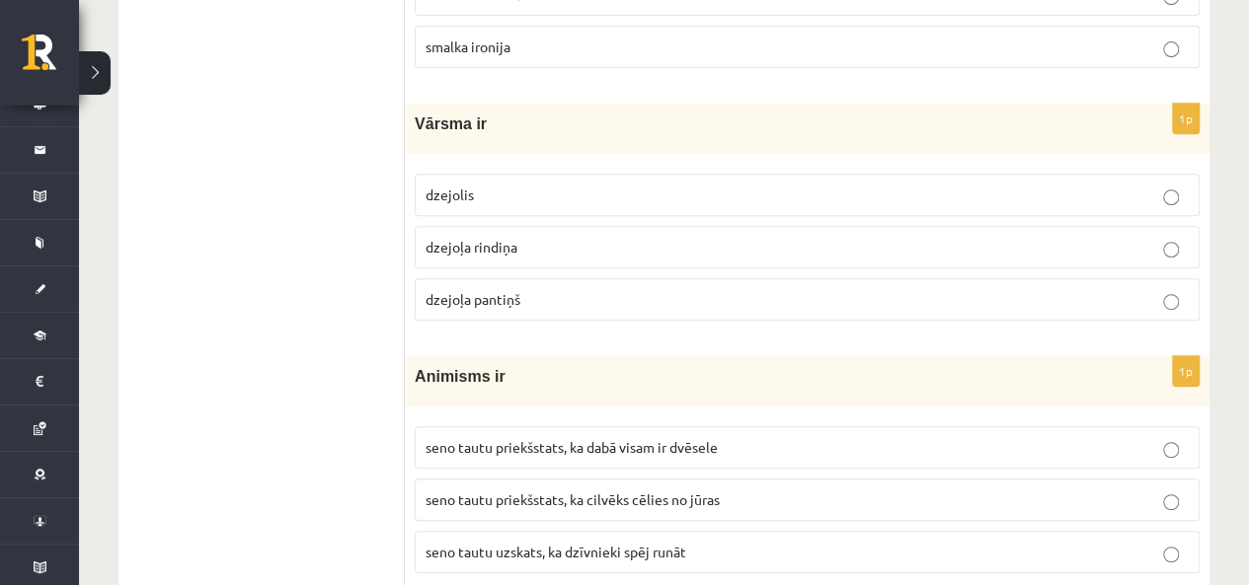
click at [411, 356] on div "Animisms ir" at bounding box center [807, 381] width 804 height 50
drag, startPoint x: 412, startPoint y: 308, endPoint x: 450, endPoint y: 311, distance: 38.6
click at [448, 356] on div "Animisms ir" at bounding box center [807, 381] width 804 height 50
click at [515, 531] on label "seno tautu uzskats, ka dzīvnieki spēj runāt" at bounding box center [807, 552] width 785 height 42
drag, startPoint x: 1182, startPoint y: 485, endPoint x: 1157, endPoint y: 440, distance: 51.3
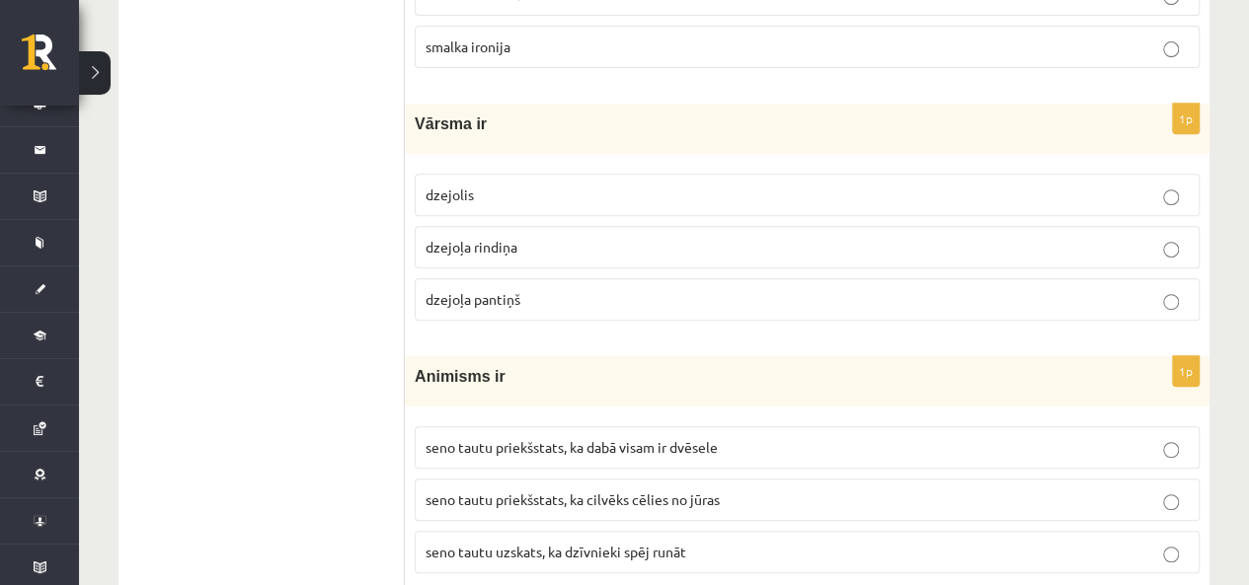
click at [1178, 542] on p "seno tautu uzskats, ka dzīvnieki spēj runāt" at bounding box center [806, 552] width 763 height 21
click at [697, 438] on span "seno tautu priekšstats, ka dabā visam ir dvēsele" at bounding box center [571, 447] width 292 height 18
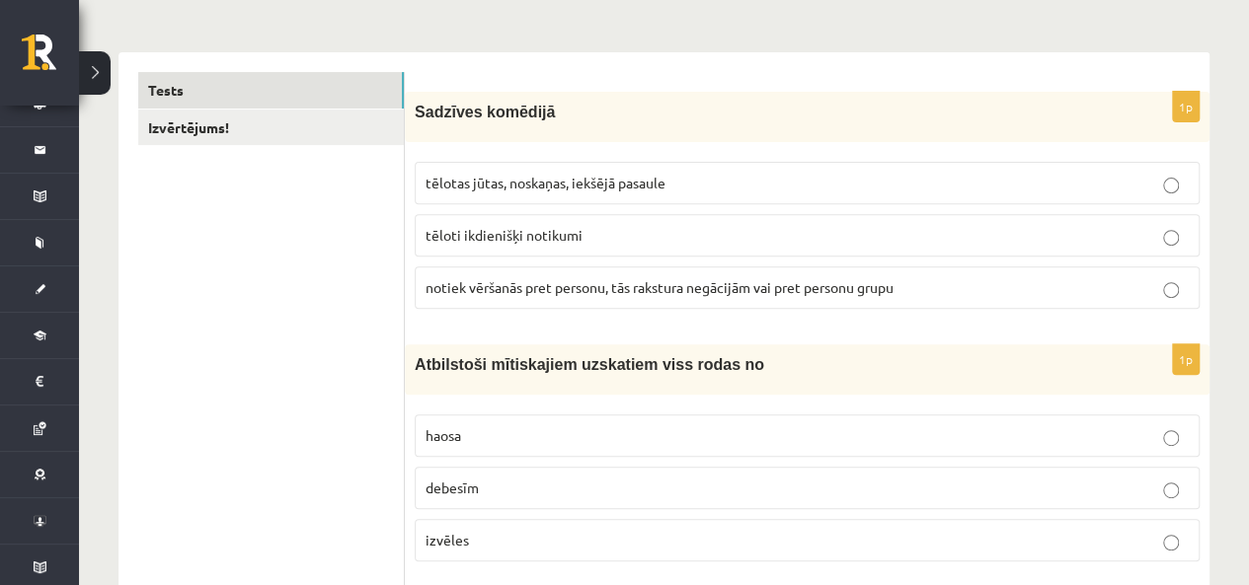
scroll to position [0, 0]
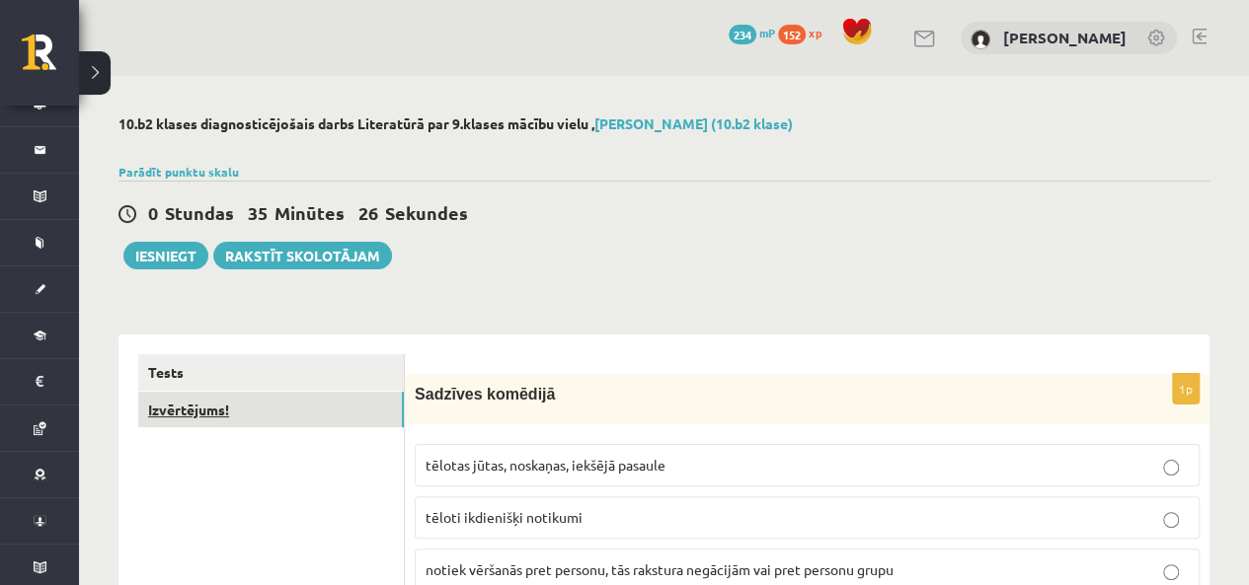
click at [338, 416] on link "Izvērtējums!" at bounding box center [270, 410] width 265 height 37
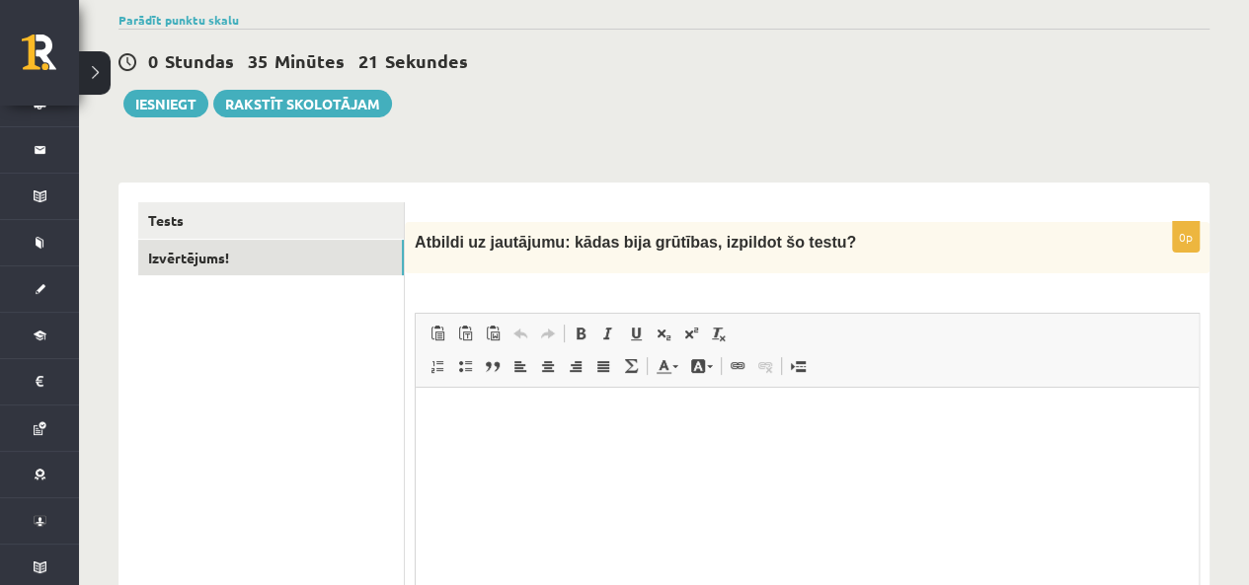
scroll to position [251, 0]
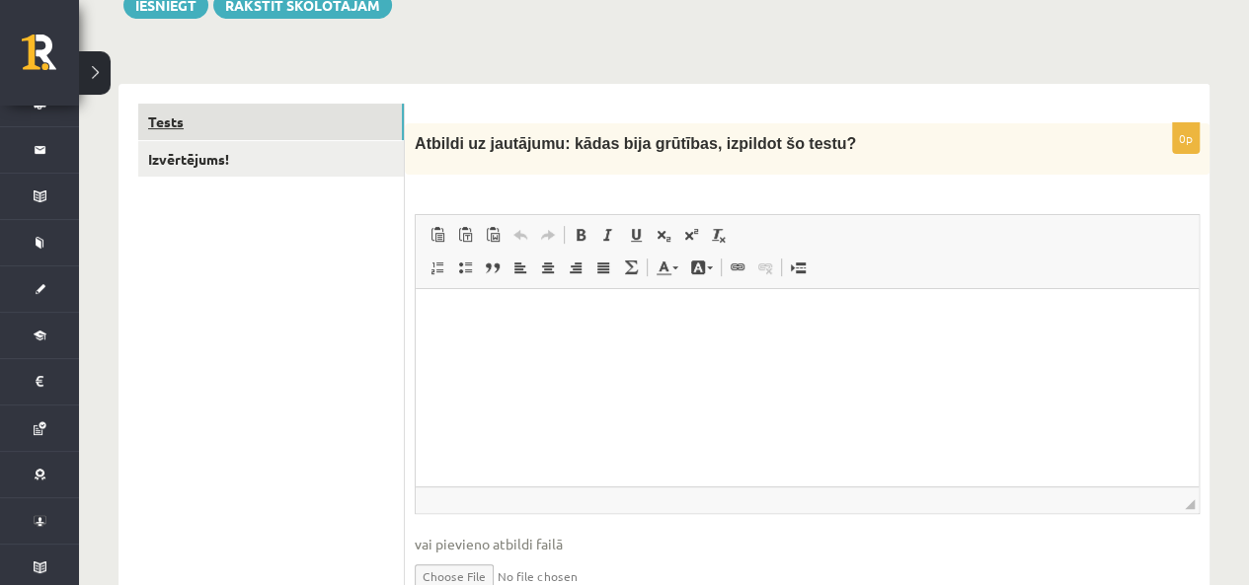
click at [347, 105] on link "Tests" at bounding box center [270, 122] width 265 height 37
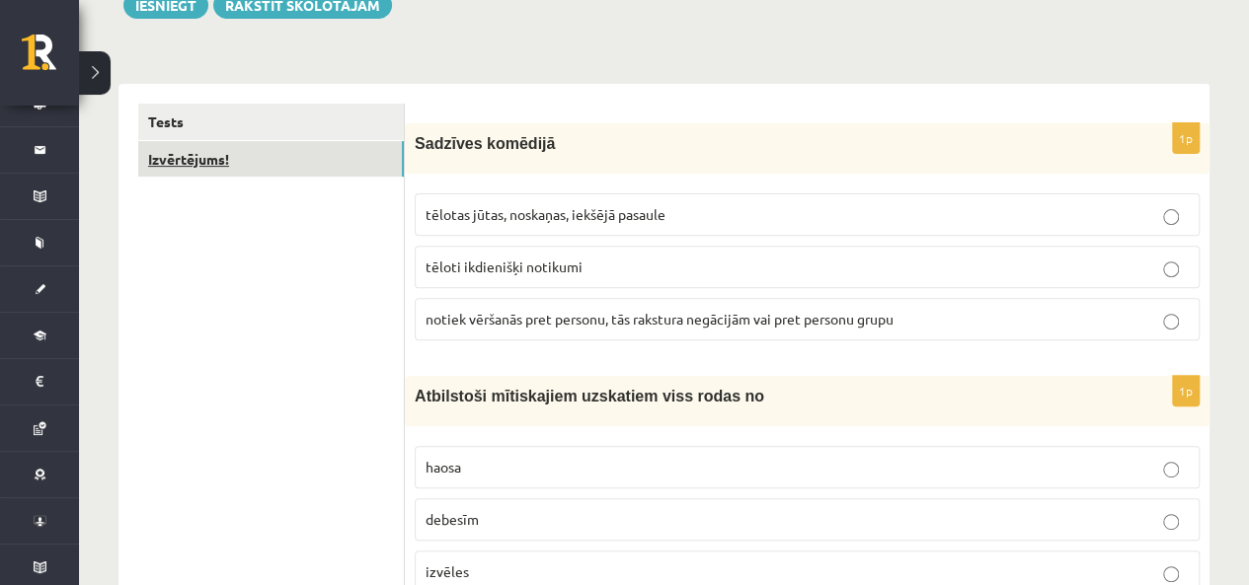
click at [269, 147] on link "Izvērtējums!" at bounding box center [270, 159] width 265 height 37
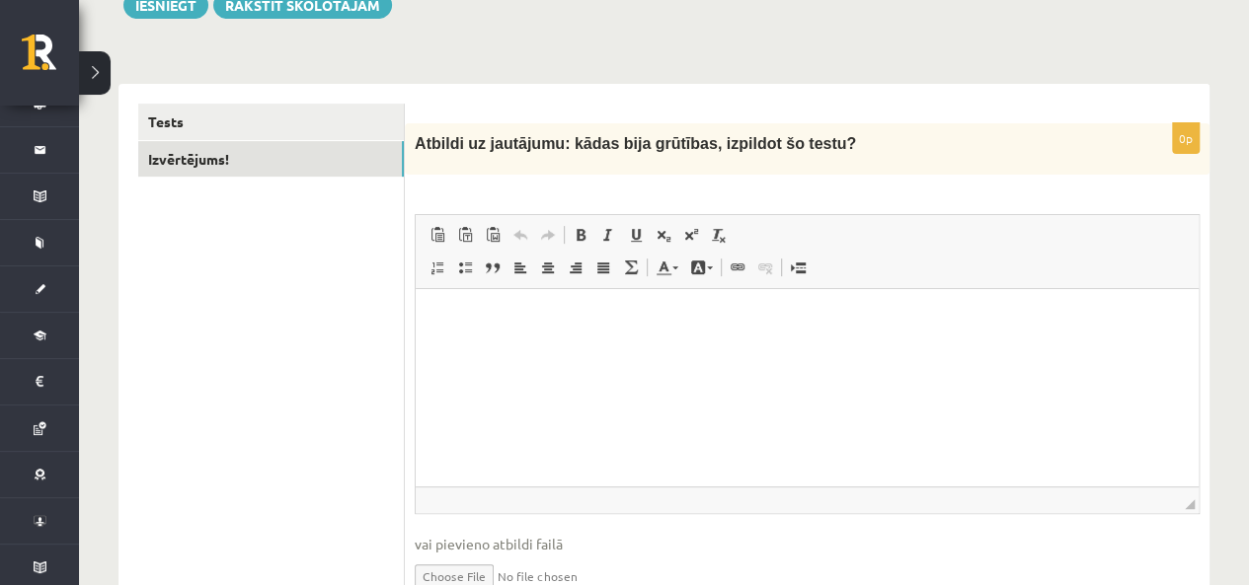
scroll to position [0, 0]
click at [544, 337] on html at bounding box center [807, 319] width 783 height 60
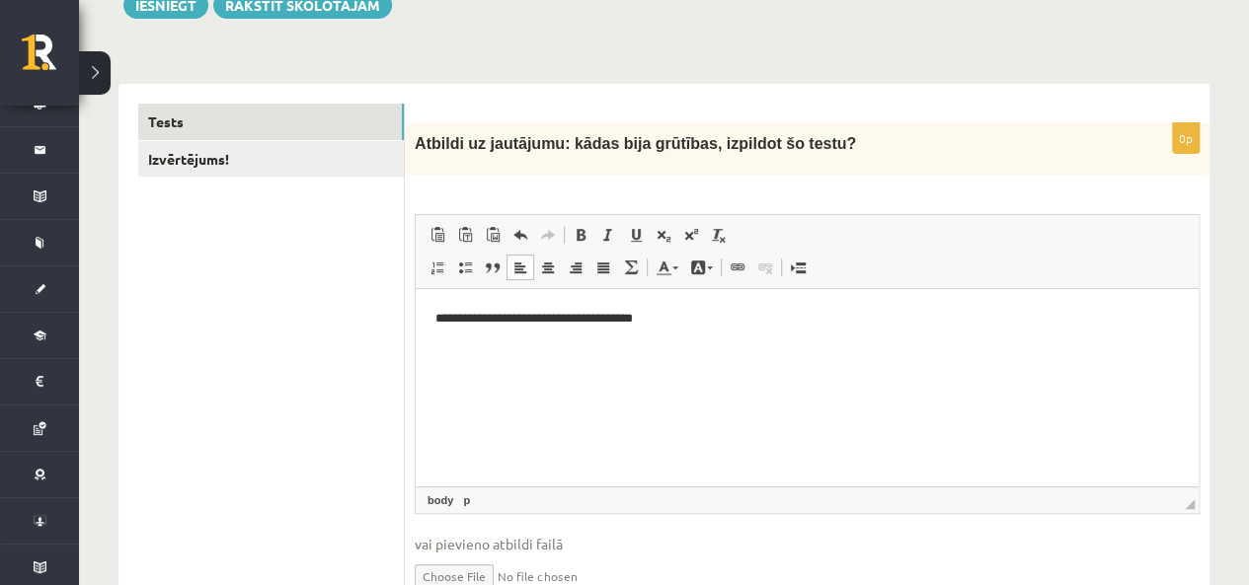
drag, startPoint x: 310, startPoint y: 130, endPoint x: 296, endPoint y: 47, distance: 84.0
click at [310, 131] on link "Tests" at bounding box center [270, 122] width 265 height 37
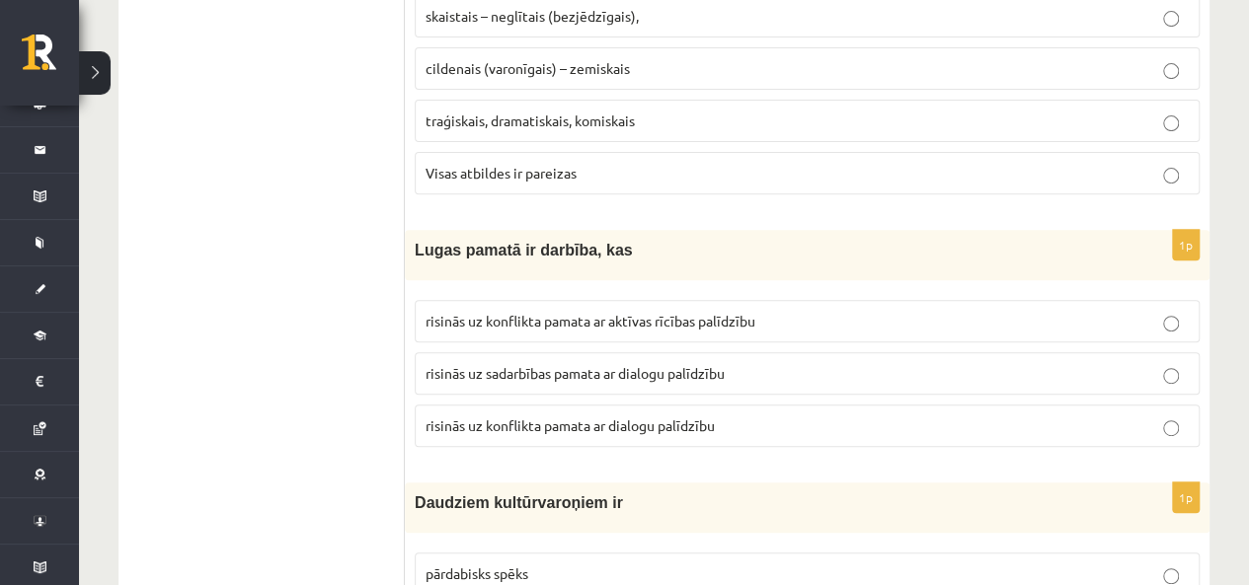
scroll to position [4132, 0]
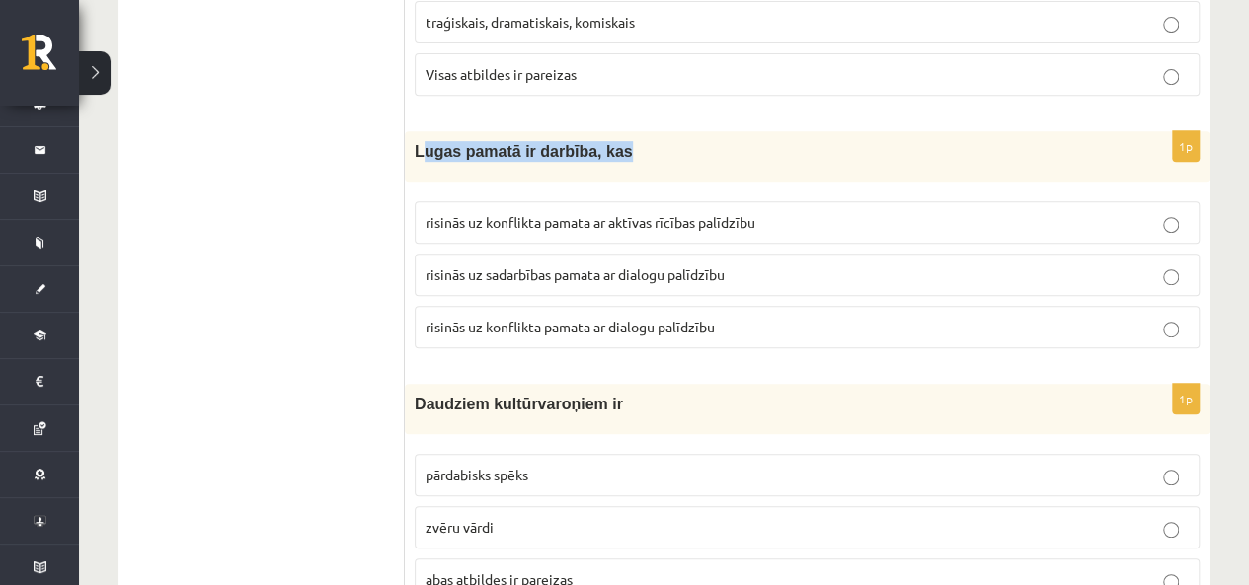
drag, startPoint x: 424, startPoint y: 117, endPoint x: 645, endPoint y: 112, distance: 221.2
click at [645, 141] on p "Lugas pamatā ir darbība, kas" at bounding box center [758, 151] width 686 height 21
drag, startPoint x: 405, startPoint y: 108, endPoint x: 663, endPoint y: 109, distance: 258.6
click at [663, 131] on div "Lugas pamatā ir darbība, kas" at bounding box center [807, 156] width 804 height 50
copy span "Lugas pamatā ir darbība, kas"
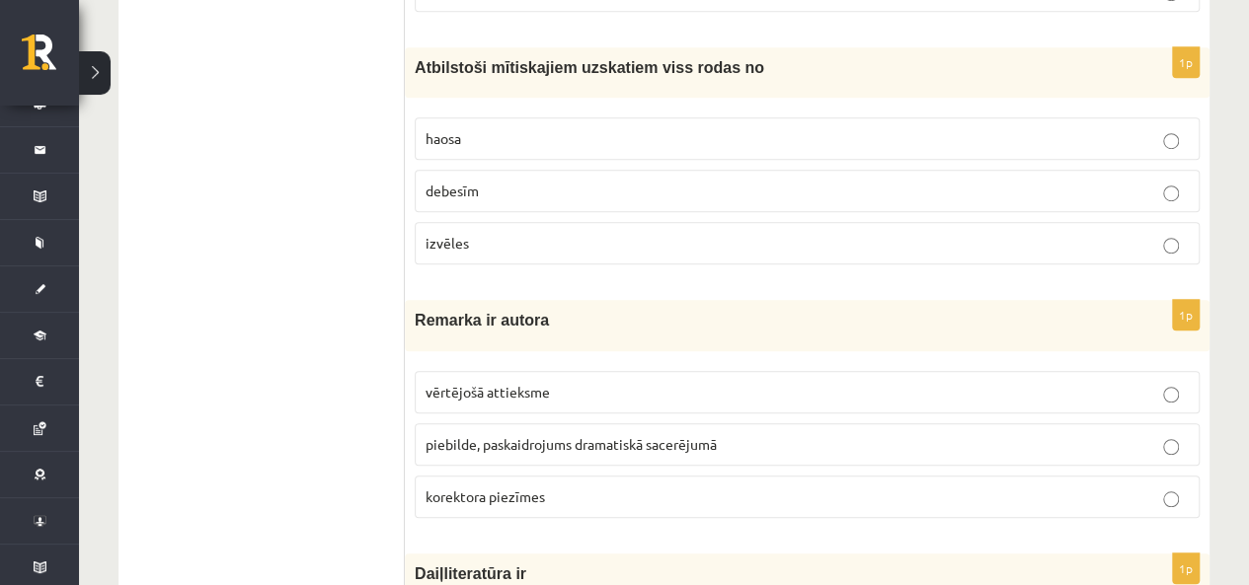
scroll to position [0, 0]
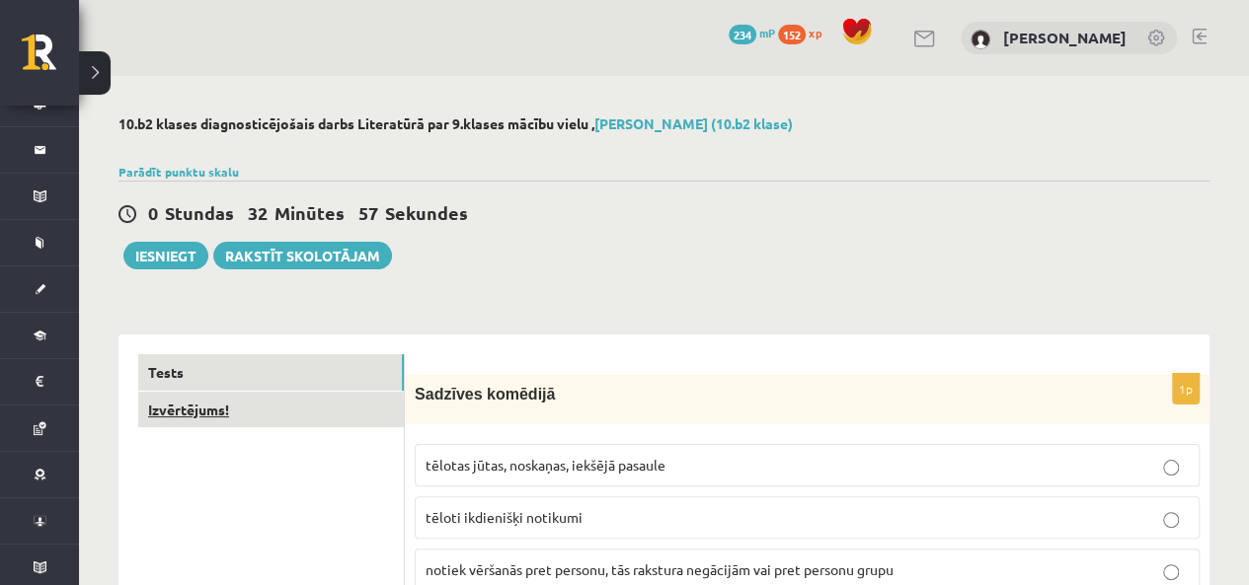
click at [267, 406] on link "Izvērtējums!" at bounding box center [270, 410] width 265 height 37
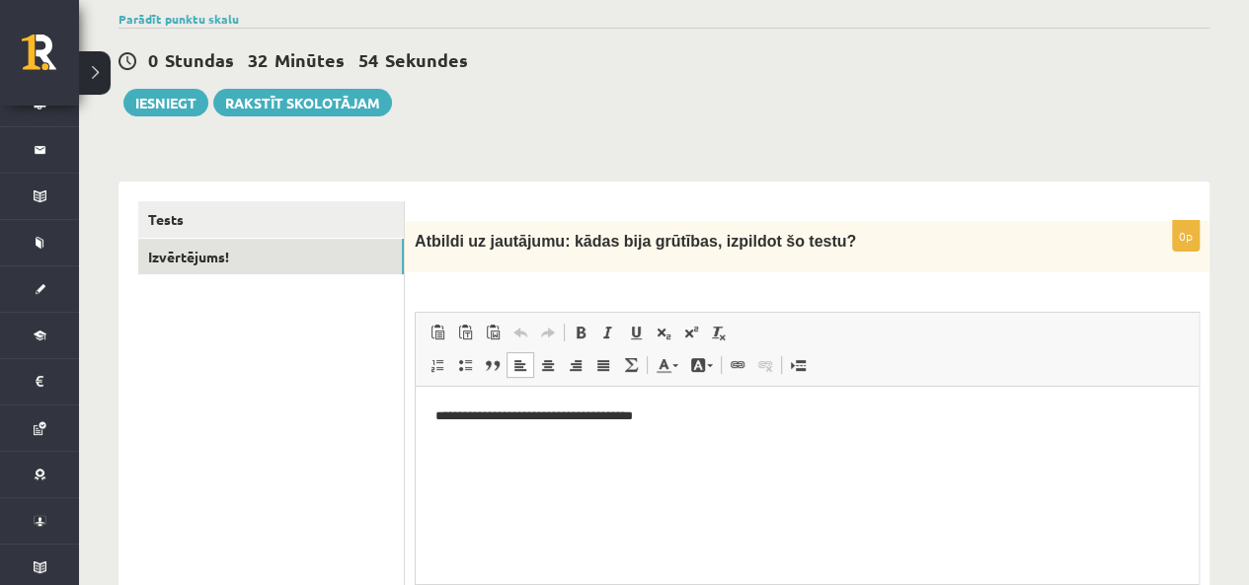
click at [725, 432] on html "**********" at bounding box center [807, 417] width 783 height 60
click at [734, 417] on b "**********" at bounding box center [768, 416] width 143 height 13
click at [984, 428] on html "**********" at bounding box center [807, 417] width 783 height 60
drag, startPoint x: 427, startPoint y: 417, endPoint x: 439, endPoint y: 413, distance: 12.8
click at [439, 413] on html "**********" at bounding box center [807, 433] width 783 height 93
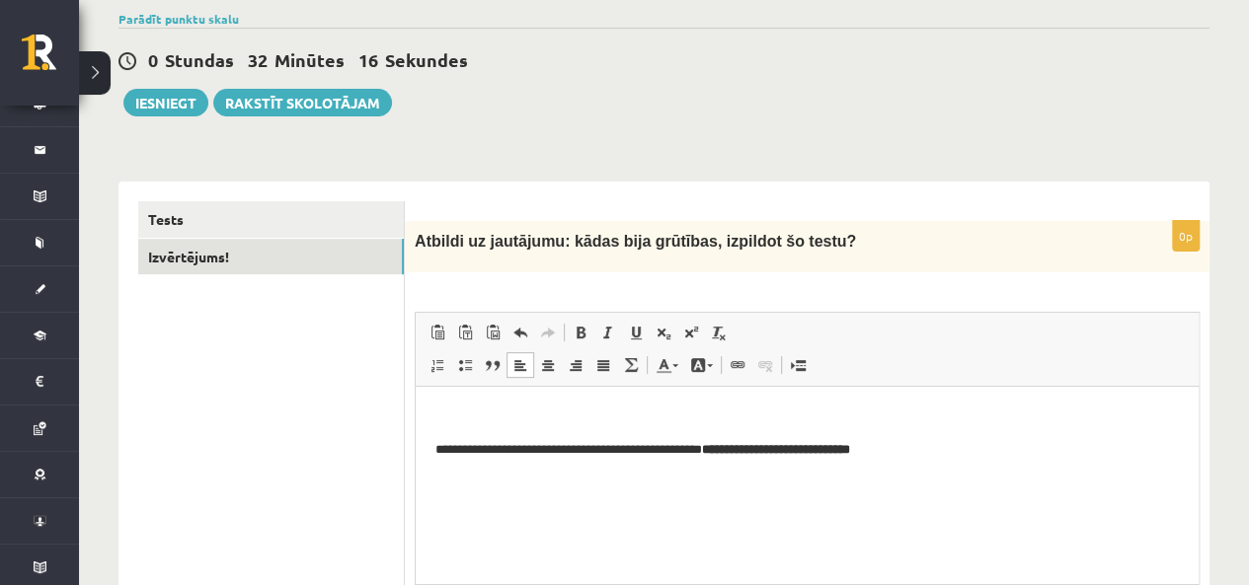
click at [454, 417] on p "Editor, wiswyg-editor-user-answer-47024987340220" at bounding box center [806, 417] width 743 height 21
click at [724, 411] on p "**********" at bounding box center [806, 417] width 743 height 21
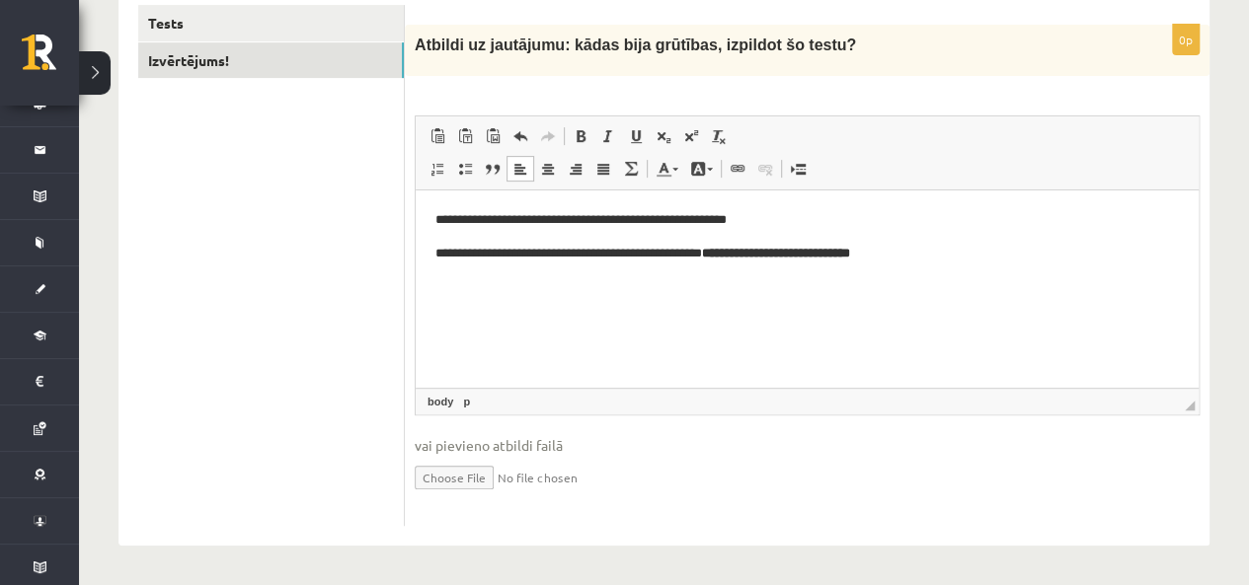
click at [996, 256] on p "**********" at bounding box center [806, 254] width 743 height 21
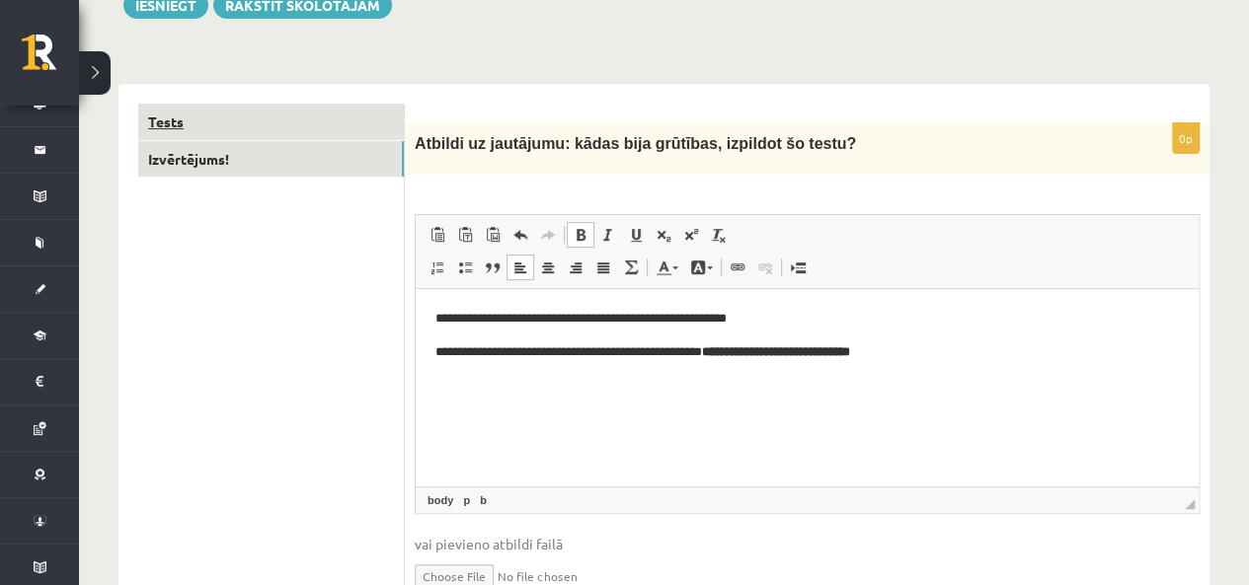
click at [276, 129] on link "Tests" at bounding box center [270, 122] width 265 height 37
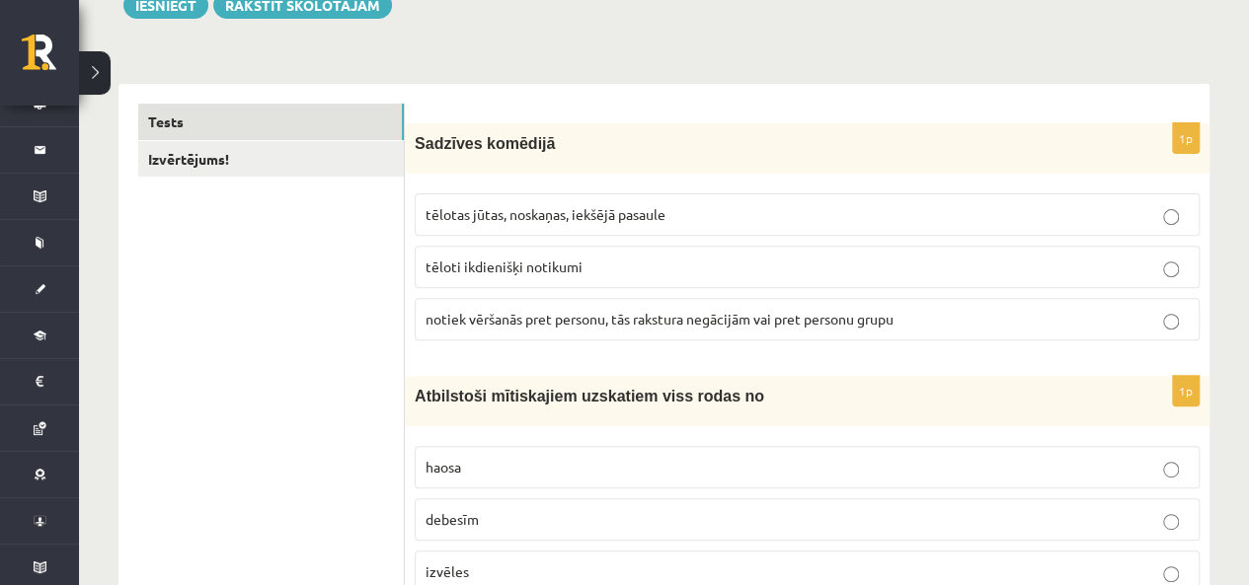
scroll to position [0, 0]
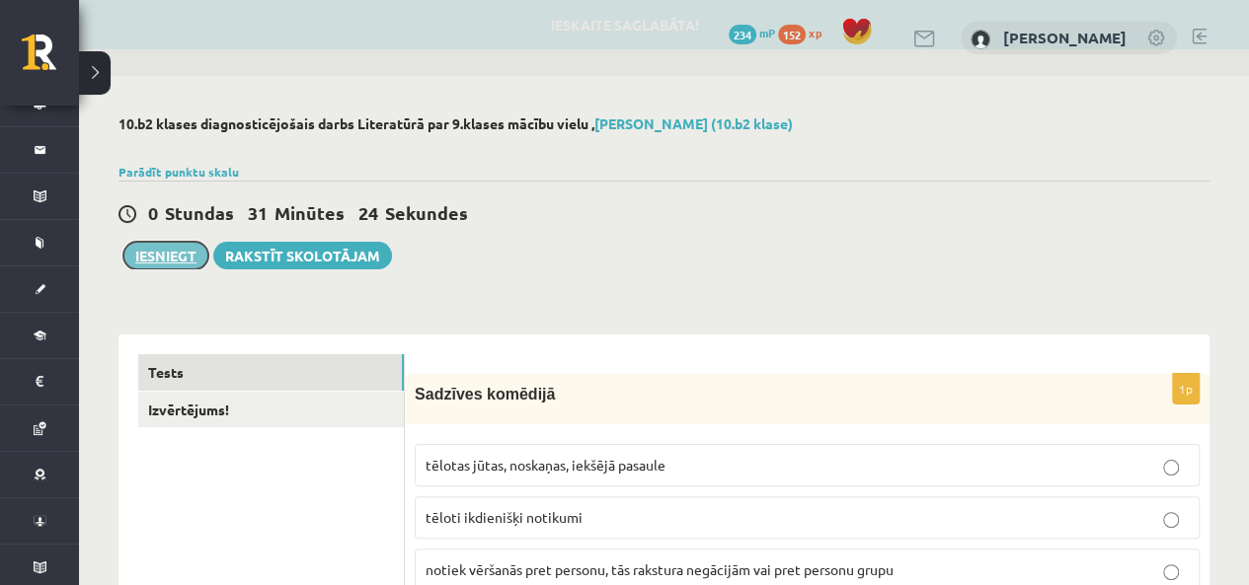
click at [138, 257] on button "Iesniegt" at bounding box center [165, 256] width 85 height 28
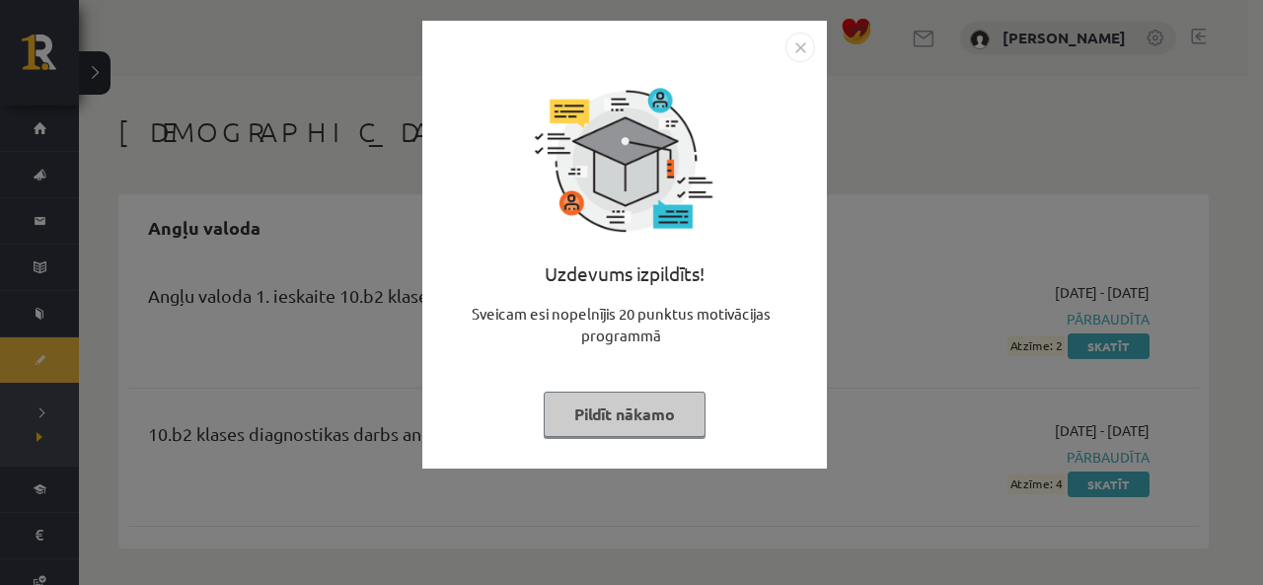
click at [784, 58] on div at bounding box center [624, 48] width 381 height 30
click at [800, 47] on img "Close" at bounding box center [801, 48] width 30 height 30
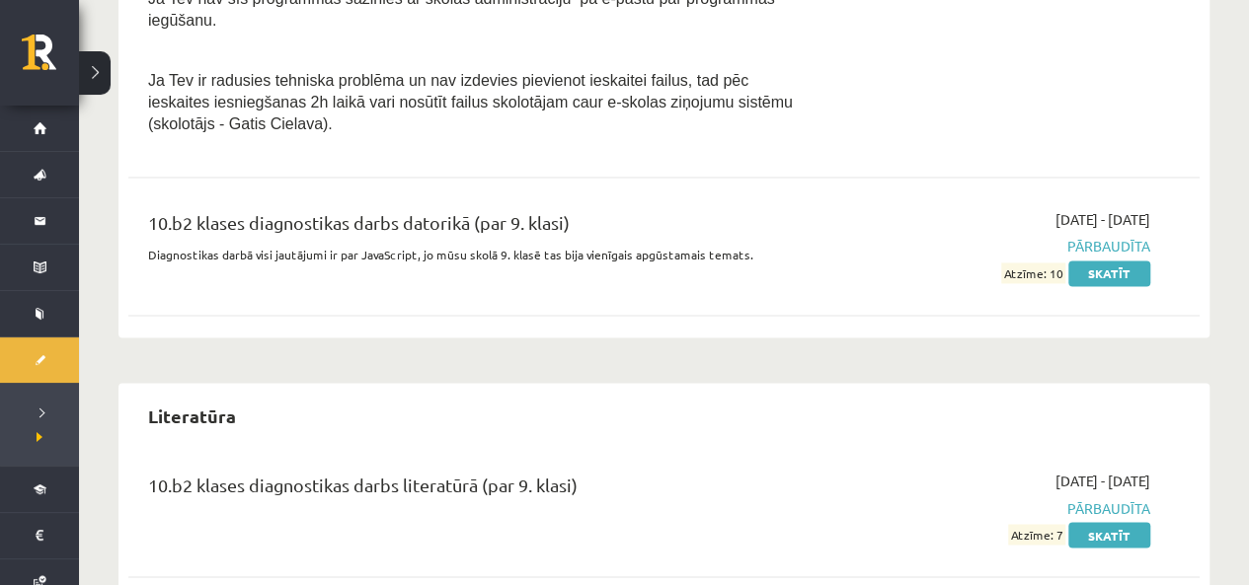
scroll to position [1388, 0]
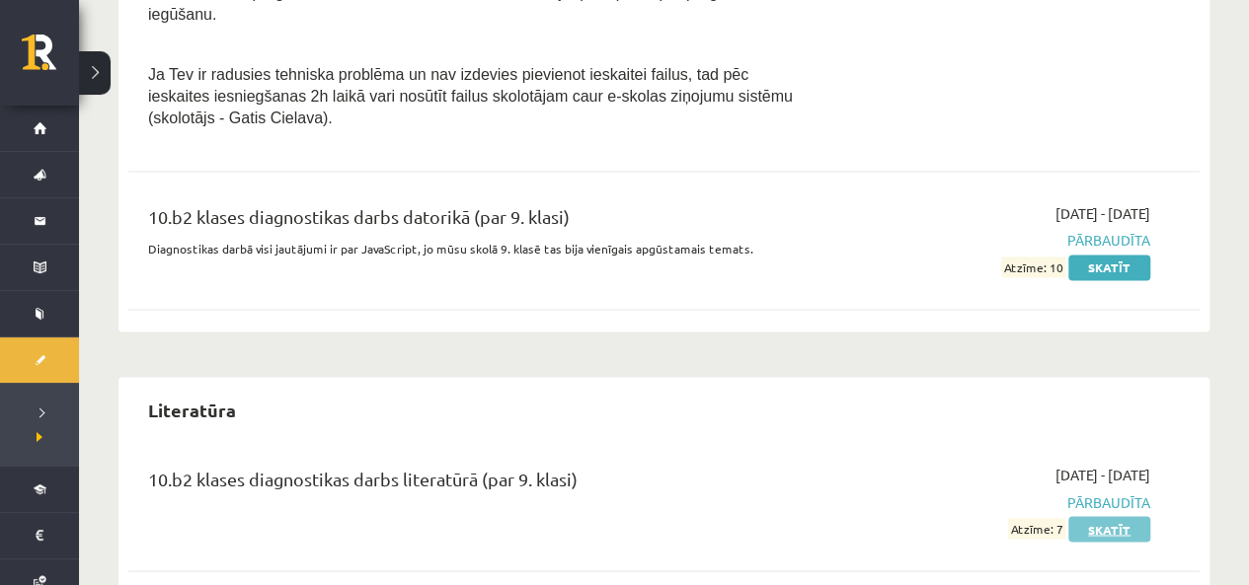
click at [1113, 471] on div "[DATE] - [DATE] Pārbaudīta Atzīme: 7 Skatīt" at bounding box center [992, 502] width 343 height 74
click at [1116, 516] on link "Skatīt" at bounding box center [1109, 529] width 82 height 26
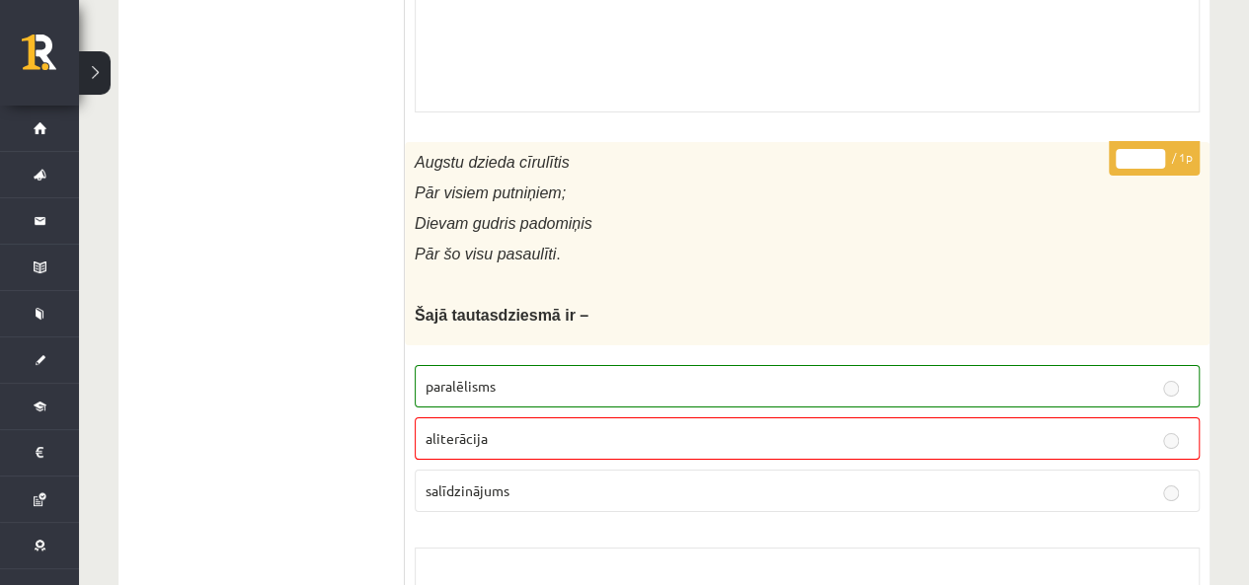
scroll to position [3751, 0]
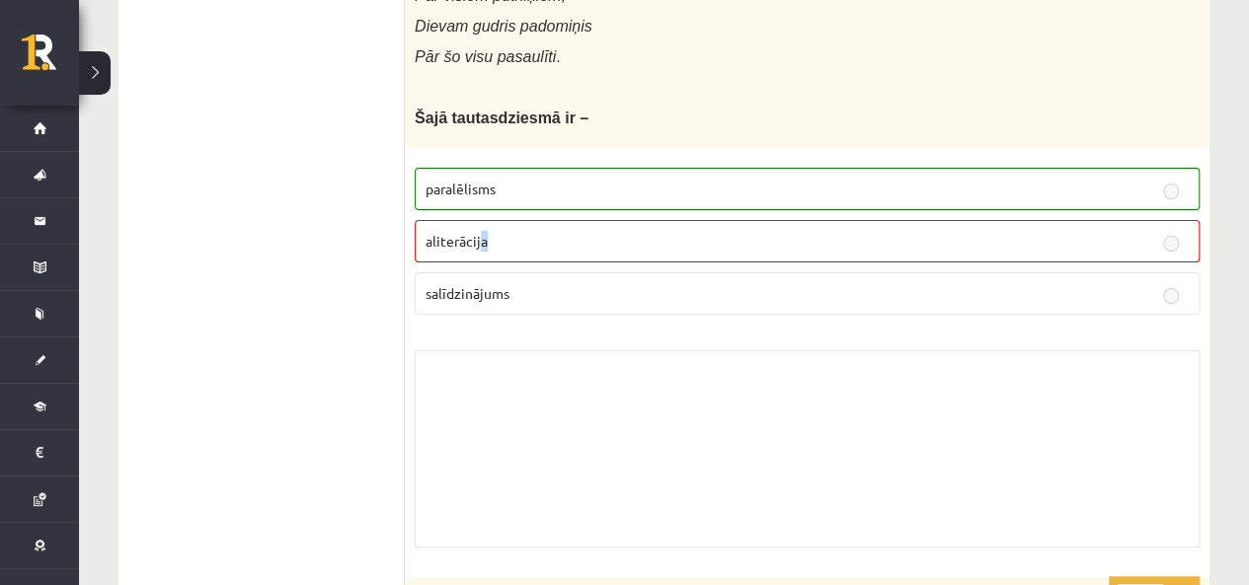
click at [483, 232] on span "aliterācija" at bounding box center [456, 241] width 62 height 18
click at [585, 366] on div "Skolotāja pielikums" at bounding box center [807, 448] width 785 height 197
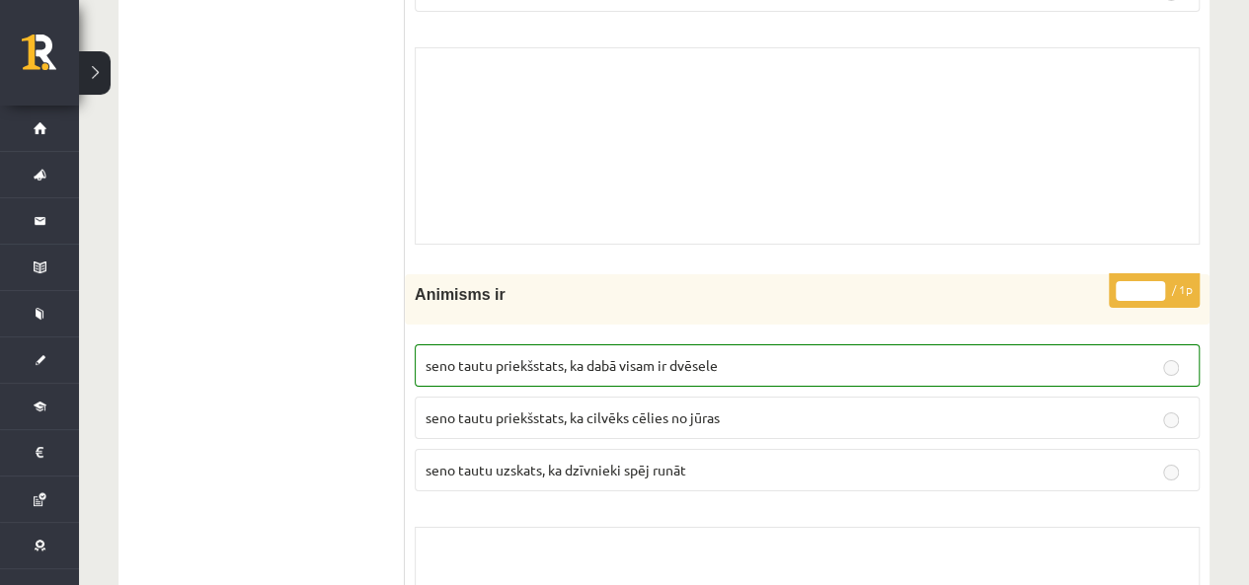
scroll to position [14654, 0]
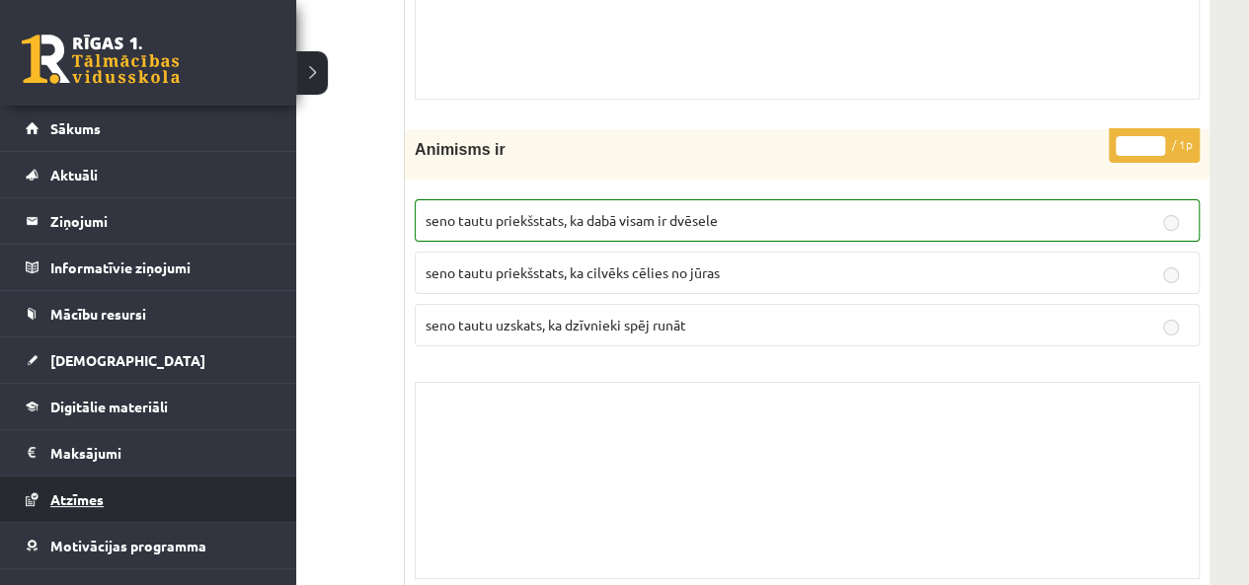
click at [70, 509] on link "Atzīmes" at bounding box center [149, 499] width 246 height 45
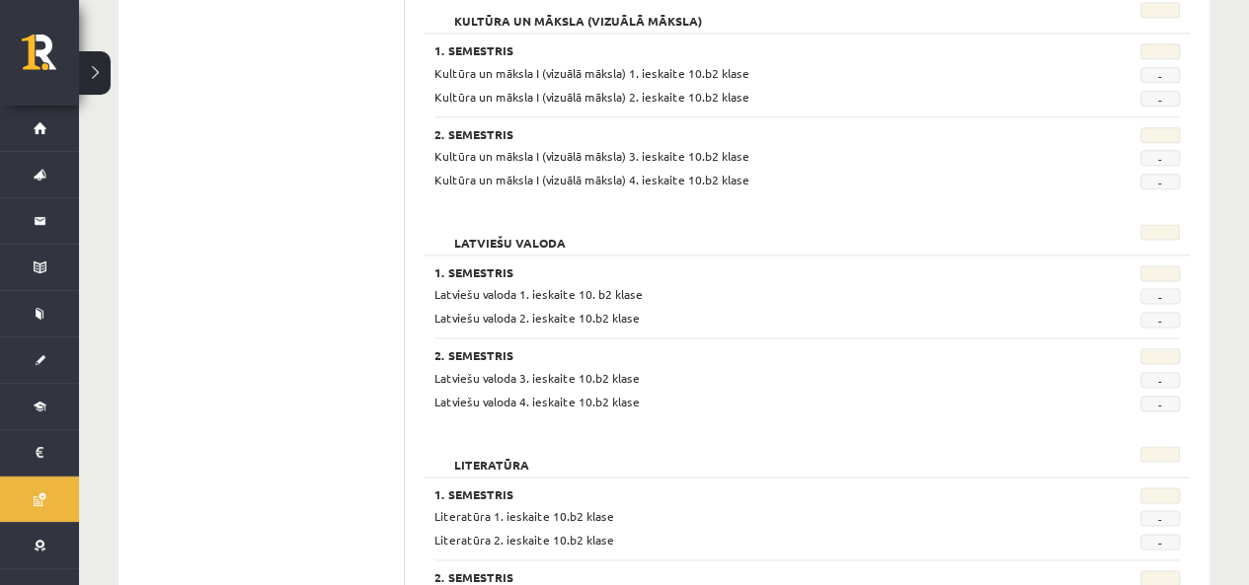
scroll to position [1111, 0]
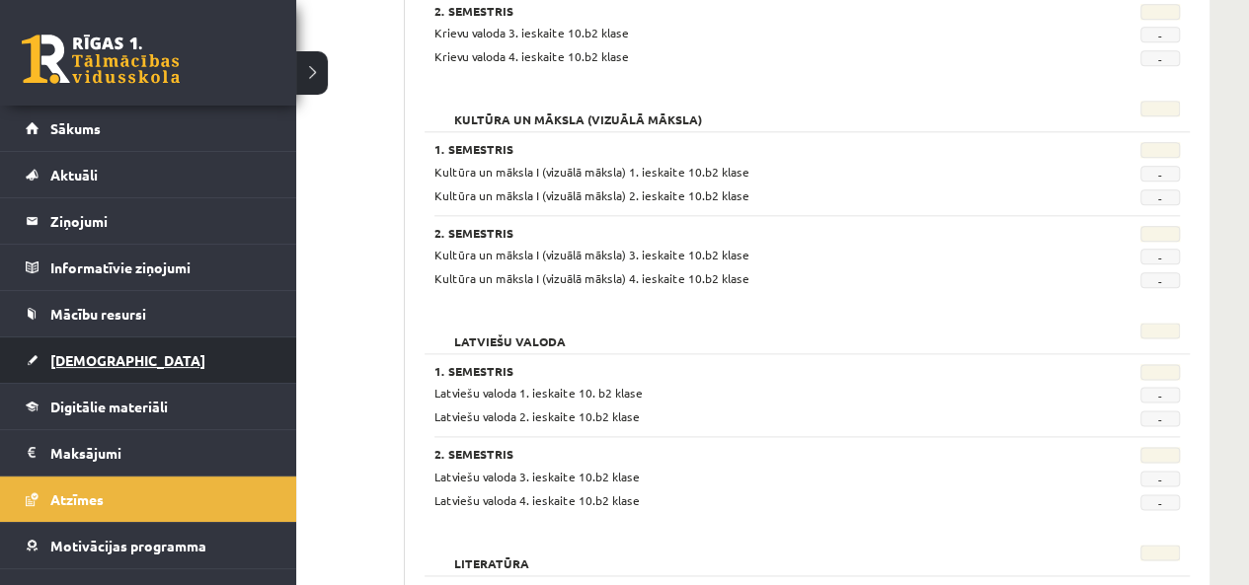
click at [96, 344] on link "[DEMOGRAPHIC_DATA]" at bounding box center [149, 360] width 246 height 45
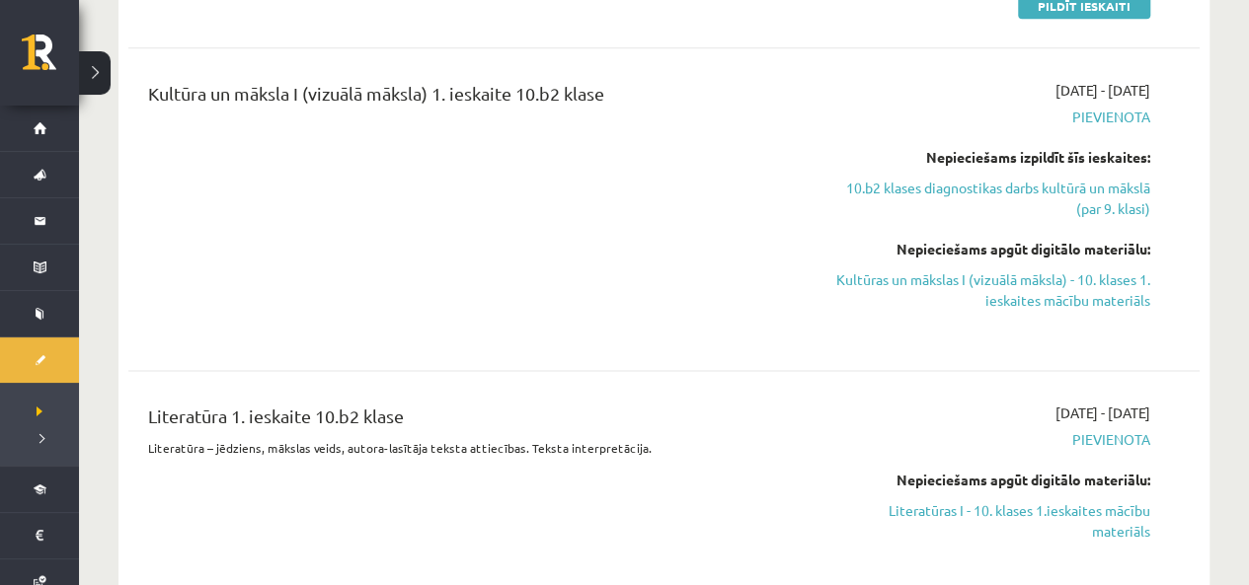
scroll to position [1013, 0]
